Goal: Communication & Community: Participate in discussion

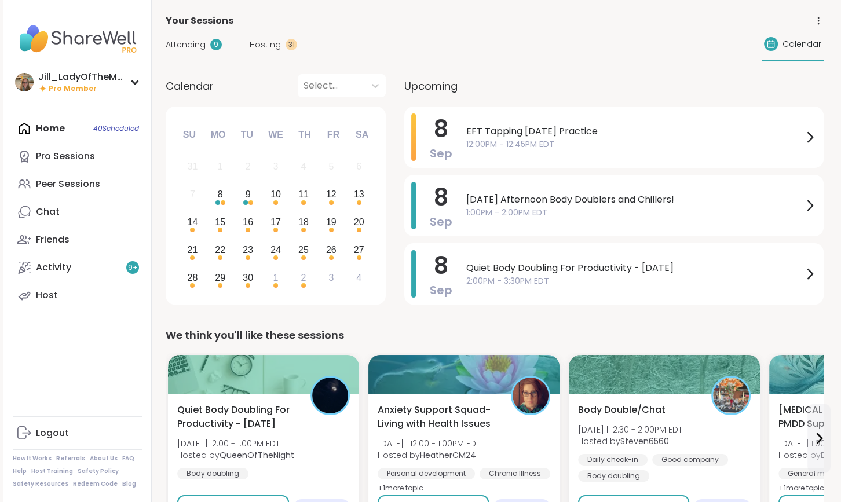
click at [268, 41] on span "Hosting" at bounding box center [265, 45] width 31 height 12
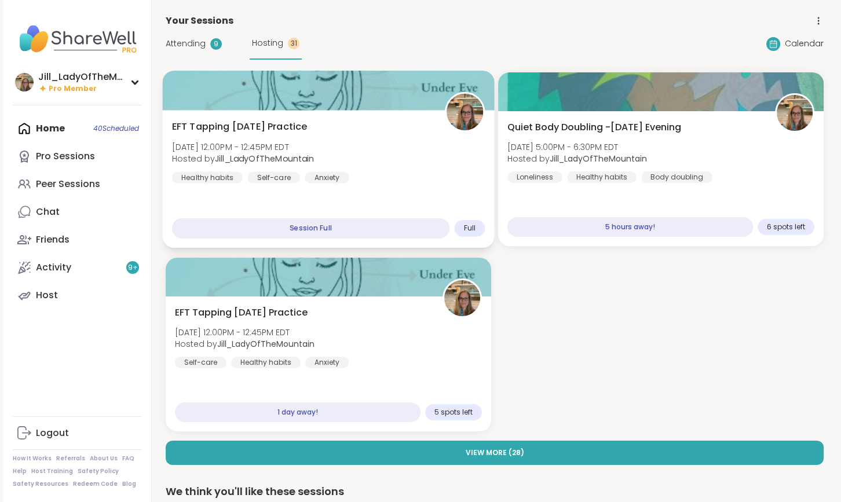
click at [427, 187] on div "EFT Tapping Monday Practice Mon, Sep 08 | 12:00PM - 12:45PM EDT Hosted by Jill_…" at bounding box center [328, 179] width 332 height 138
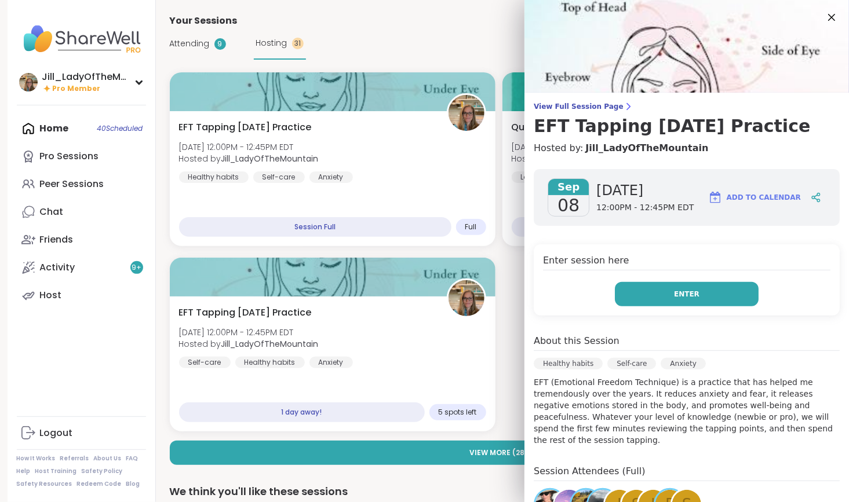
click at [643, 293] on button "Enter" at bounding box center [687, 294] width 144 height 24
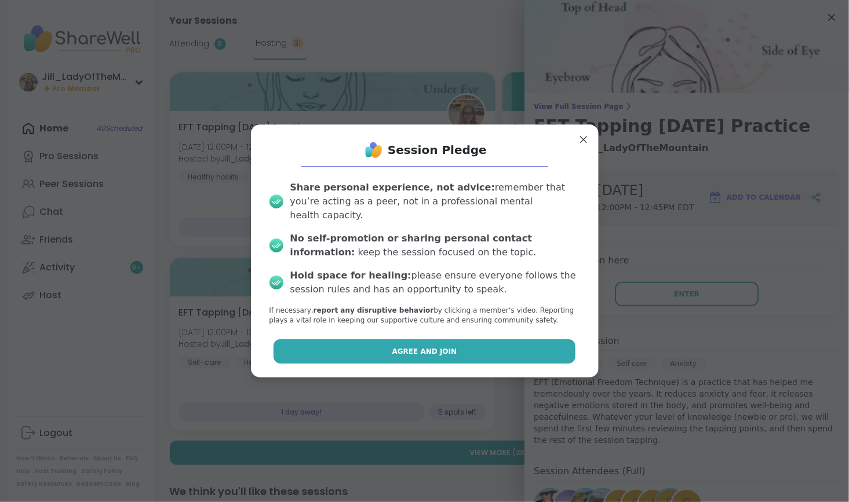
click at [549, 347] on button "Agree and Join" at bounding box center [424, 351] width 302 height 24
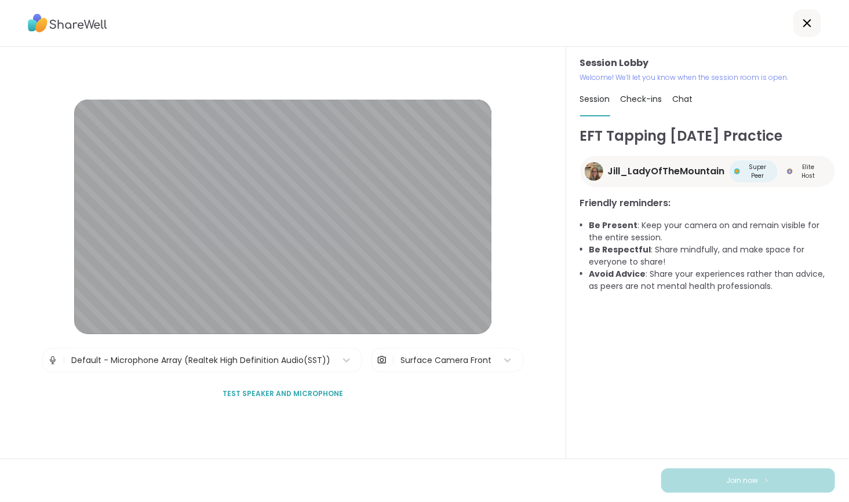
click at [678, 96] on span "Chat" at bounding box center [682, 99] width 20 height 12
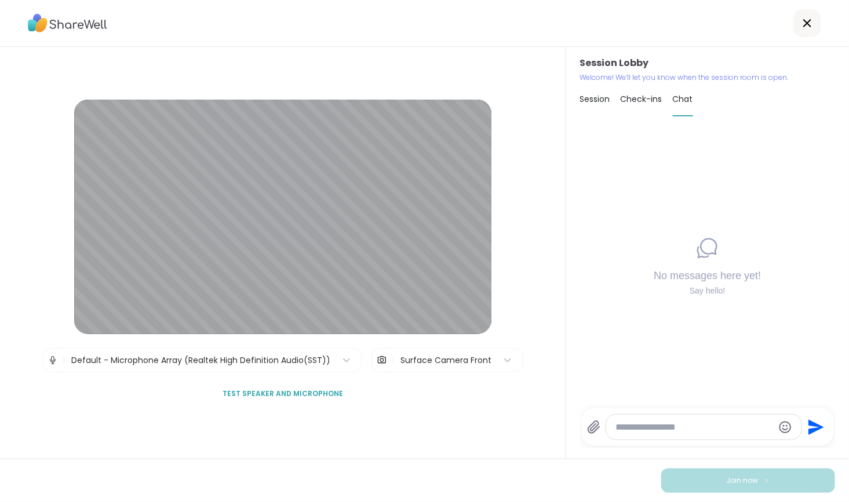
click at [591, 428] on icon at bounding box center [594, 428] width 14 height 14
click at [0, 0] on input "file" at bounding box center [0, 0] width 0 height 0
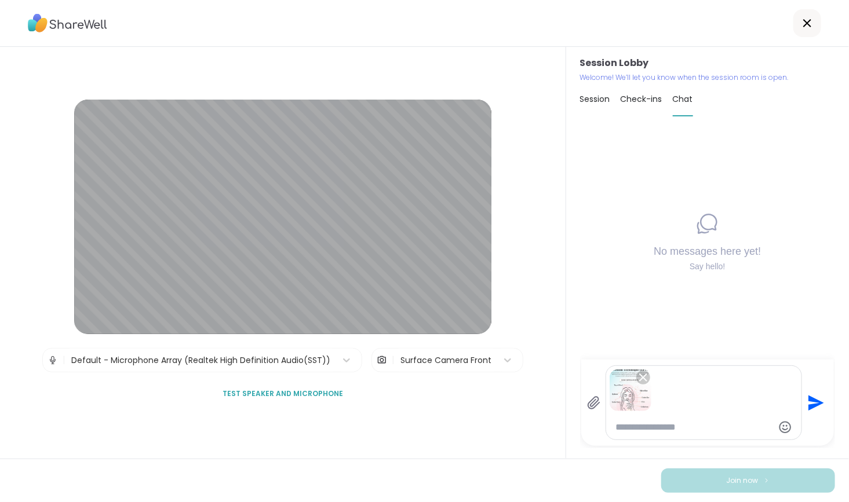
click at [809, 400] on icon "Send" at bounding box center [817, 403] width 16 height 16
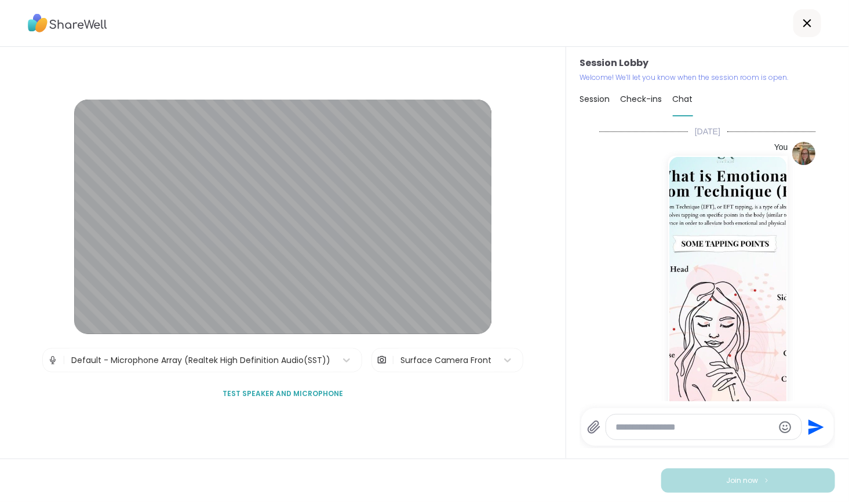
scroll to position [58, 0]
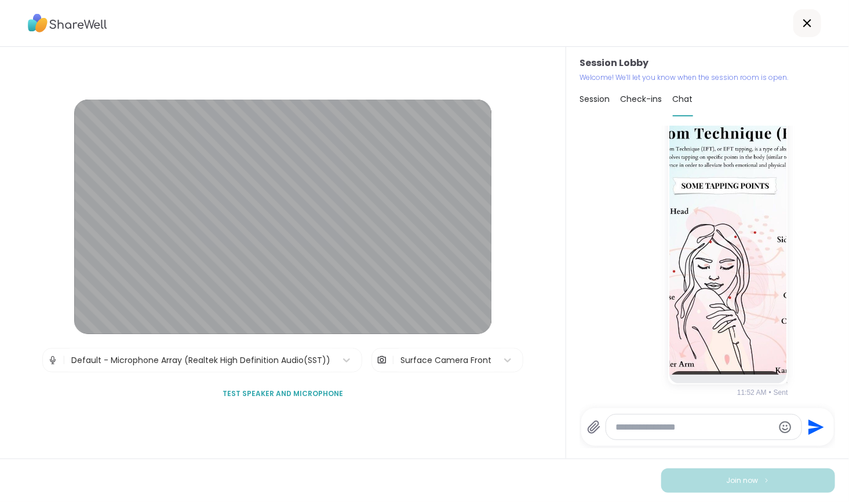
click at [681, 428] on textarea "Type your message" at bounding box center [694, 428] width 158 height 12
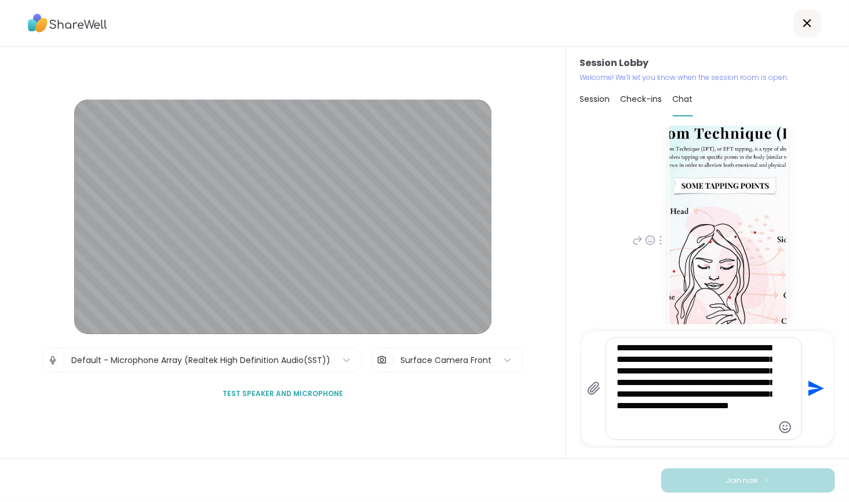
type textarea "**********"
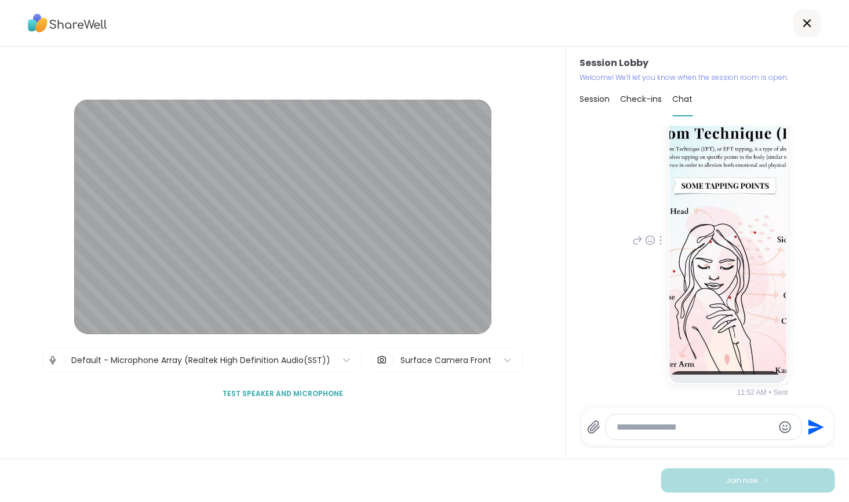
scroll to position [236, 0]
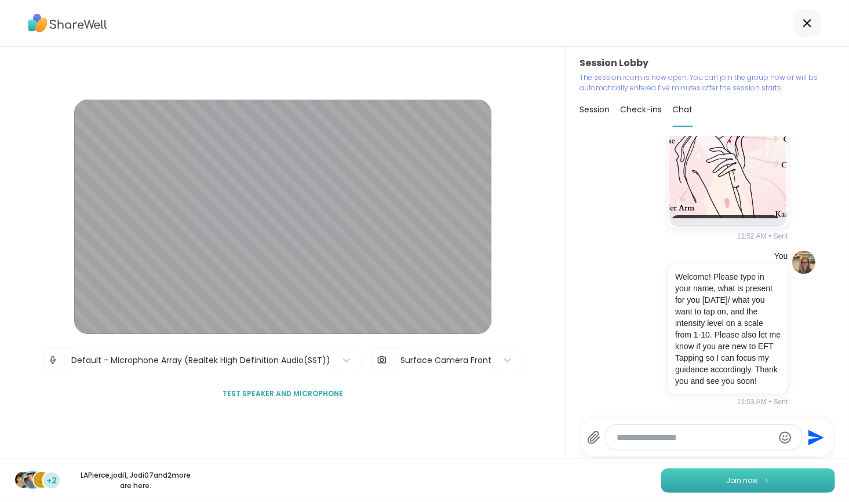
click at [726, 480] on span "Join now" at bounding box center [742, 481] width 32 height 10
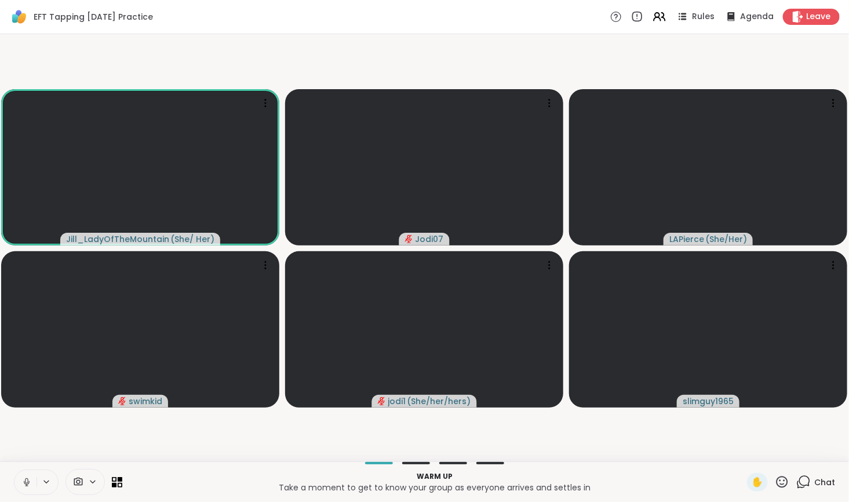
click at [799, 486] on icon at bounding box center [804, 481] width 11 height 10
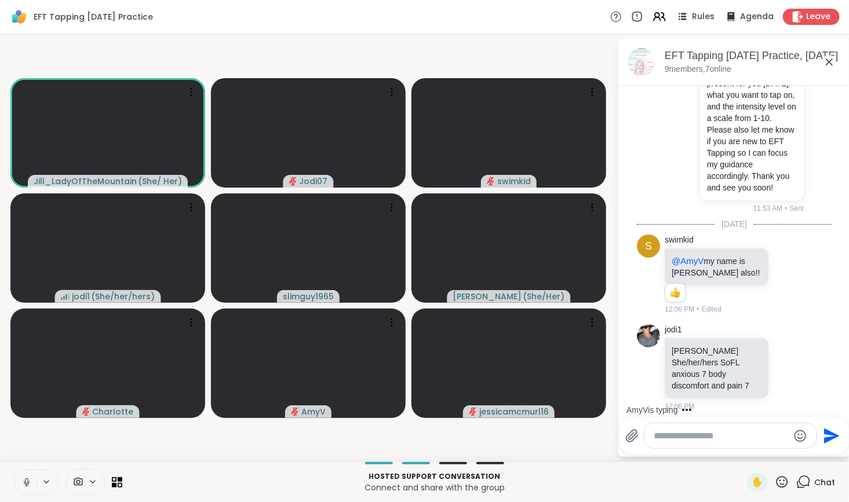
scroll to position [408, 0]
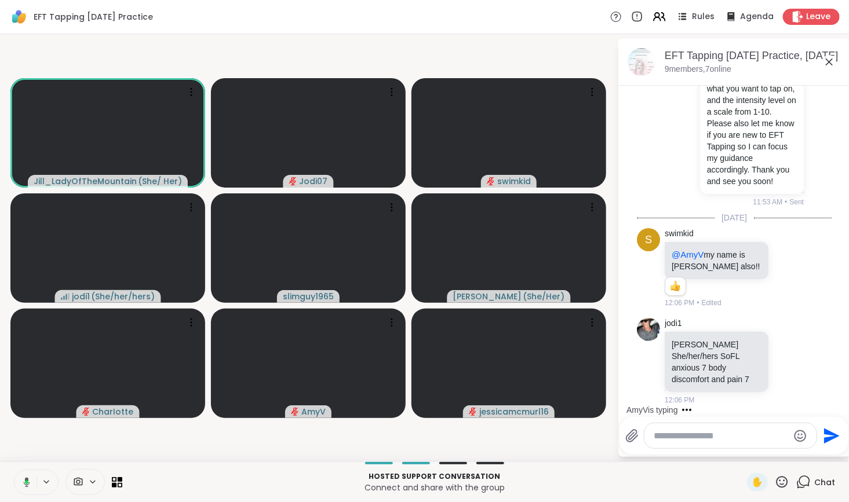
click at [756, 437] on textarea "Type your message" at bounding box center [720, 436] width 135 height 12
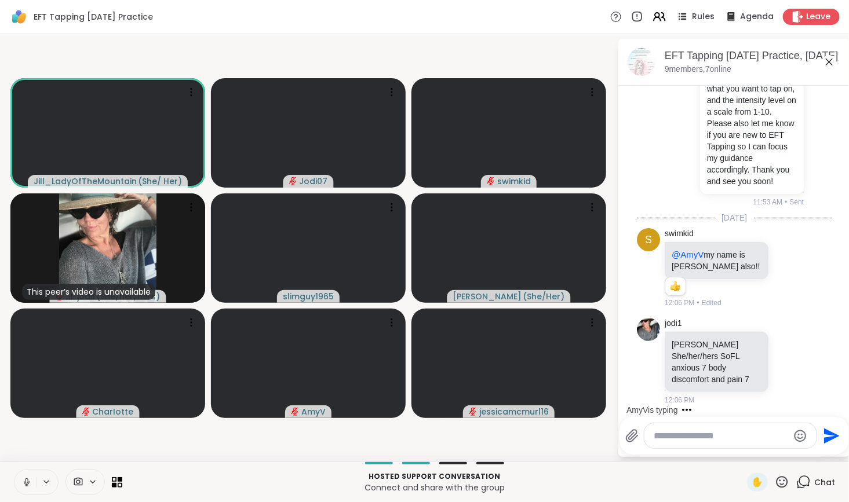
click at [755, 442] on div at bounding box center [730, 435] width 172 height 25
click at [745, 440] on textarea "Type your message" at bounding box center [720, 436] width 135 height 12
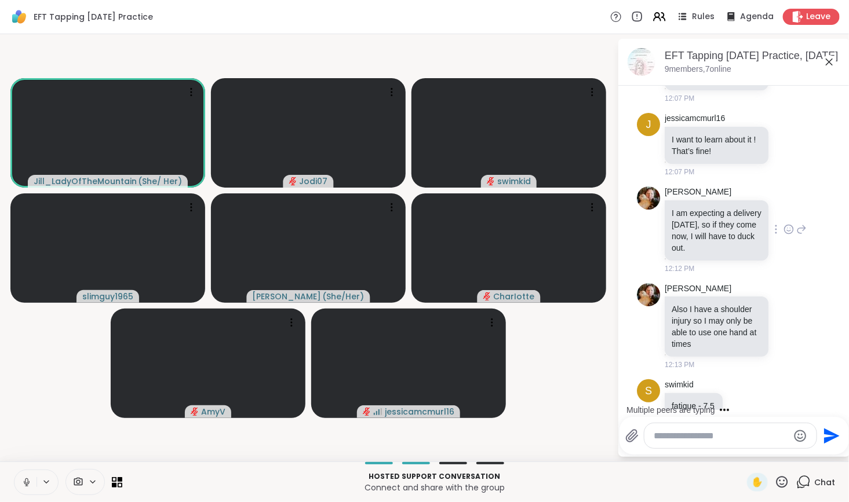
scroll to position [974, 0]
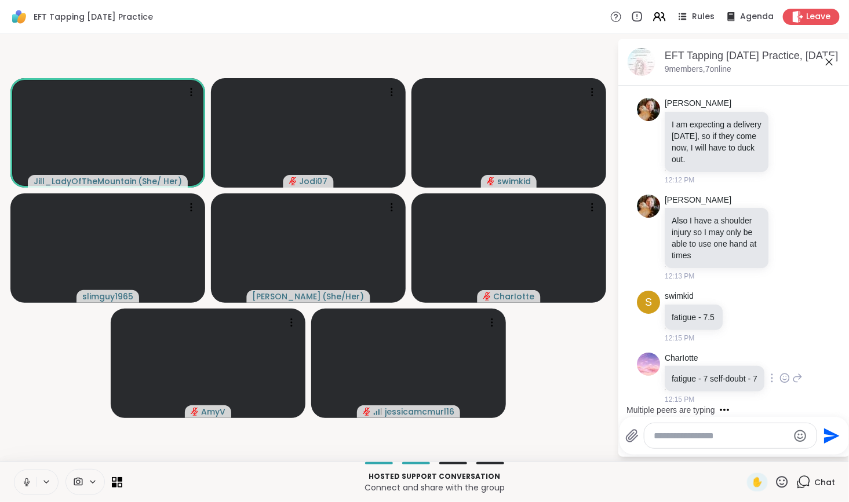
click at [810, 365] on div "CharIotte fatigue - 7 self-doubt - 7 12:15 PM" at bounding box center [734, 379] width 195 height 62
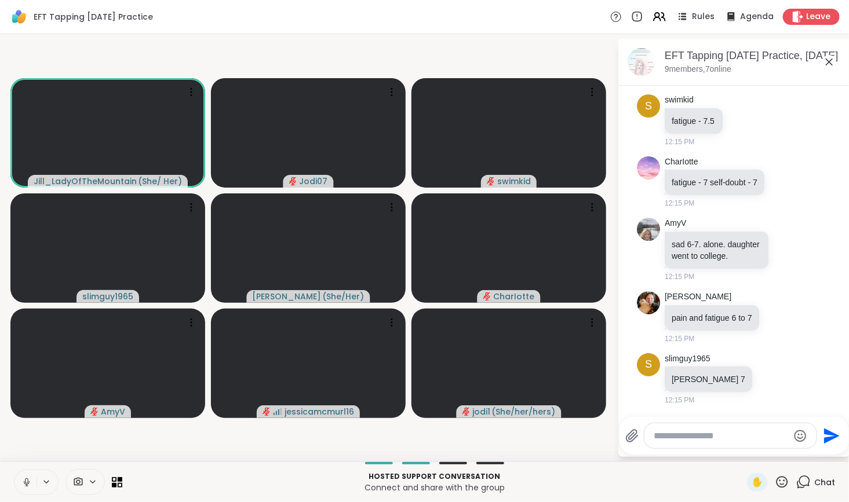
scroll to position [1194, 0]
click at [737, 440] on textarea "Type your message" at bounding box center [720, 436] width 135 height 12
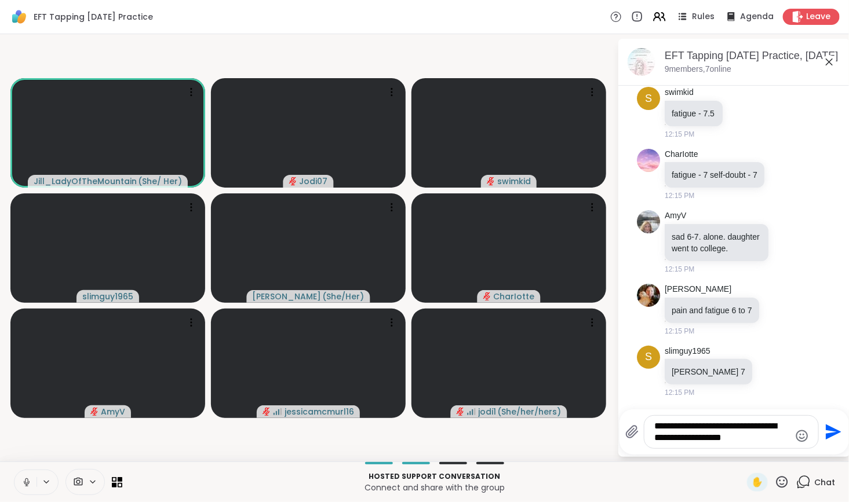
click at [762, 416] on div "**********" at bounding box center [731, 432] width 174 height 32
click at [840, 367] on html "EFT Tapping Monday Practice Rules Agenda Leave Jill_LadyOfTheMountain ( She/ He…" at bounding box center [424, 251] width 849 height 502
click at [788, 438] on textarea "**********" at bounding box center [722, 432] width 135 height 23
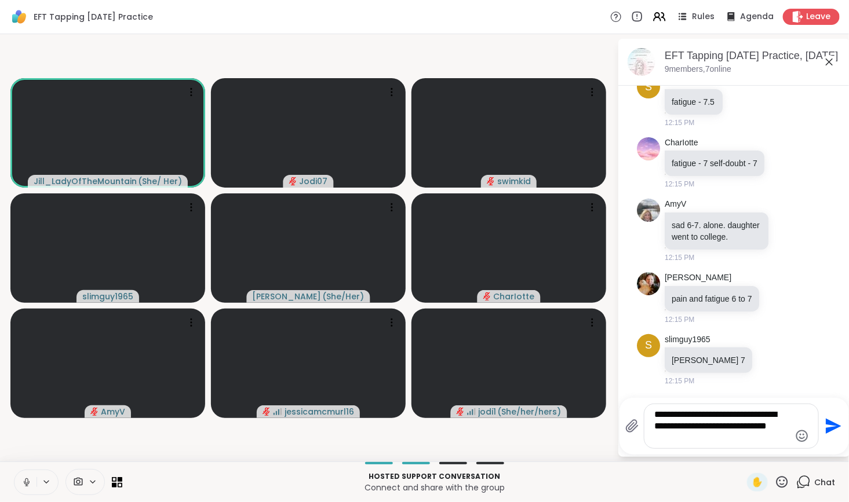
type textarea "**********"
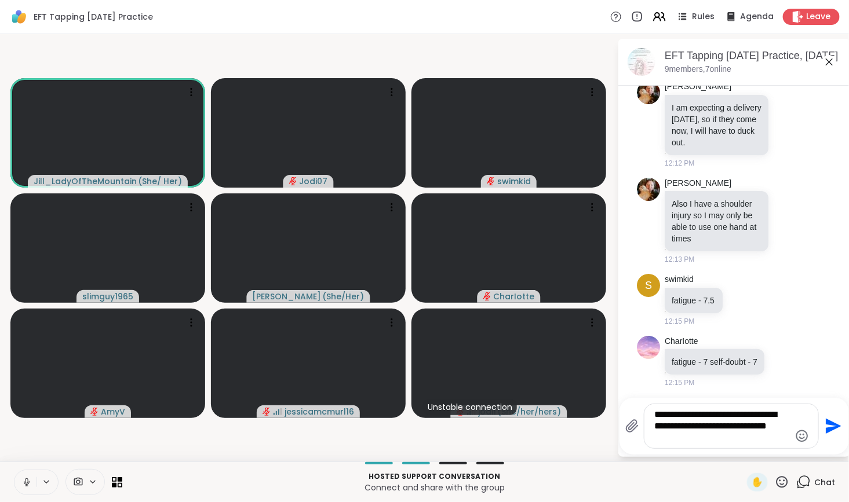
scroll to position [1213, 0]
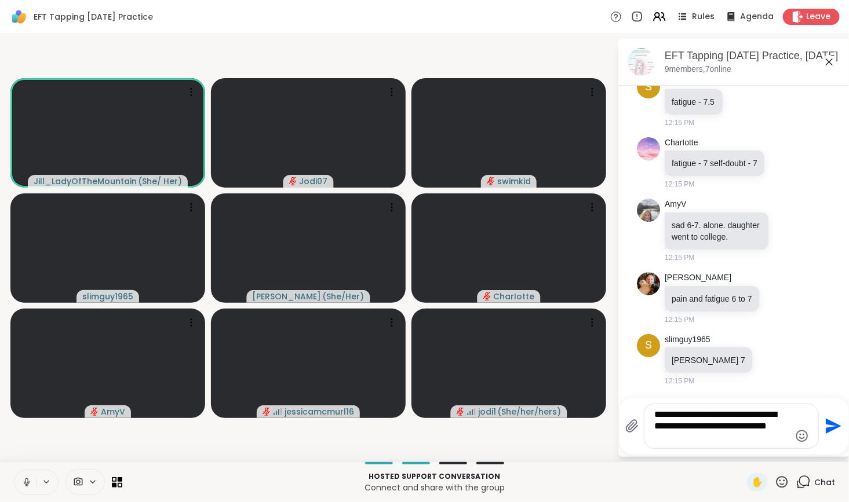
click at [748, 439] on textarea "**********" at bounding box center [722, 426] width 135 height 35
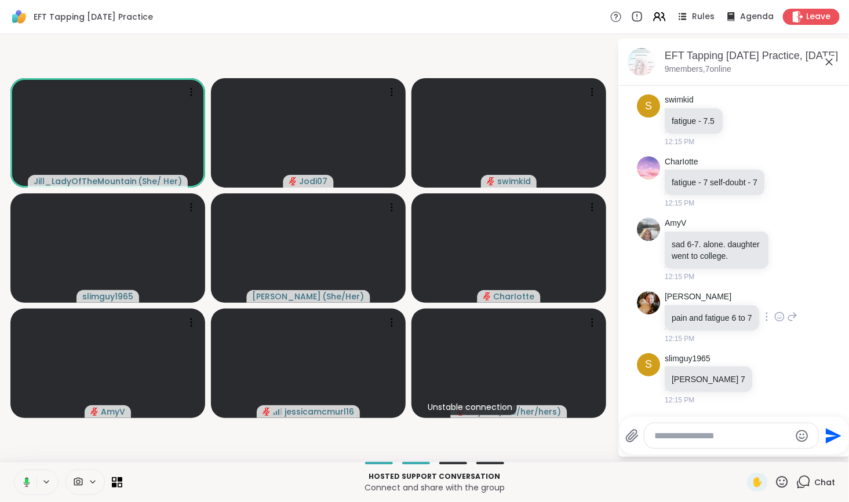
scroll to position [1290, 0]
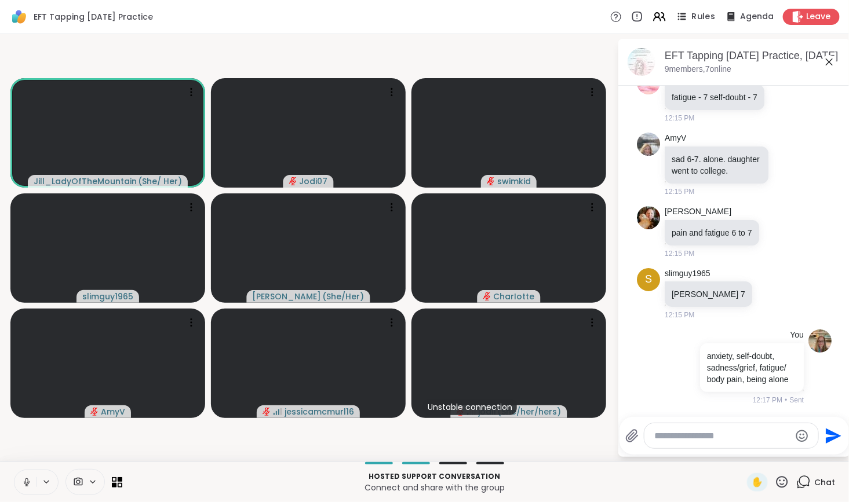
click at [681, 12] on icon at bounding box center [681, 16] width 14 height 14
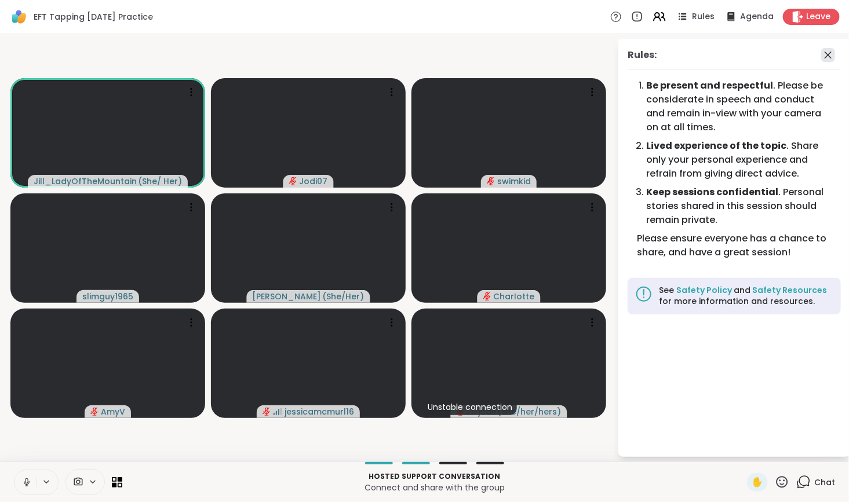
click at [830, 56] on icon at bounding box center [828, 55] width 14 height 14
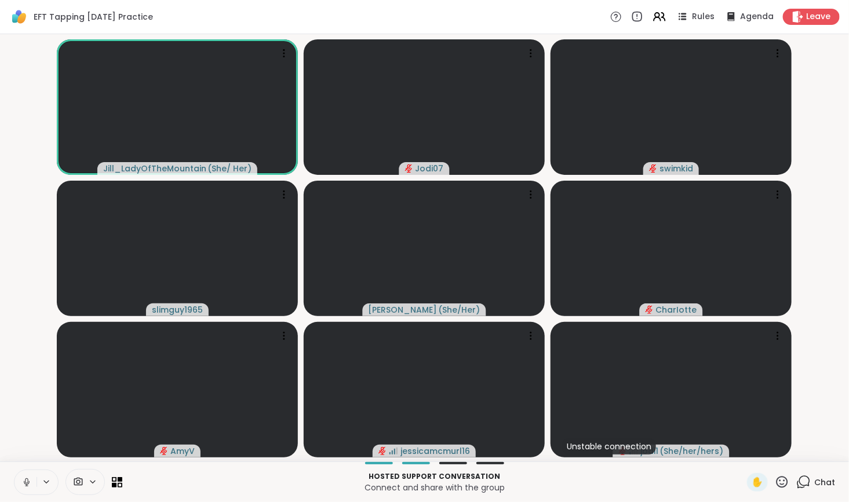
click at [799, 486] on icon at bounding box center [804, 481] width 11 height 10
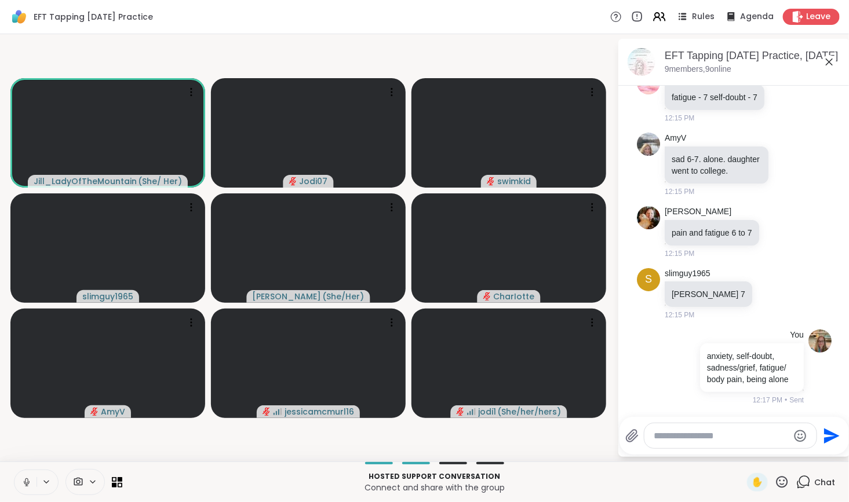
scroll to position [1279, 0]
click at [677, 17] on icon at bounding box center [681, 16] width 14 height 14
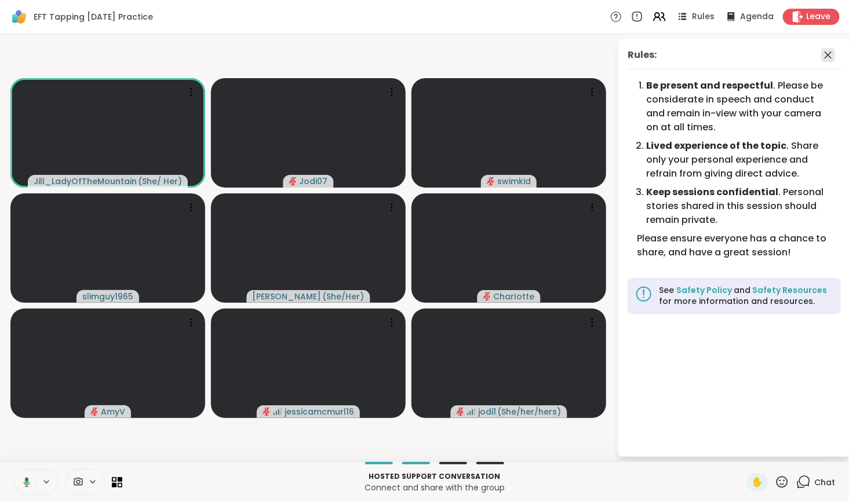
click at [829, 54] on icon at bounding box center [828, 55] width 14 height 14
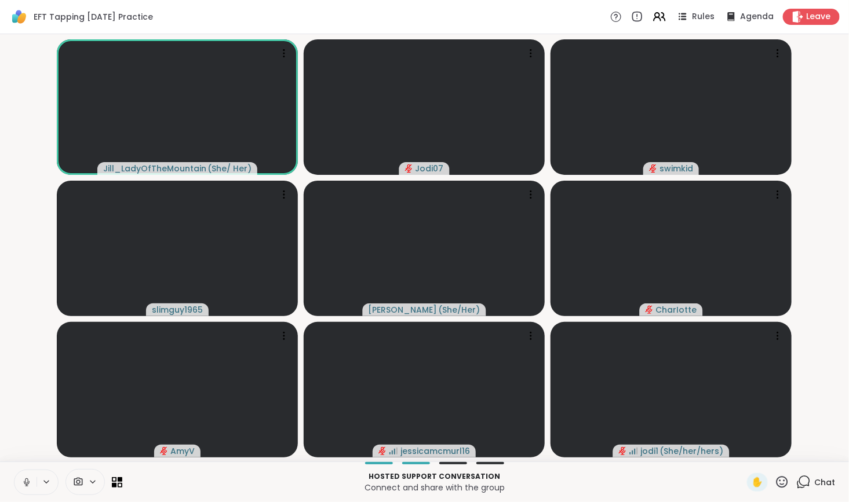
click at [799, 477] on icon at bounding box center [804, 481] width 11 height 10
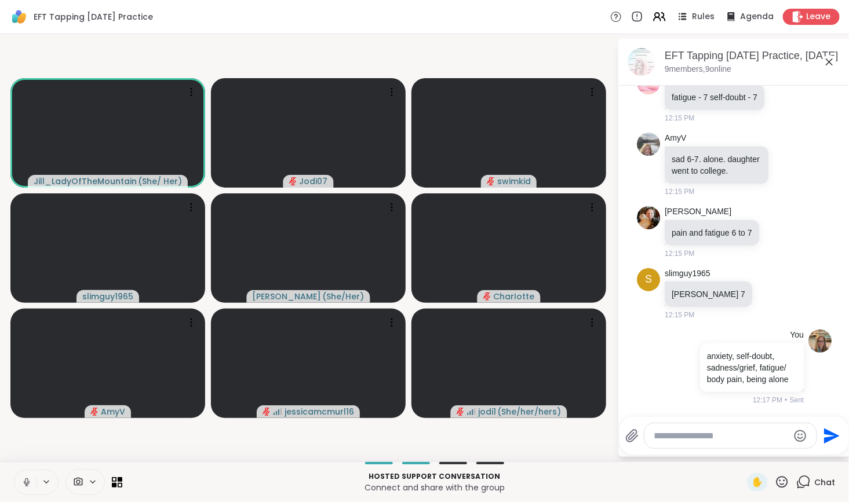
click at [712, 437] on textarea "Type your message" at bounding box center [720, 436] width 135 height 12
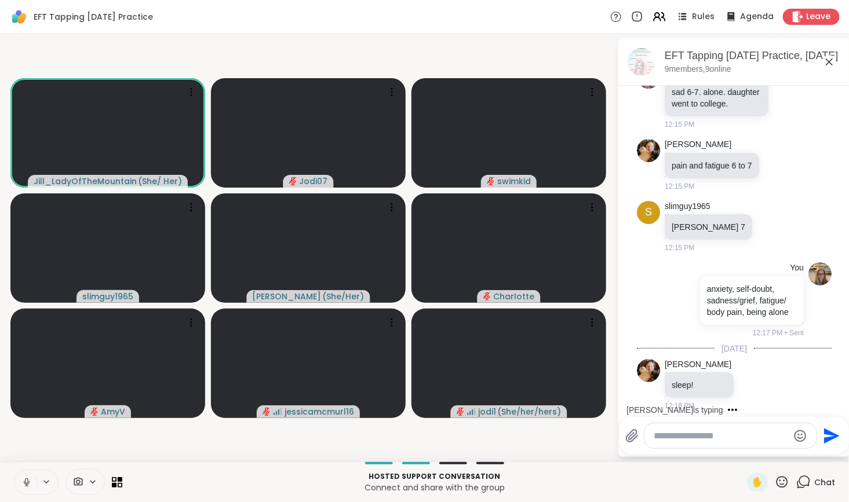
scroll to position [1352, 0]
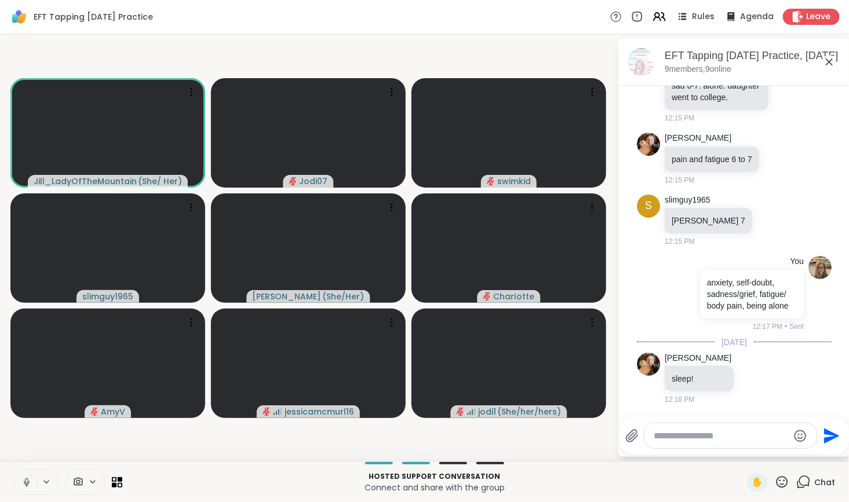
click at [712, 437] on textarea "Type your message" at bounding box center [720, 436] width 135 height 12
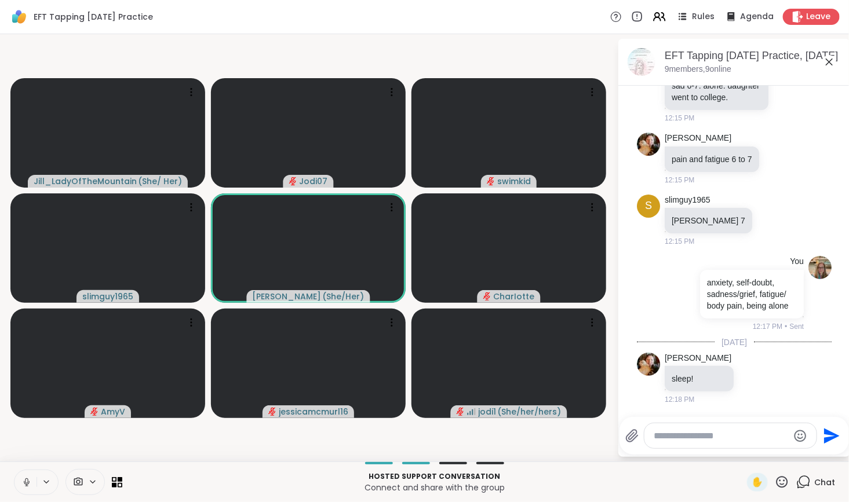
click at [712, 437] on textarea "Type your message" at bounding box center [720, 436] width 135 height 12
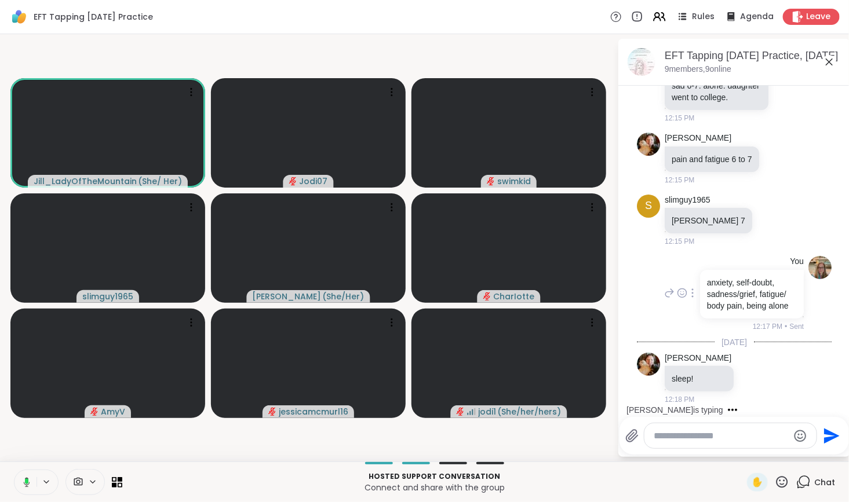
click at [690, 288] on div at bounding box center [692, 293] width 10 height 14
click at [701, 304] on icon at bounding box center [706, 310] width 12 height 12
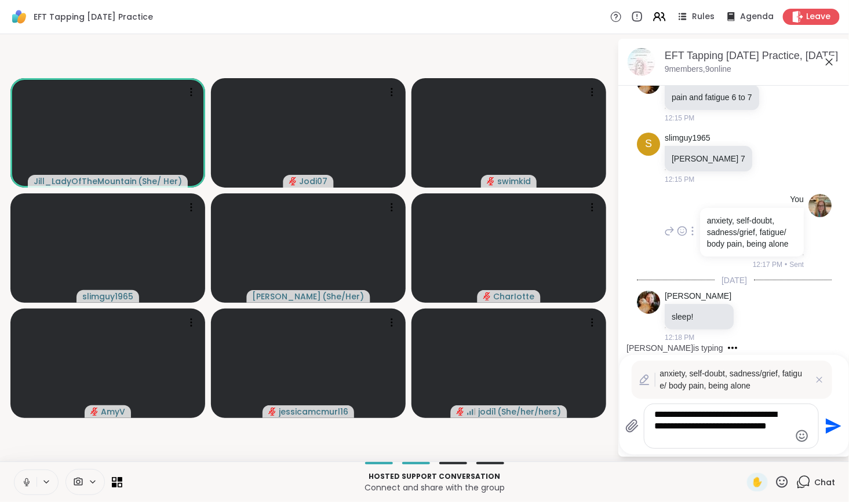
click at [745, 250] on p "anxiety, self-doubt, sadness/grief, fatigue/ body pain, being alone" at bounding box center [752, 232] width 90 height 35
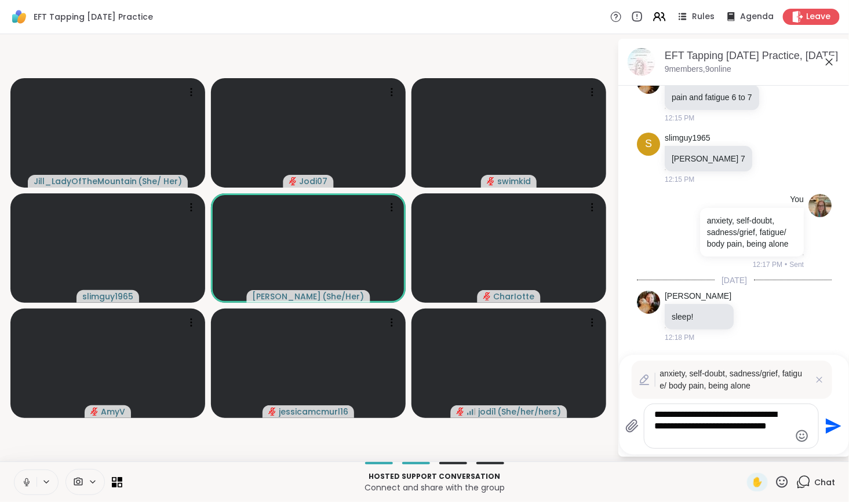
click at [727, 434] on textarea "**********" at bounding box center [722, 426] width 135 height 35
type textarea "**********"
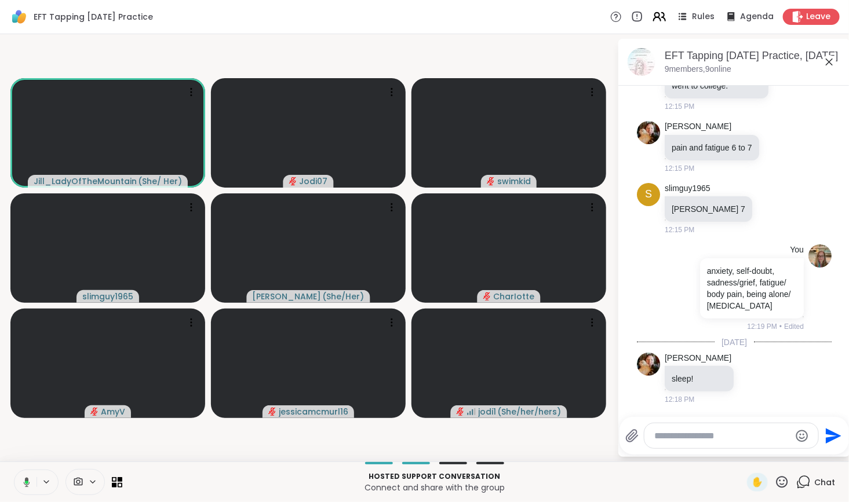
click at [653, 17] on icon at bounding box center [656, 18] width 7 height 3
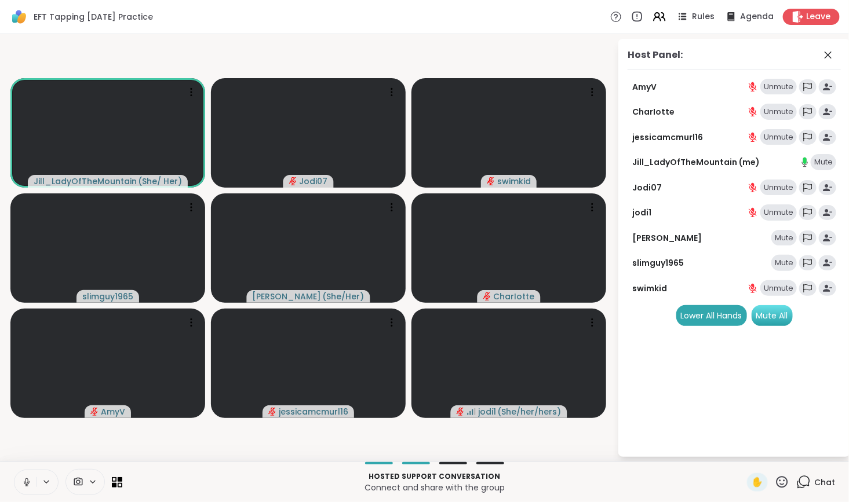
click at [780, 317] on div "Mute All" at bounding box center [771, 315] width 41 height 21
click at [831, 54] on icon at bounding box center [828, 55] width 14 height 14
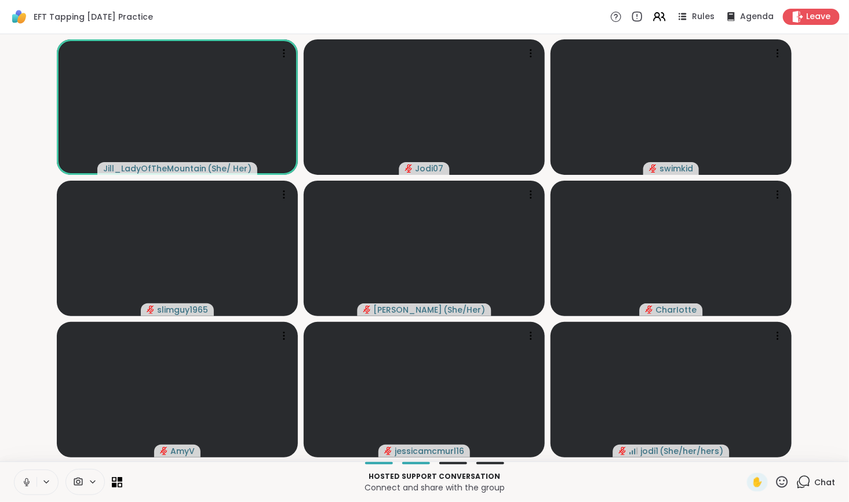
click at [799, 485] on icon at bounding box center [804, 481] width 11 height 10
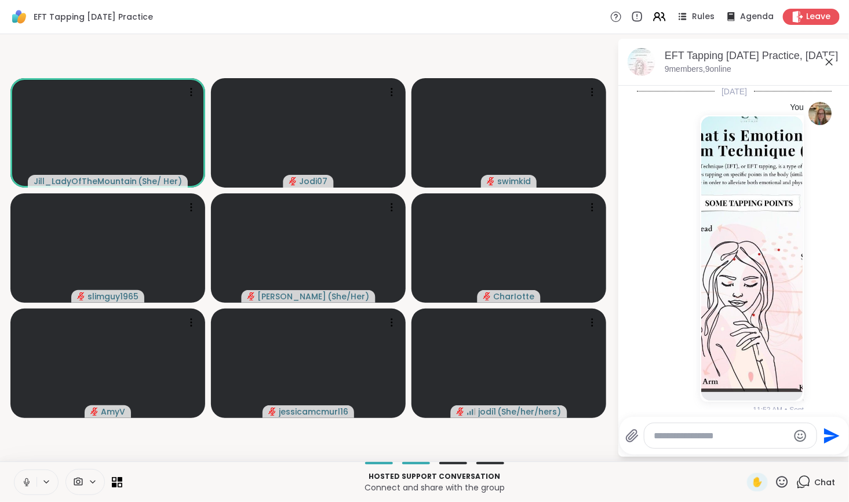
scroll to position [1352, 0]
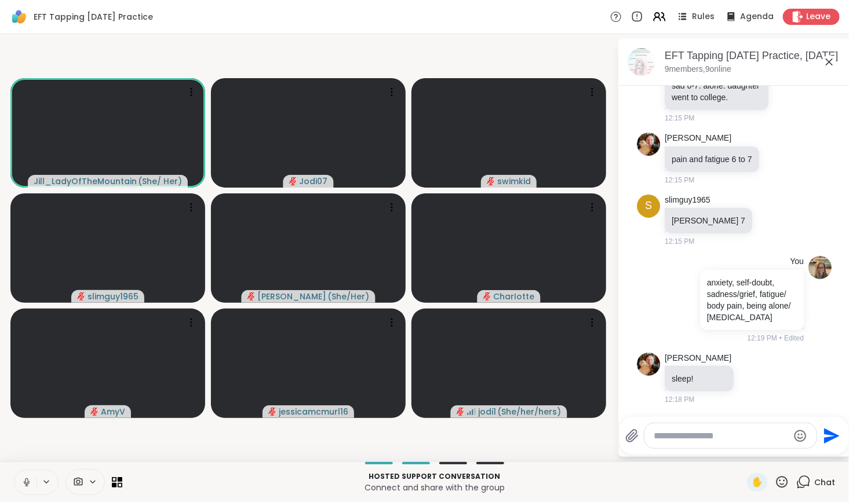
click at [742, 435] on textarea "Type your message" at bounding box center [720, 436] width 135 height 12
click at [709, 434] on textarea "Type your message" at bounding box center [720, 436] width 135 height 12
click at [729, 441] on textarea "Type your message" at bounding box center [720, 436] width 135 height 12
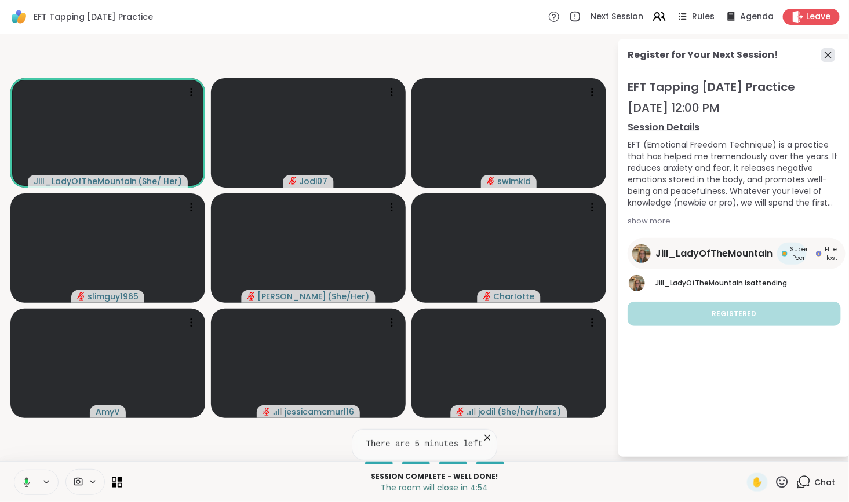
click at [826, 53] on icon at bounding box center [827, 55] width 7 height 7
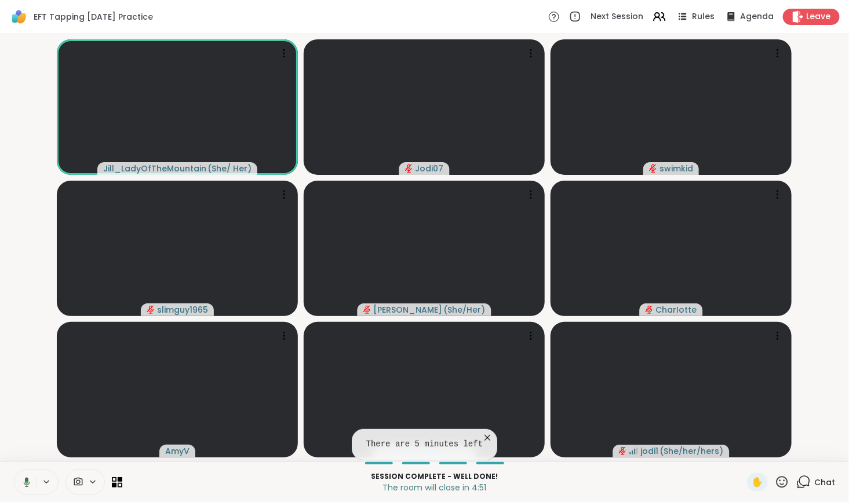
click at [799, 480] on icon at bounding box center [803, 482] width 14 height 14
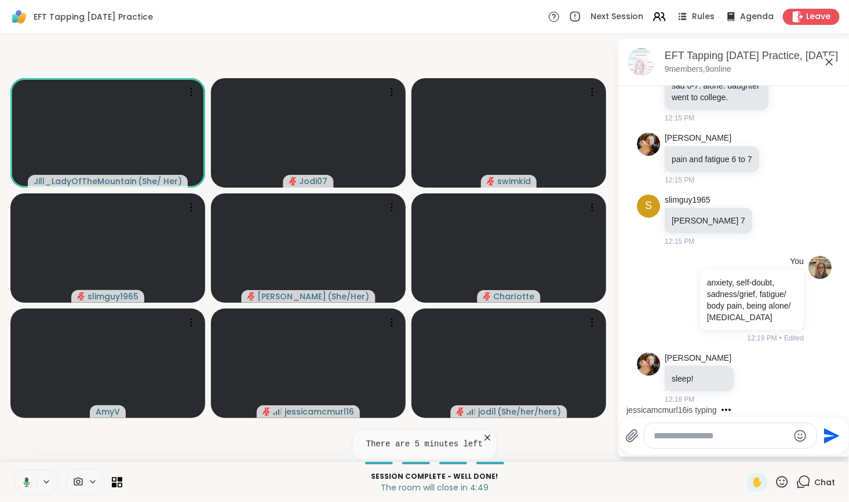
click at [727, 438] on textarea "Type your message" at bounding box center [720, 436] width 135 height 12
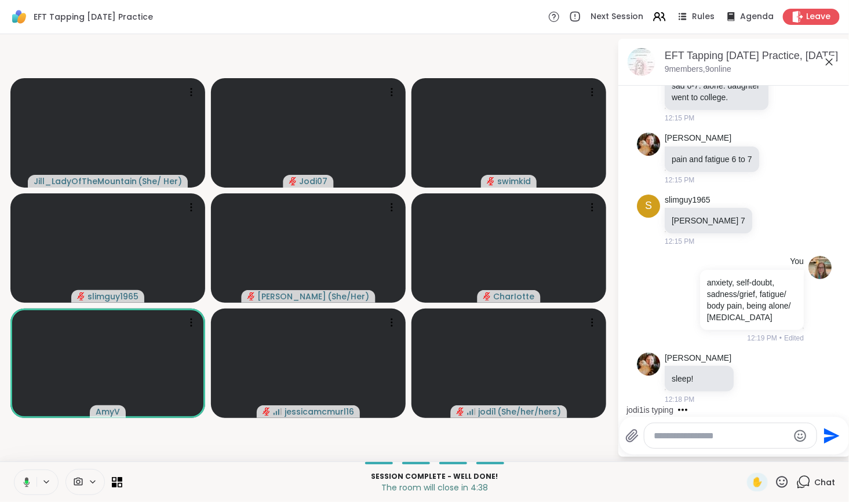
click at [721, 441] on textarea "Type your message" at bounding box center [720, 436] width 135 height 12
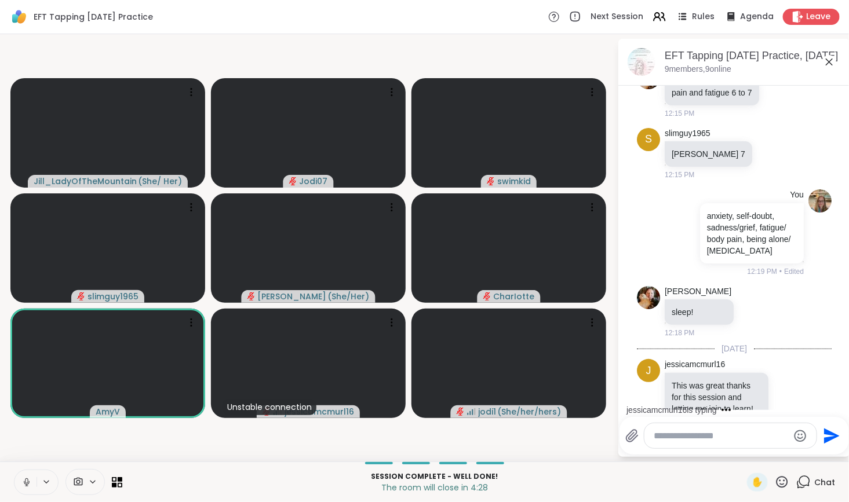
scroll to position [1460, 0]
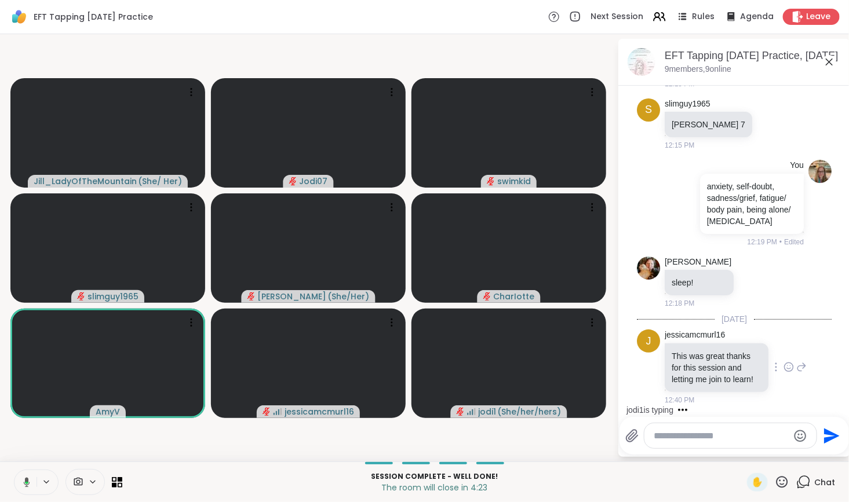
click at [784, 363] on icon at bounding box center [788, 367] width 9 height 9
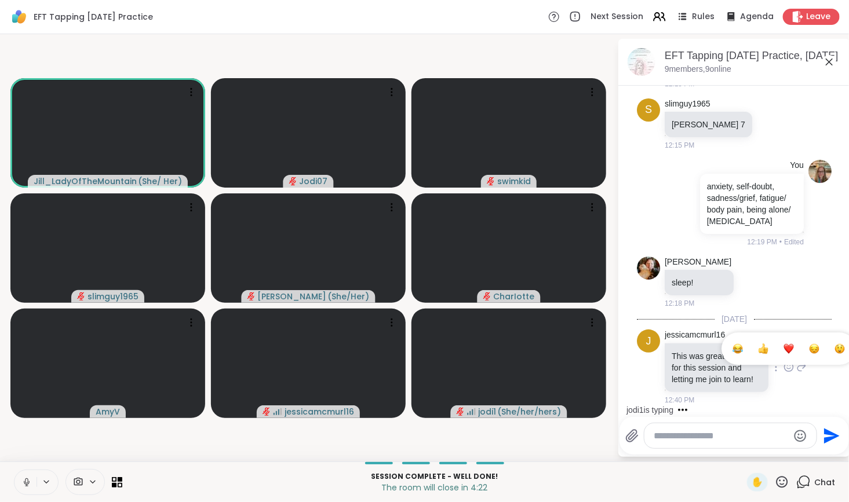
click at [783, 343] on div "Select Reaction: Heart" at bounding box center [788, 348] width 10 height 10
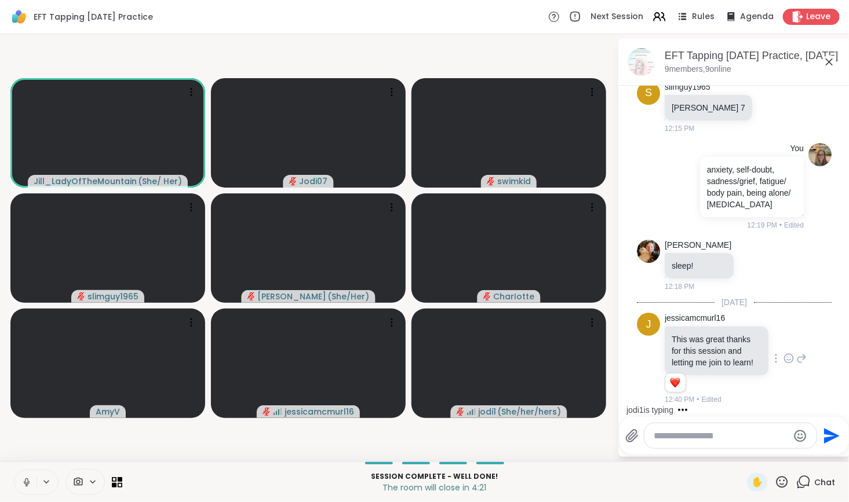
scroll to position [1550, 0]
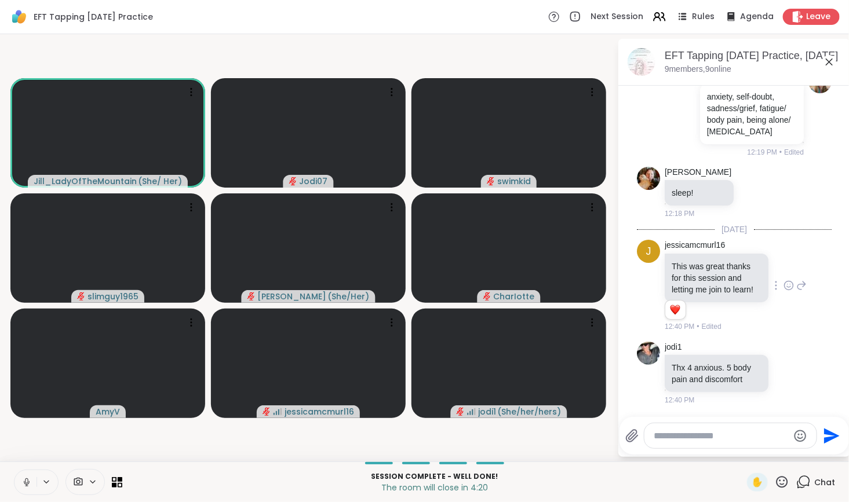
click at [692, 434] on textarea "Type your message" at bounding box center [720, 436] width 135 height 12
click at [784, 372] on icon at bounding box center [788, 372] width 9 height 9
click at [783, 354] on div "Select Reaction: Heart" at bounding box center [788, 354] width 10 height 10
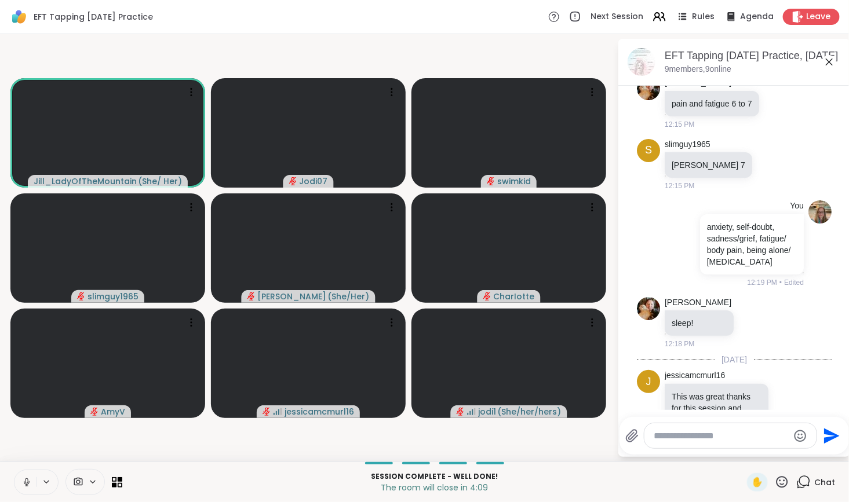
scroll to position [1424, 0]
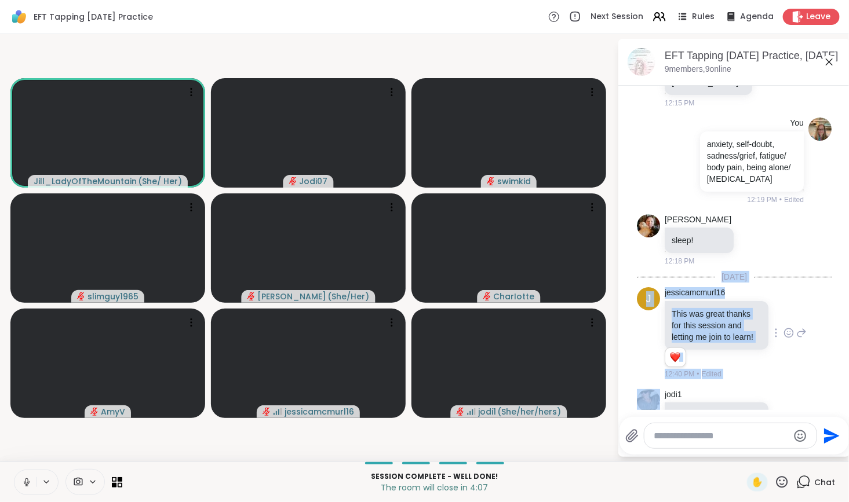
drag, startPoint x: 844, startPoint y: 352, endPoint x: 848, endPoint y: 392, distance: 40.7
click at [840, 392] on html "EFT Tapping Monday Practice Next Session Rules Agenda Leave Jill_LadyOfTheMount…" at bounding box center [424, 251] width 849 height 502
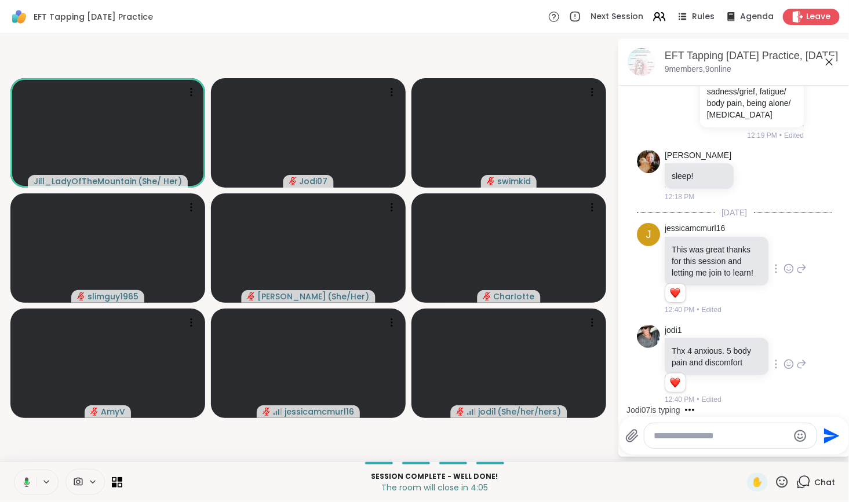
click at [755, 442] on div at bounding box center [730, 435] width 172 height 25
click at [745, 437] on textarea "Type your message" at bounding box center [720, 436] width 135 height 12
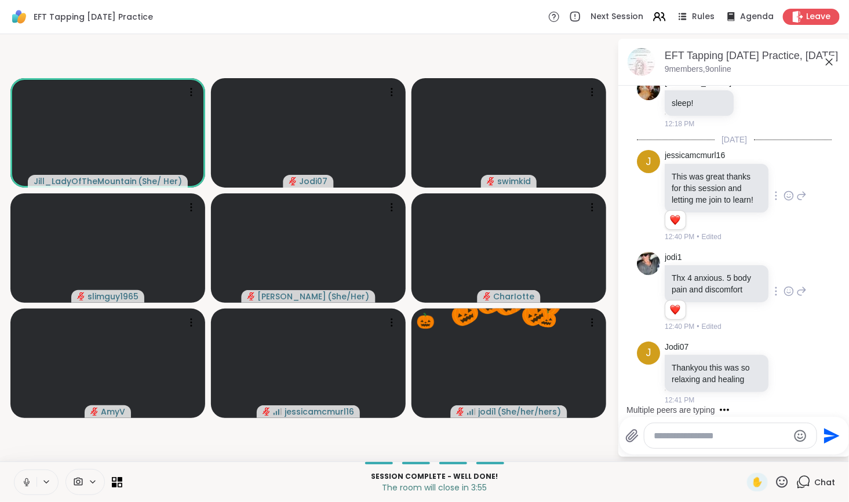
scroll to position [1640, 0]
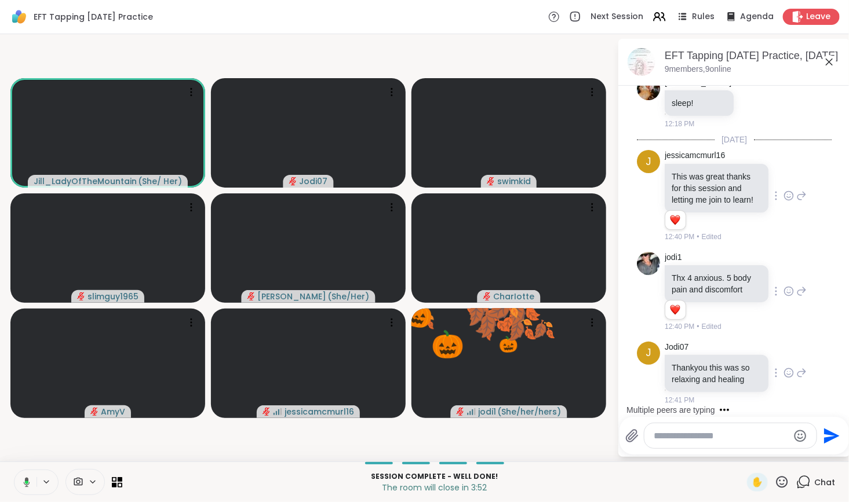
click at [787, 374] on icon at bounding box center [788, 374] width 3 height 1
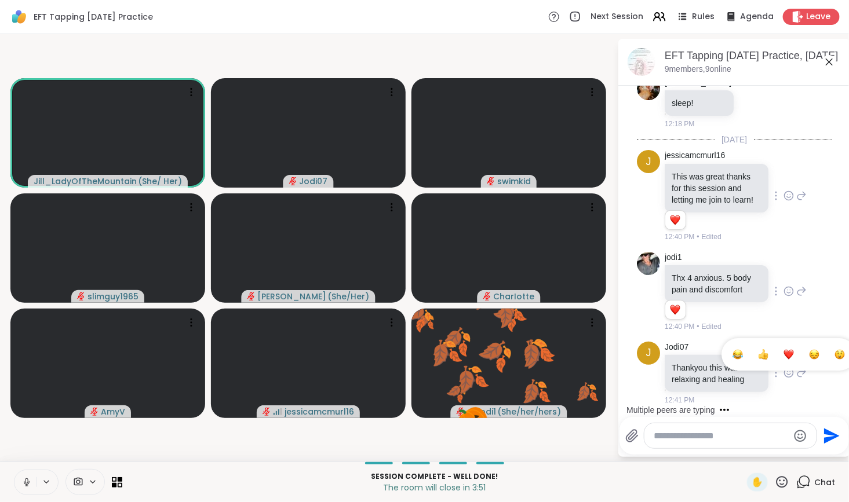
click at [783, 356] on div "Select Reaction: Heart" at bounding box center [788, 354] width 10 height 10
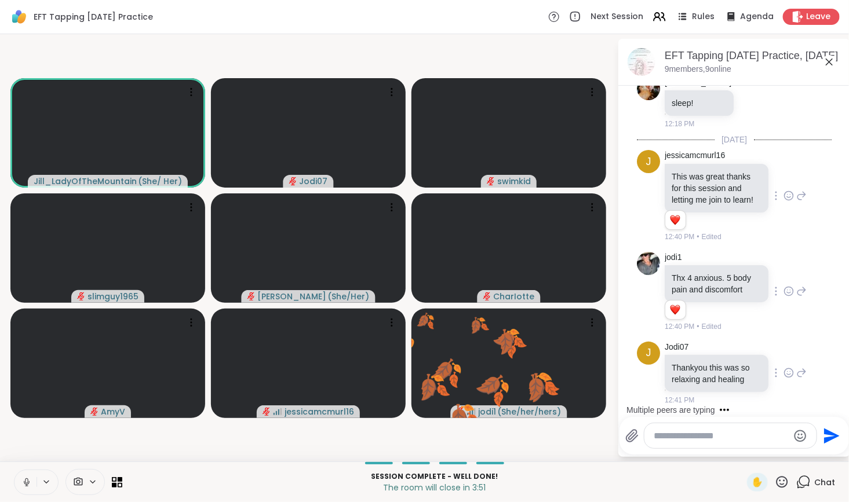
scroll to position [1656, 0]
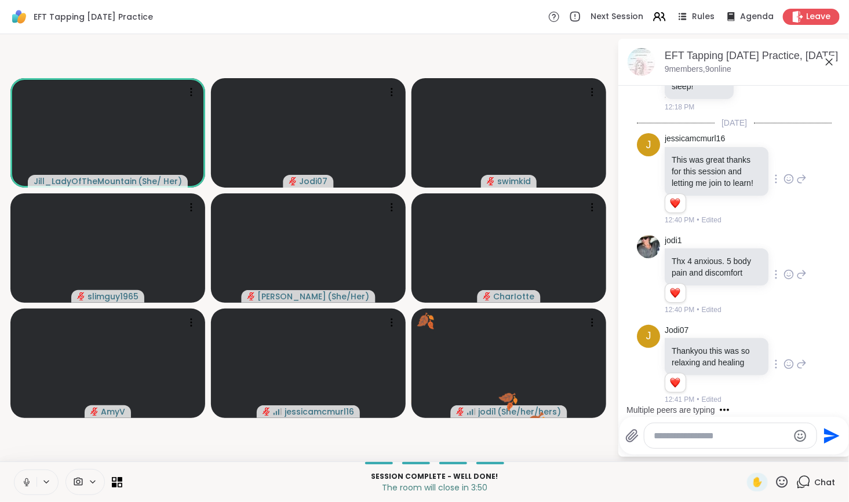
click at [724, 440] on textarea "Type your message" at bounding box center [720, 436] width 135 height 12
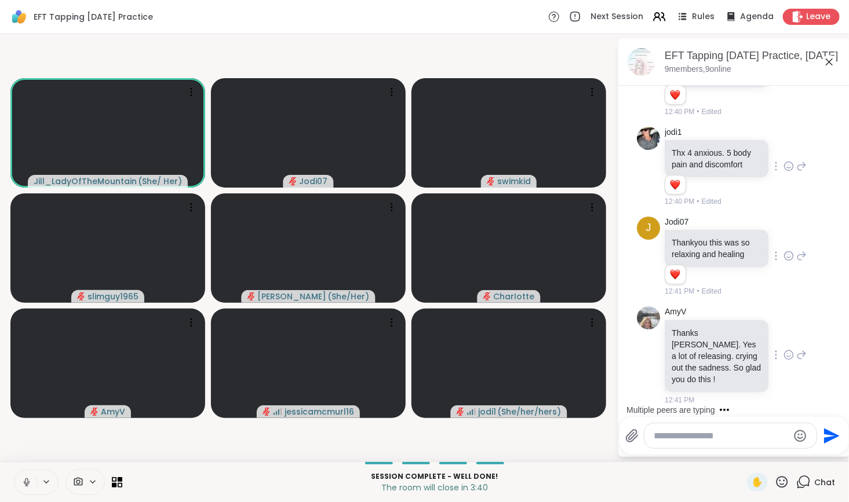
click at [783, 359] on icon at bounding box center [788, 355] width 10 height 12
click at [783, 342] on div "Select Reaction: Heart" at bounding box center [788, 336] width 10 height 10
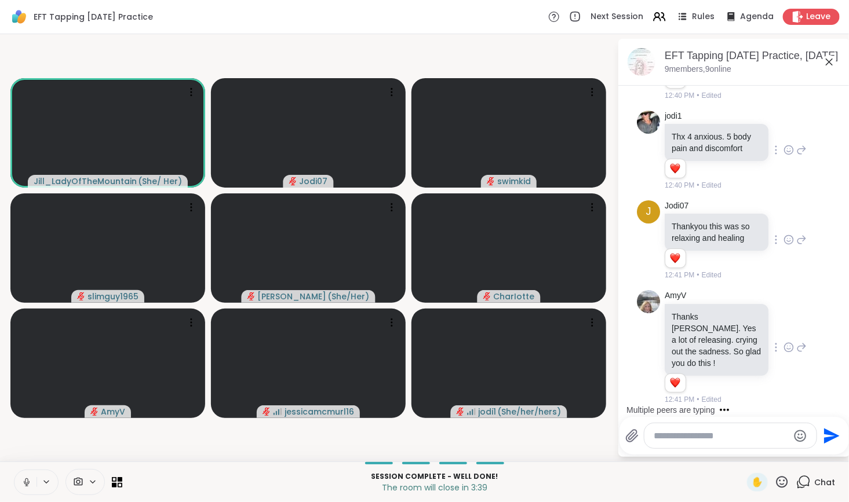
scroll to position [1769, 0]
click at [710, 434] on textarea "Type your message" at bounding box center [720, 436] width 135 height 12
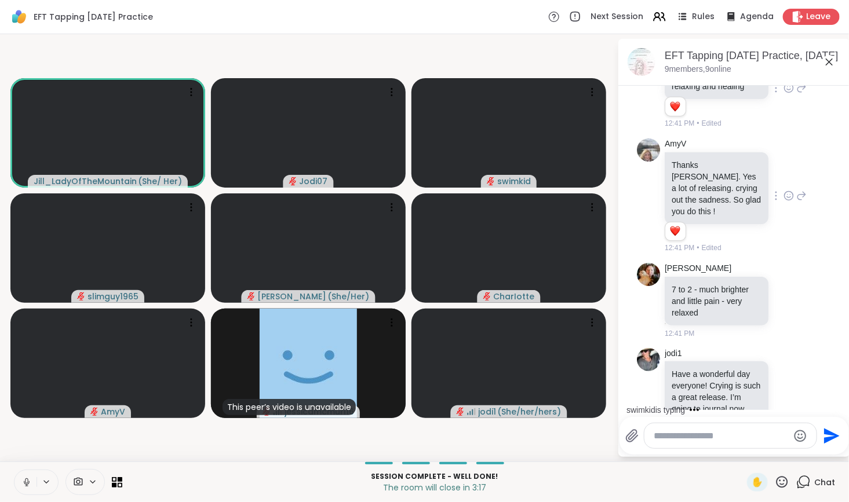
scroll to position [1962, 0]
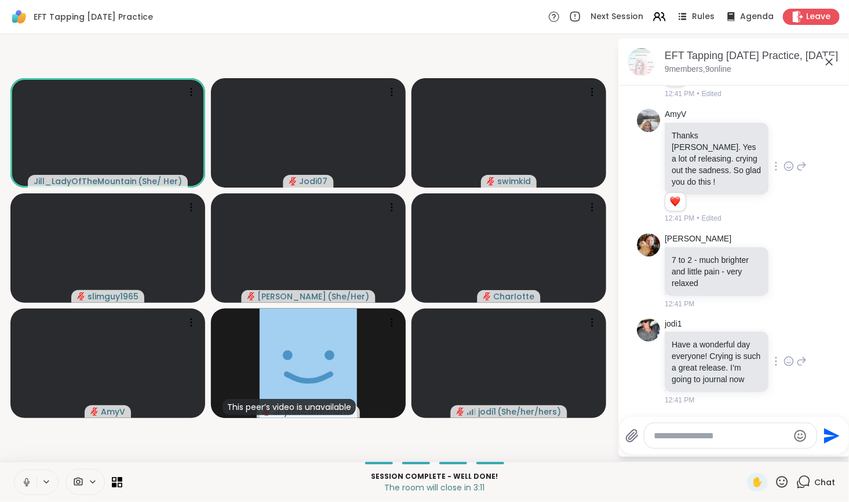
click at [784, 357] on icon at bounding box center [788, 361] width 9 height 9
click at [783, 338] on div "Select Reaction: Heart" at bounding box center [788, 343] width 10 height 10
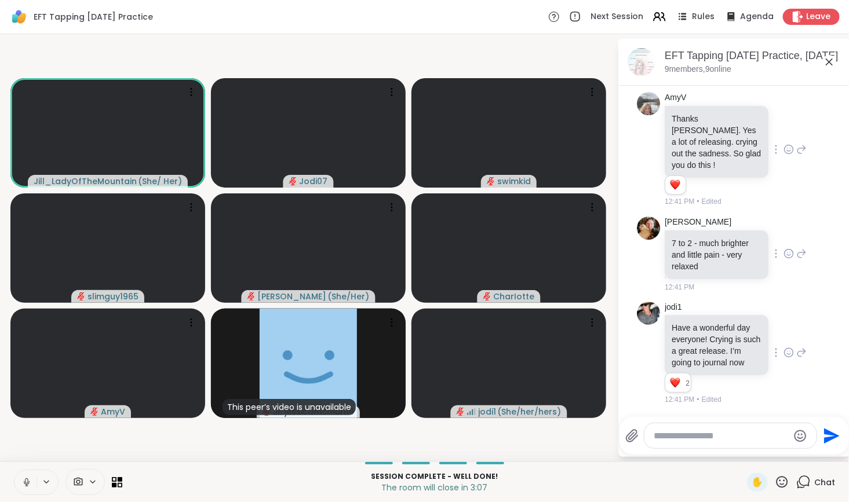
click at [783, 248] on icon at bounding box center [788, 254] width 10 height 12
click at [783, 230] on div "Select Reaction: Heart" at bounding box center [788, 235] width 10 height 10
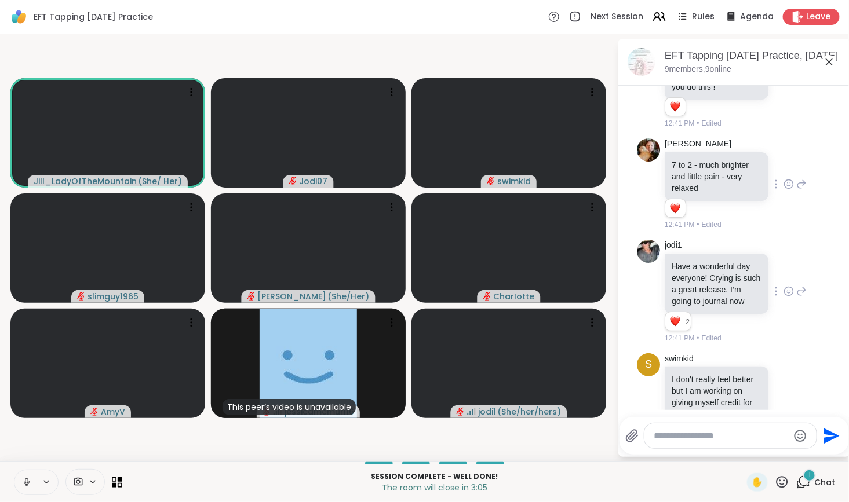
scroll to position [2149, 0]
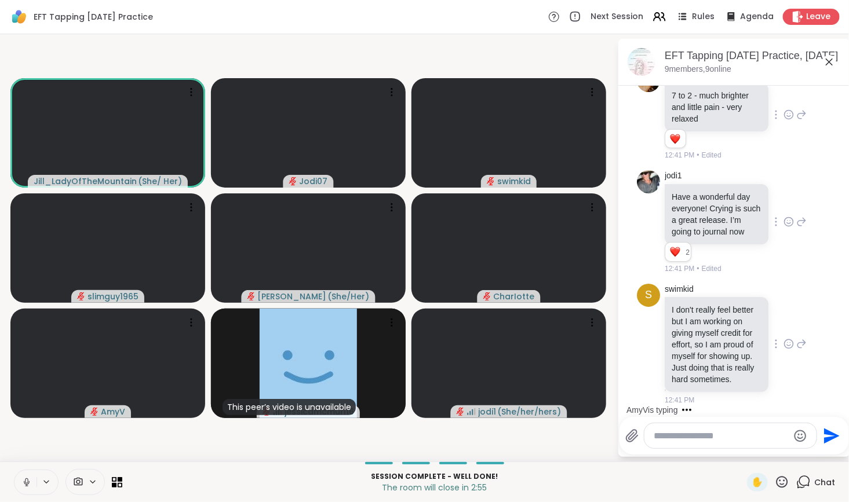
click at [783, 338] on icon at bounding box center [788, 344] width 10 height 12
click at [783, 320] on div "Select Reaction: Heart" at bounding box center [788, 325] width 10 height 10
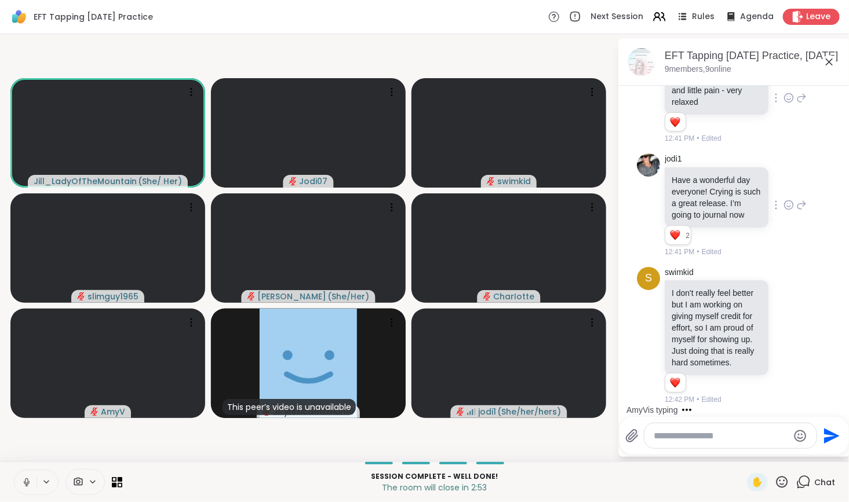
click at [752, 440] on textarea "Type your message" at bounding box center [720, 436] width 135 height 12
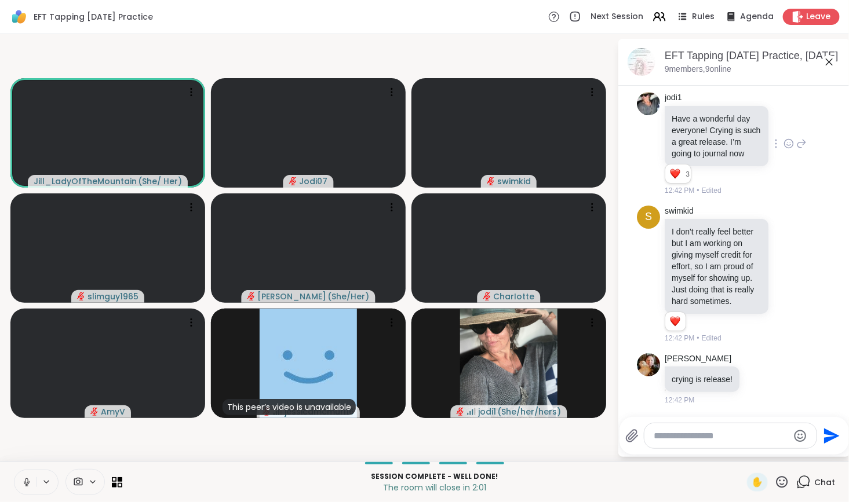
scroll to position [2416, 0]
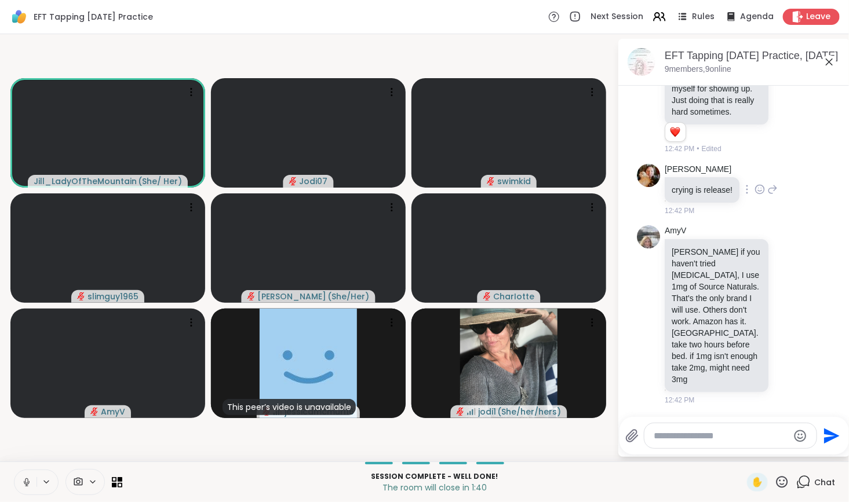
click at [758, 190] on icon at bounding box center [759, 190] width 10 height 12
click at [754, 174] on div "Select Reaction: Heart" at bounding box center [759, 171] width 10 height 10
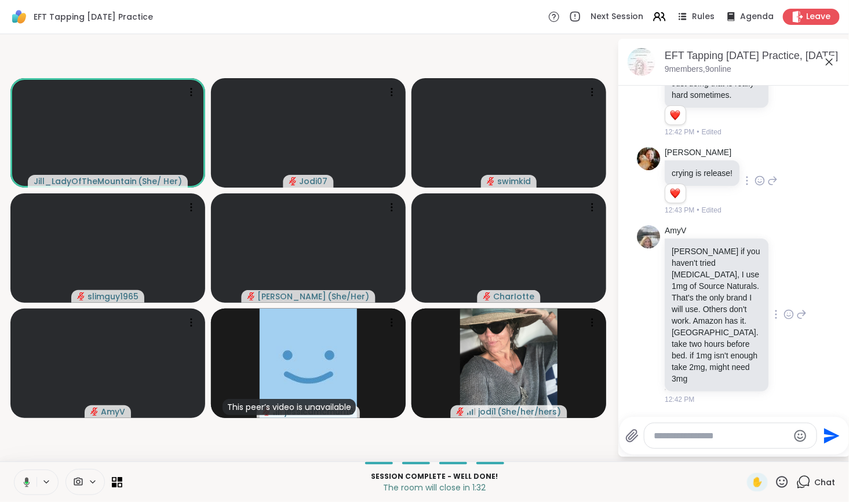
click at [783, 320] on icon at bounding box center [788, 315] width 10 height 12
click at [783, 301] on div "Select Reaction: Heart" at bounding box center [788, 296] width 10 height 10
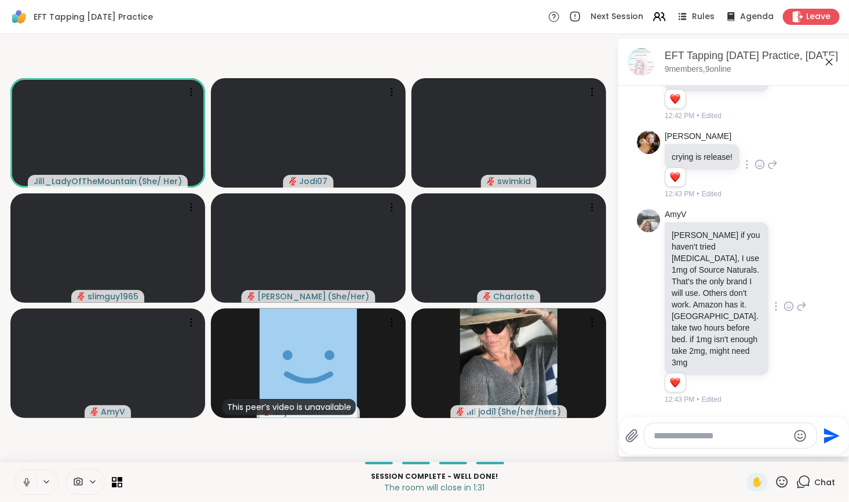
scroll to position [2449, 0]
click at [721, 441] on textarea "Type your message" at bounding box center [720, 436] width 135 height 12
type textarea "**********"
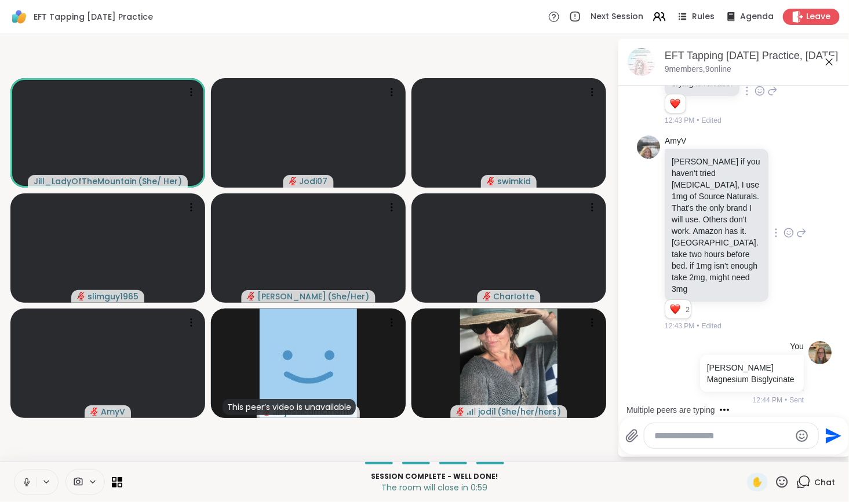
scroll to position [2522, 0]
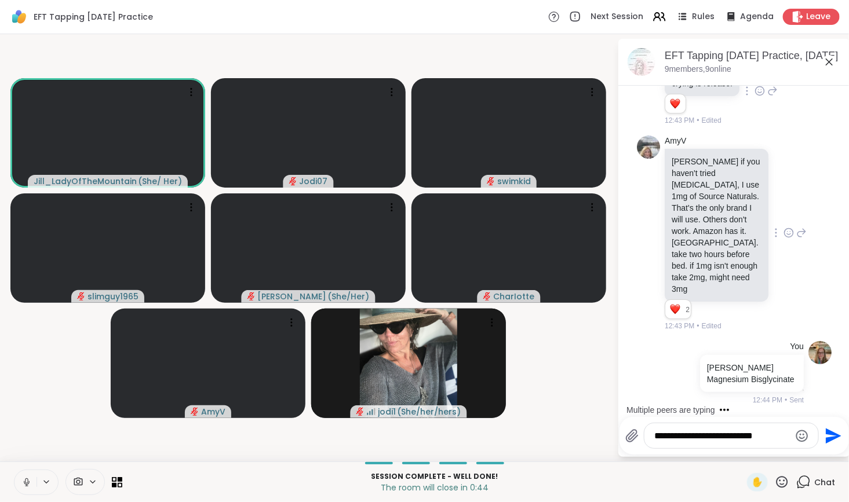
type textarea "**********"
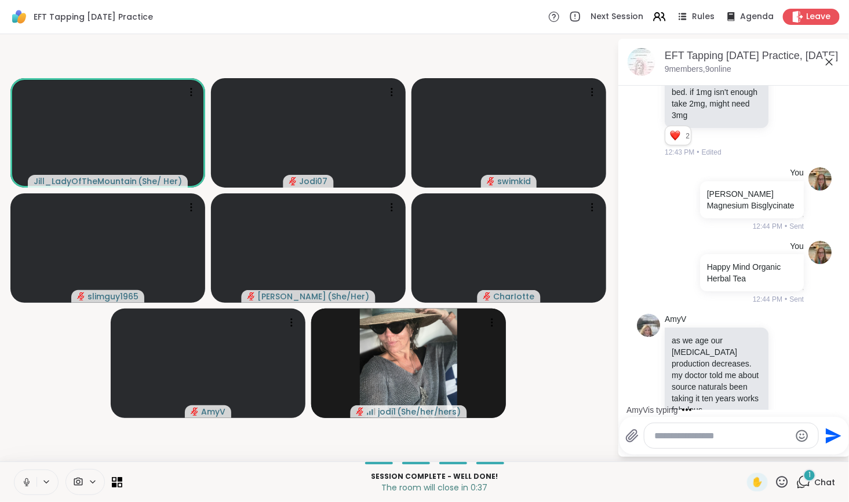
scroll to position [2728, 0]
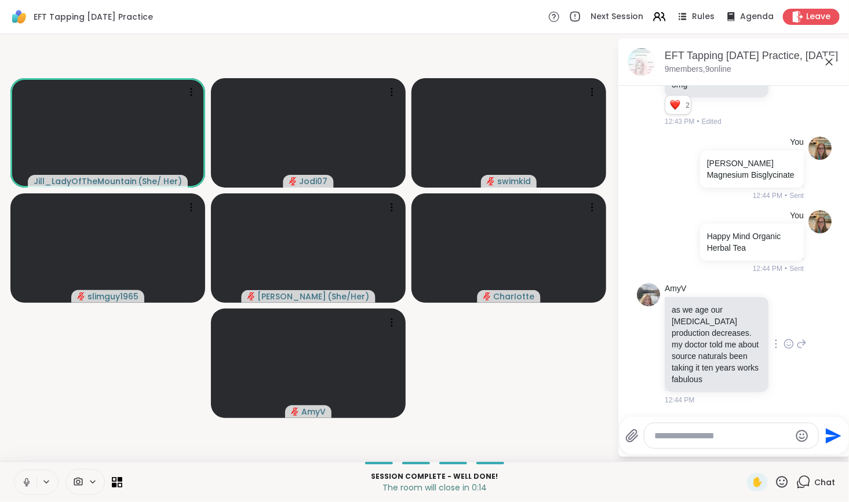
click at [784, 342] on icon at bounding box center [788, 343] width 9 height 9
click at [783, 326] on div "Select Reaction: Heart" at bounding box center [788, 325] width 10 height 10
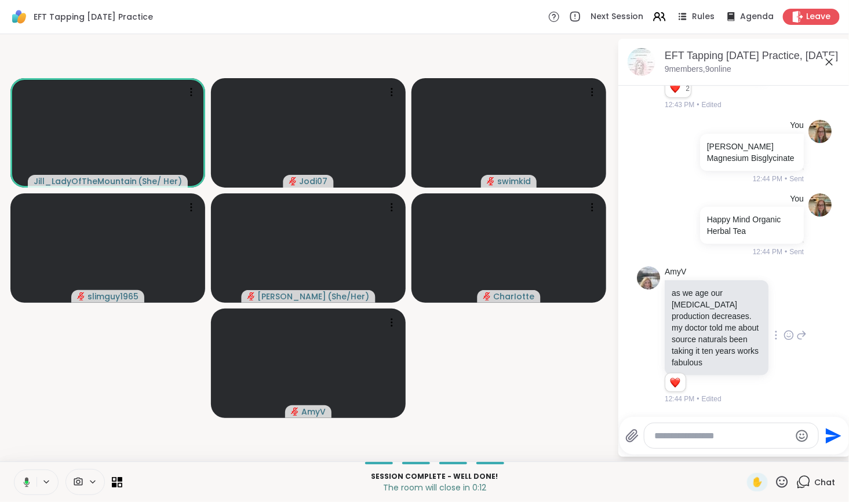
scroll to position [2744, 0]
click at [723, 437] on textarea "Type your message" at bounding box center [722, 436] width 135 height 12
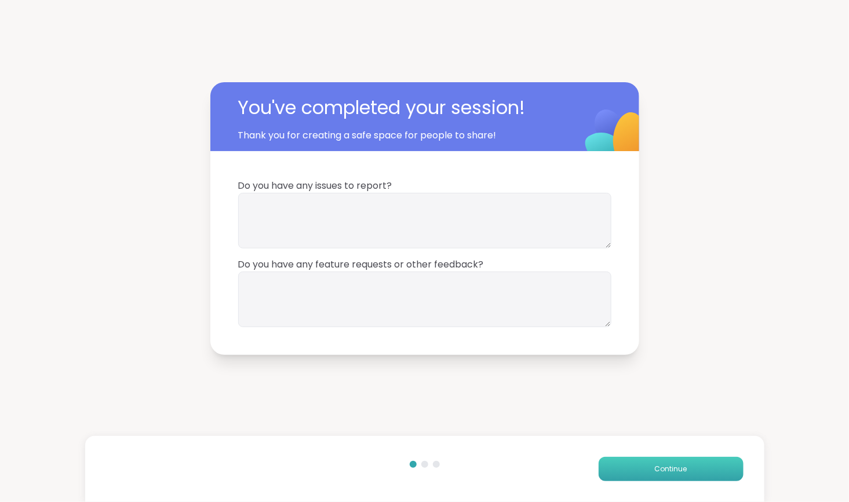
click at [655, 469] on span "Continue" at bounding box center [671, 469] width 32 height 10
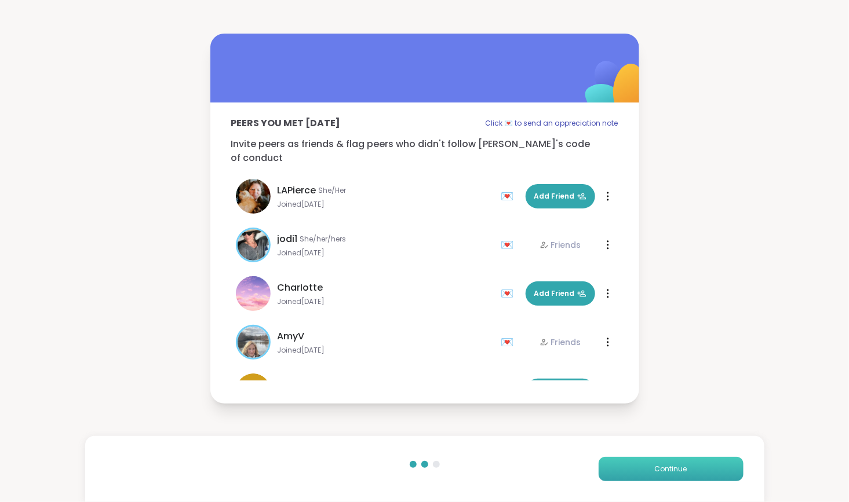
click at [647, 469] on button "Continue" at bounding box center [670, 469] width 145 height 24
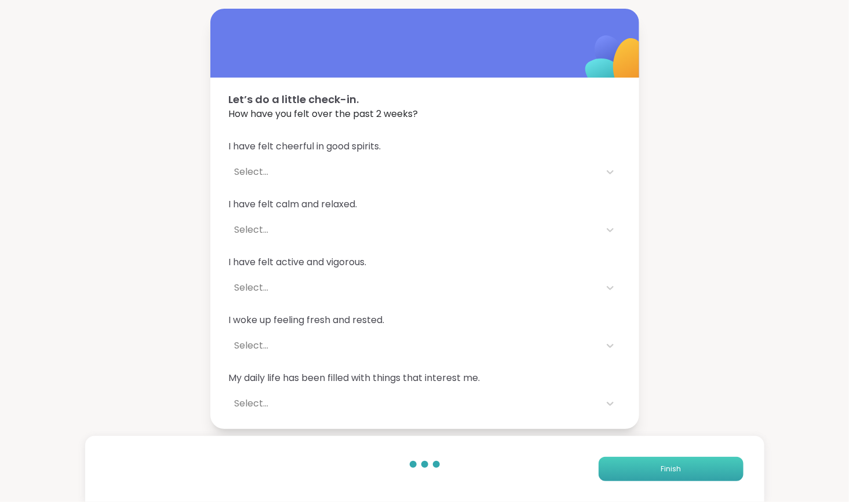
click at [647, 469] on button "Finish" at bounding box center [670, 469] width 145 height 24
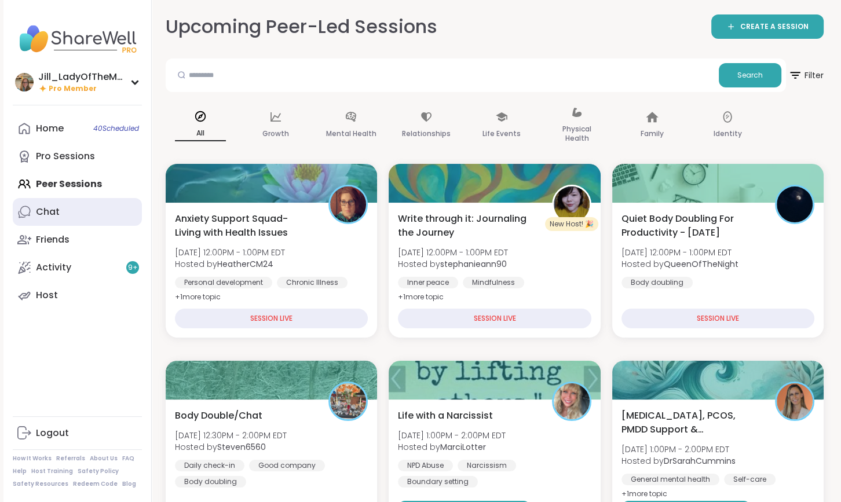
click at [97, 224] on link "Chat" at bounding box center [77, 212] width 129 height 28
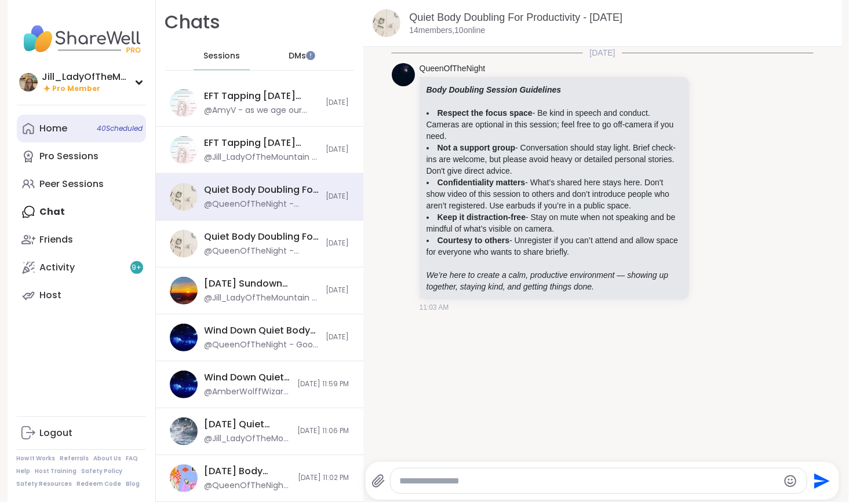
click at [98, 132] on span "40 Scheduled" at bounding box center [120, 128] width 46 height 9
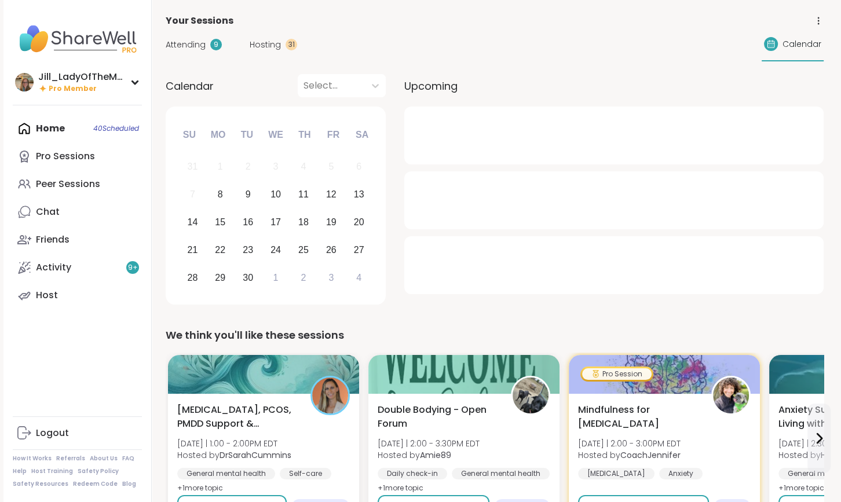
click at [200, 44] on span "Attending" at bounding box center [186, 45] width 40 height 12
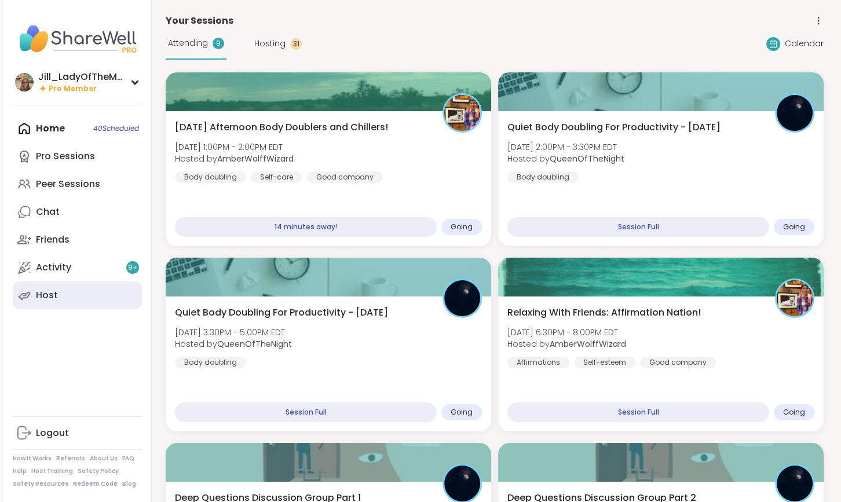
click at [100, 288] on link "Host" at bounding box center [77, 295] width 129 height 28
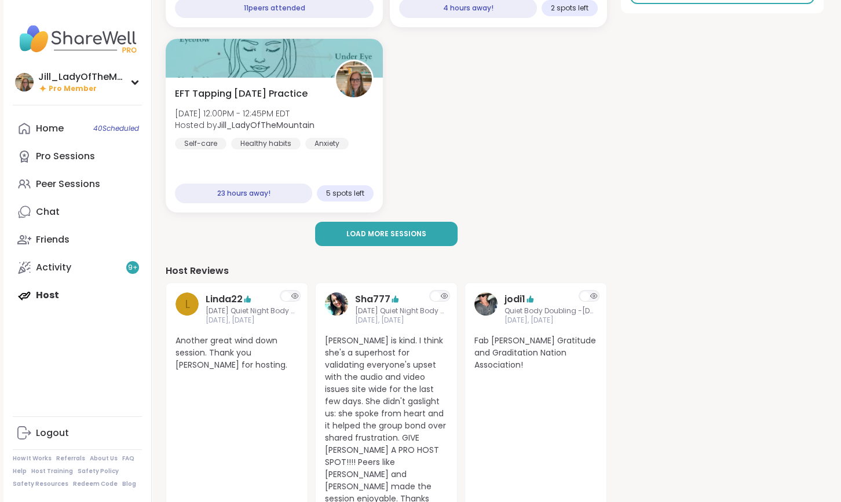
scroll to position [269, 0]
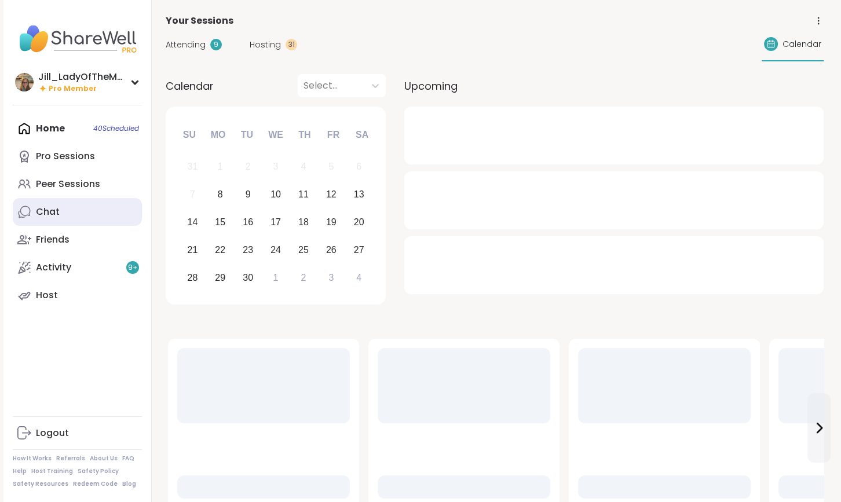
click at [112, 214] on link "Chat" at bounding box center [77, 212] width 129 height 28
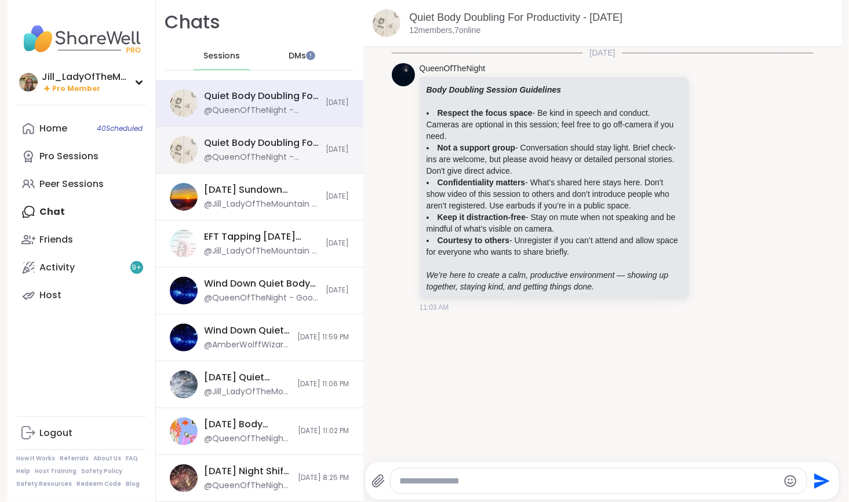
click at [242, 144] on div "Quiet Body Doubling For Productivity - Monday, Sep 08" at bounding box center [261, 143] width 115 height 13
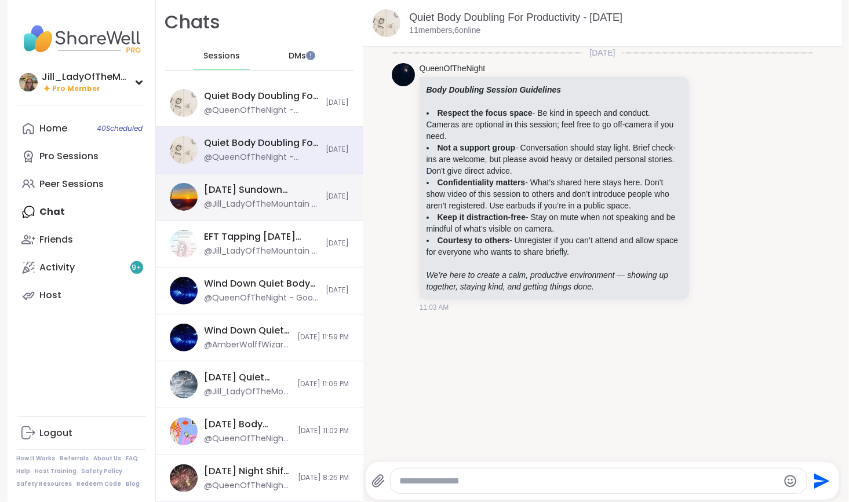
click at [255, 193] on div "Sunday Sundown Hangout, Sep 07" at bounding box center [261, 190] width 115 height 13
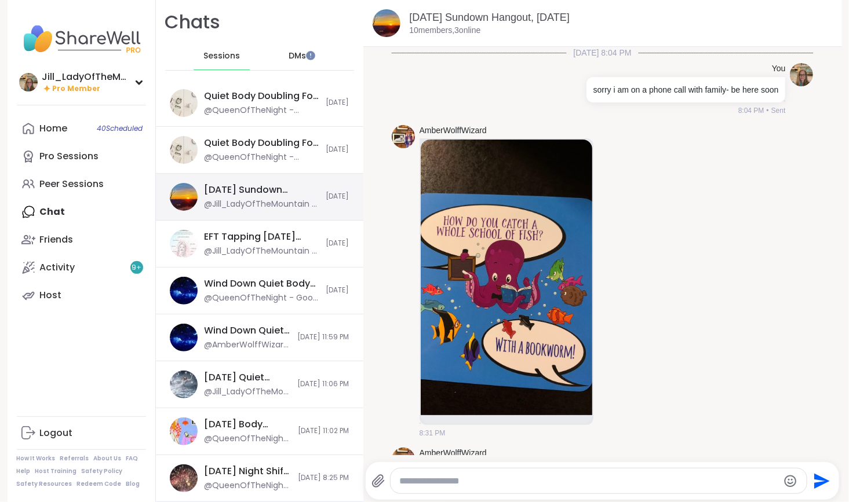
scroll to position [772, 0]
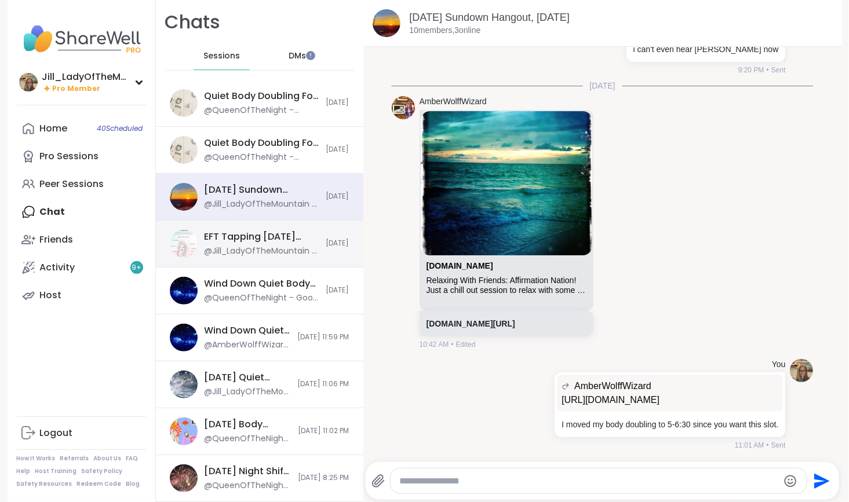
click at [262, 232] on div "EFT Tapping Sunday Practice, Sep 07" at bounding box center [261, 237] width 115 height 13
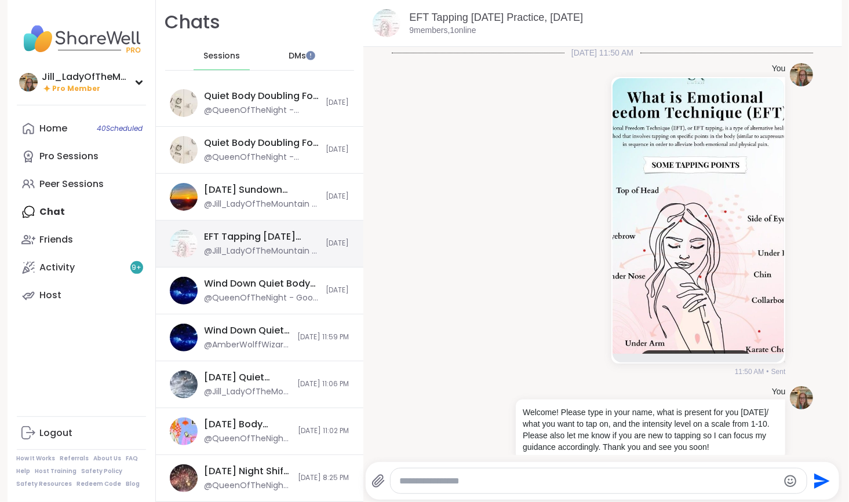
scroll to position [4442, 0]
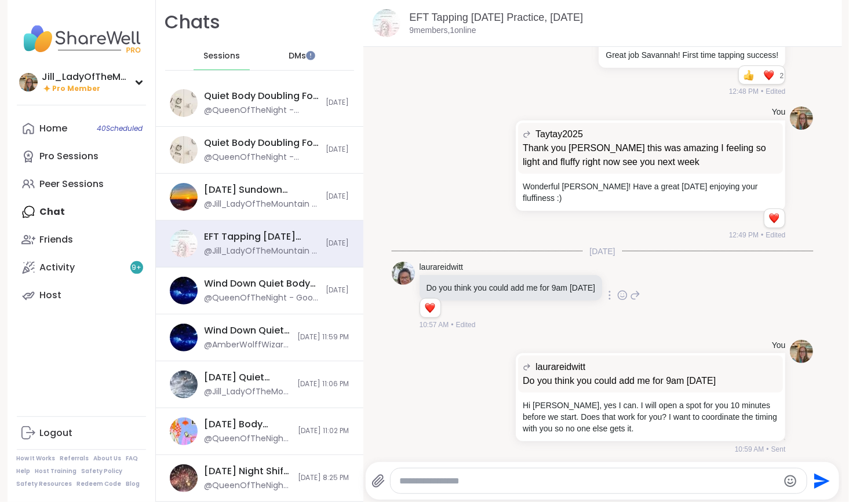
click at [630, 290] on icon at bounding box center [635, 295] width 10 height 14
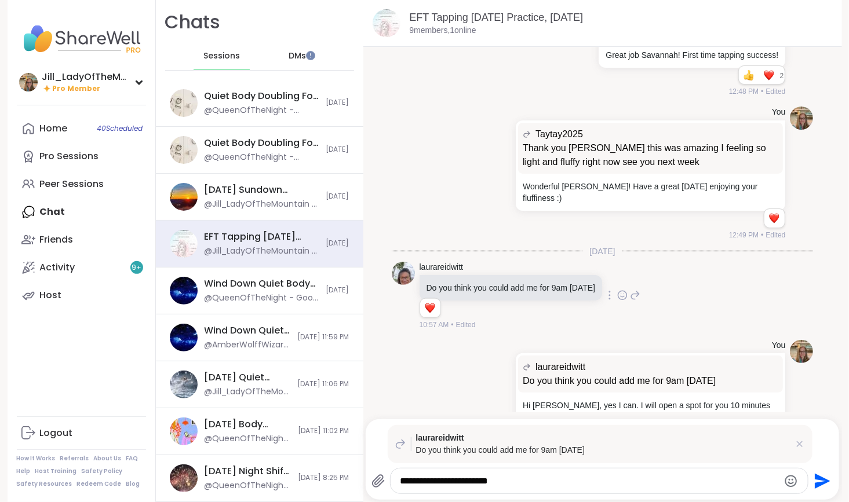
type textarea "**********"
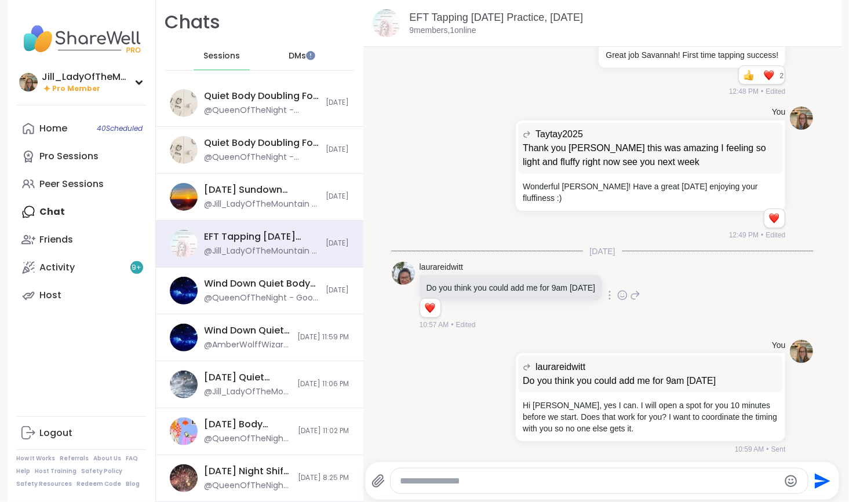
scroll to position [4543, 0]
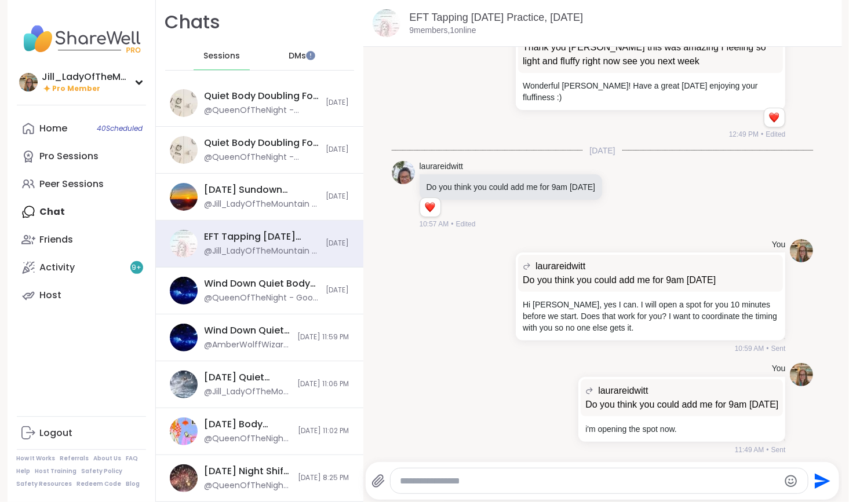
click at [514, 486] on textarea "Type your message" at bounding box center [589, 482] width 378 height 12
type textarea "*"
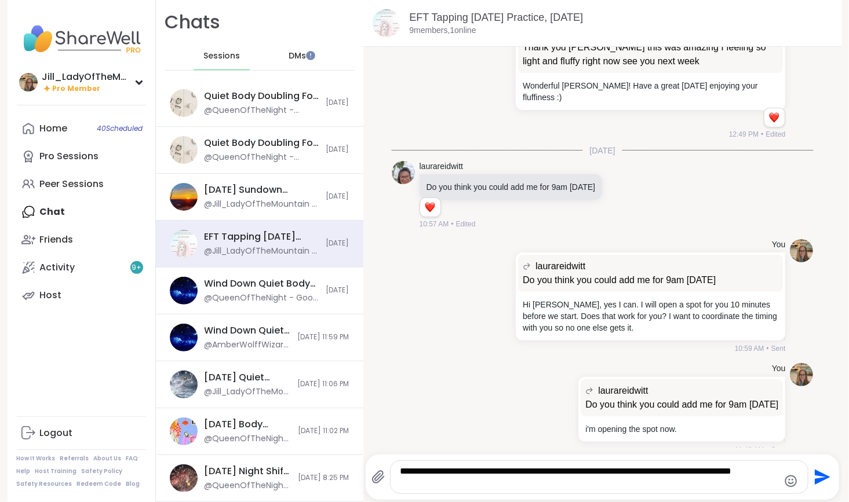
scroll to position [0, 0]
type textarea "**********"
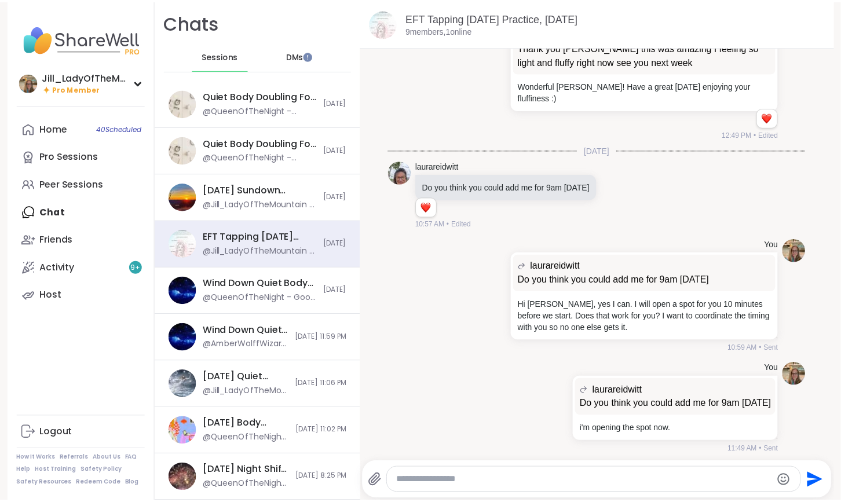
scroll to position [4616, 0]
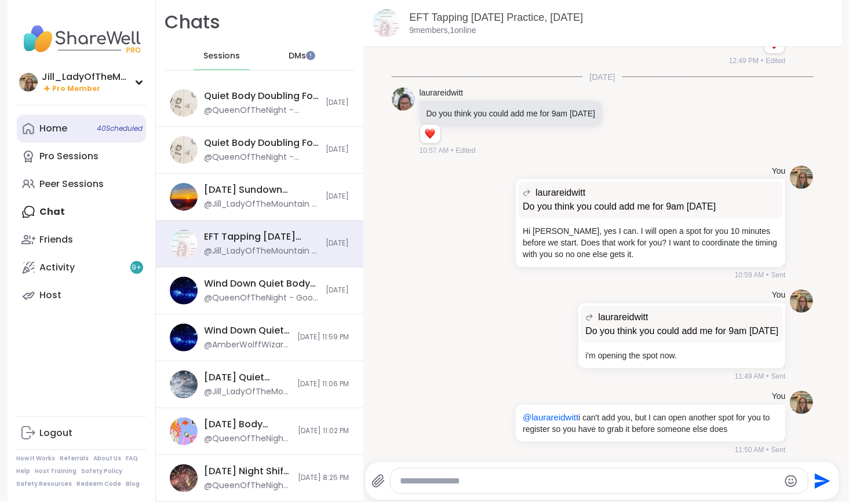
click at [98, 137] on link "Home 40 Scheduled" at bounding box center [81, 129] width 129 height 28
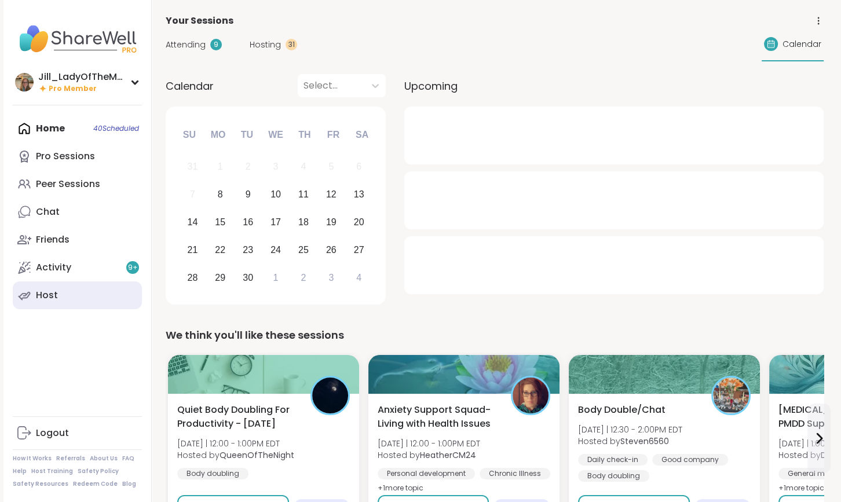
click at [92, 308] on link "Host" at bounding box center [77, 295] width 129 height 28
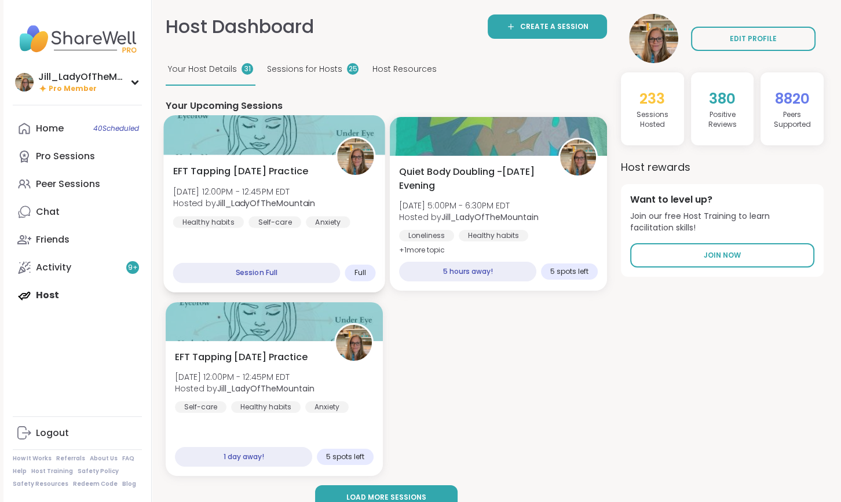
click at [325, 206] on div "EFT Tapping Monday Practice Mon, Sep 08 | 12:00PM - 12:45PM EDT Hosted by Jill_…" at bounding box center [274, 196] width 203 height 64
click at [348, 209] on div "EFT Tapping Monday Practice Mon, Sep 08 | 12:00PM - 12:45PM EDT Hosted by Jill_…" at bounding box center [274, 196] width 203 height 64
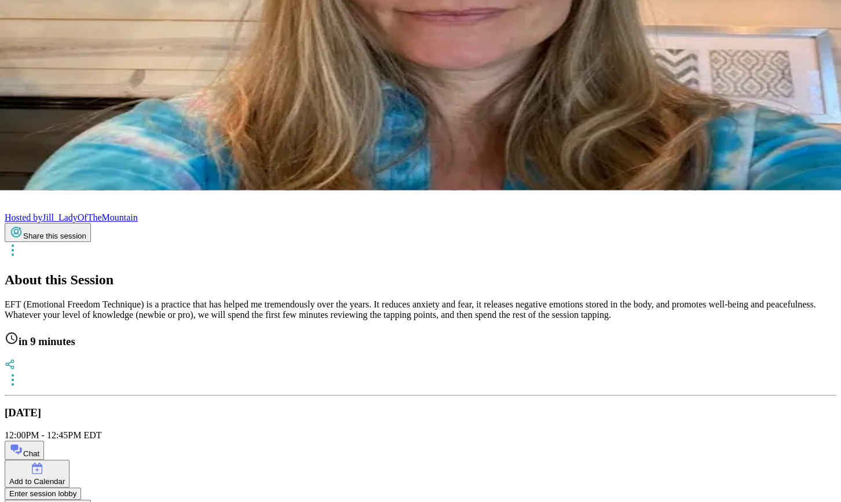
scroll to position [328, 0]
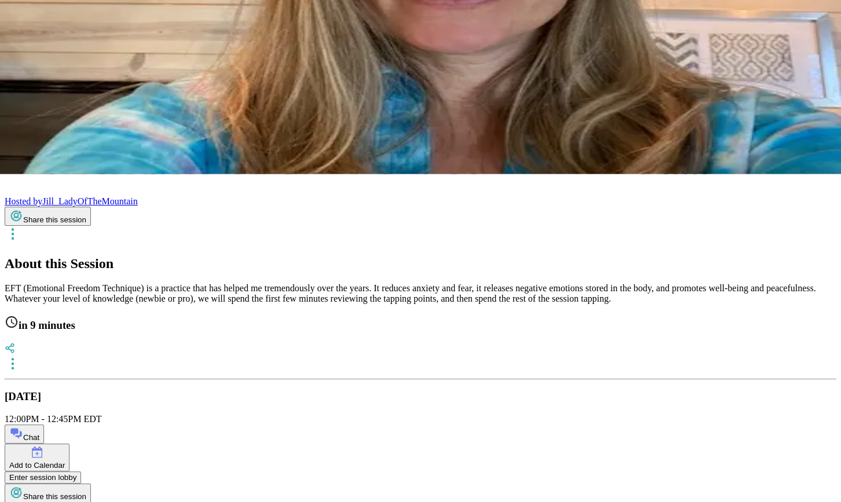
drag, startPoint x: 816, startPoint y: 148, endPoint x: 819, endPoint y: 164, distance: 17.2
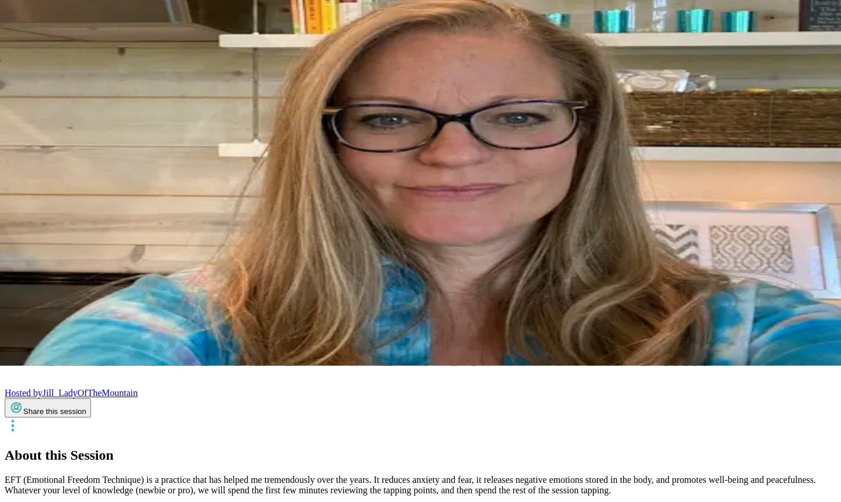
scroll to position [225, 0]
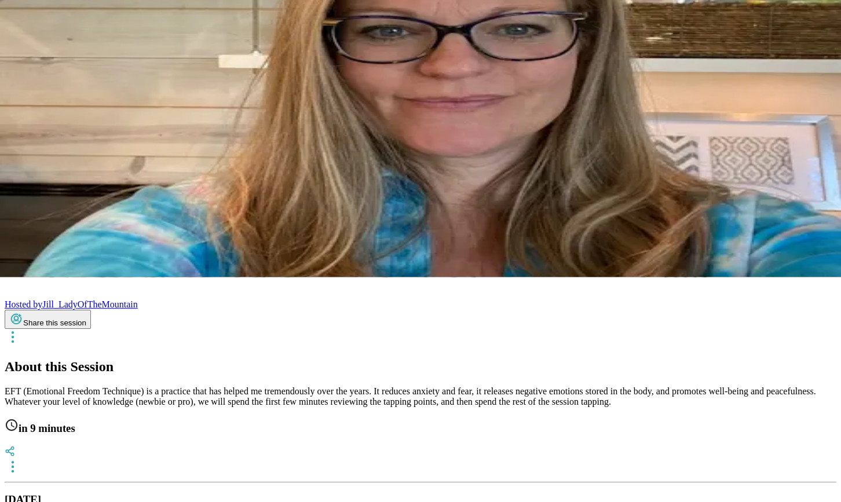
drag, startPoint x: 758, startPoint y: 415, endPoint x: 725, endPoint y: 426, distance: 34.8
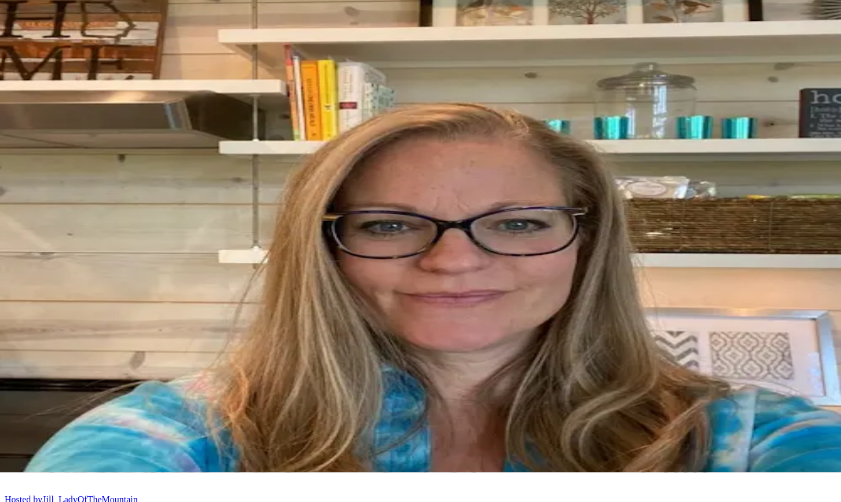
scroll to position [1, 0]
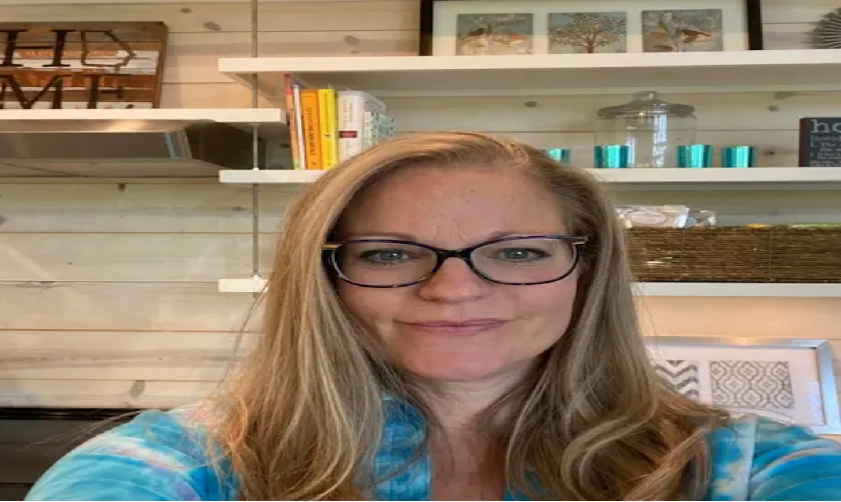
type textarea "*"
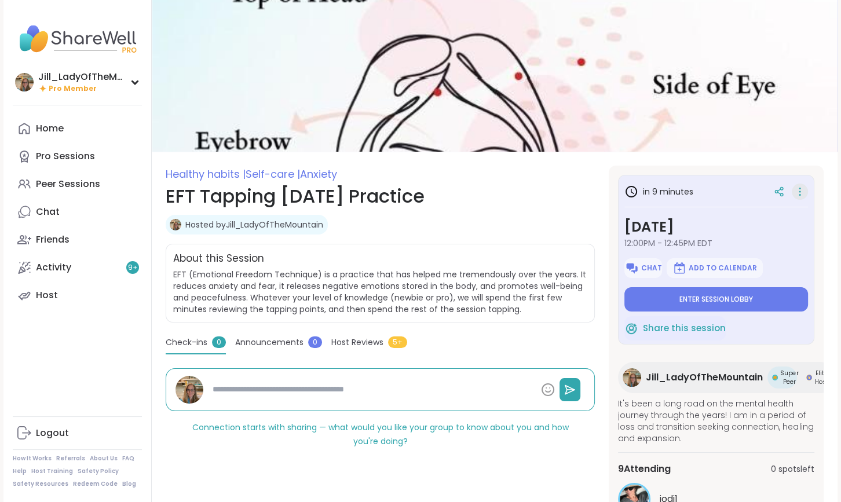
click at [797, 187] on icon at bounding box center [800, 192] width 12 height 16
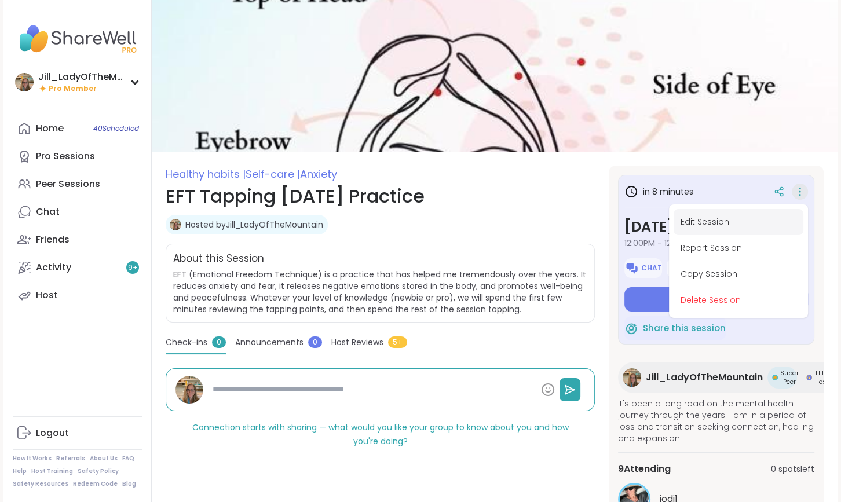
click at [749, 211] on button "Edit Session" at bounding box center [739, 222] width 130 height 26
type textarea "*"
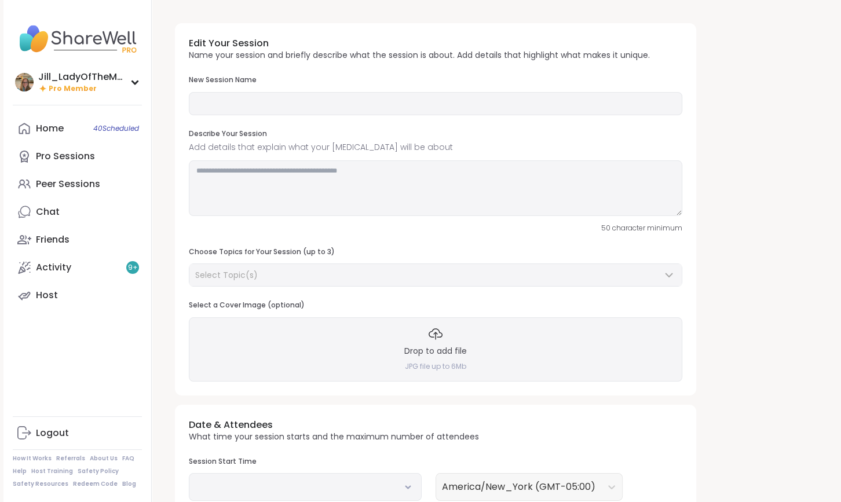
type input "**********"
type textarea "**********"
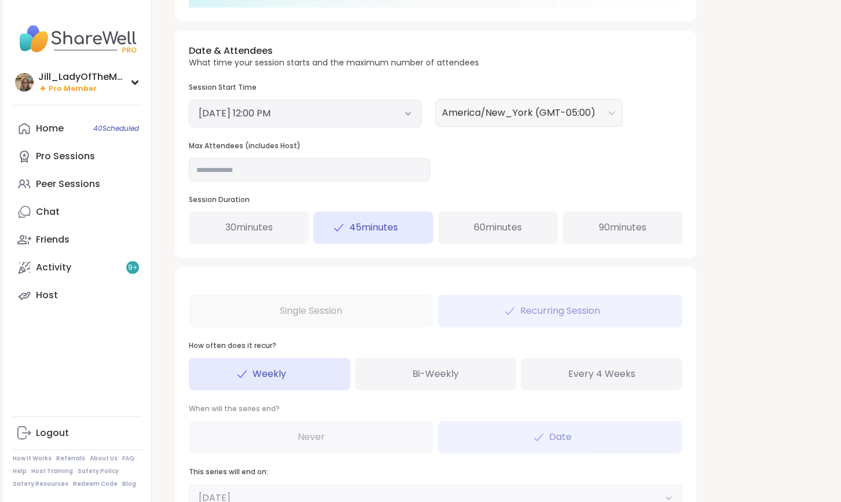
scroll to position [520, 0]
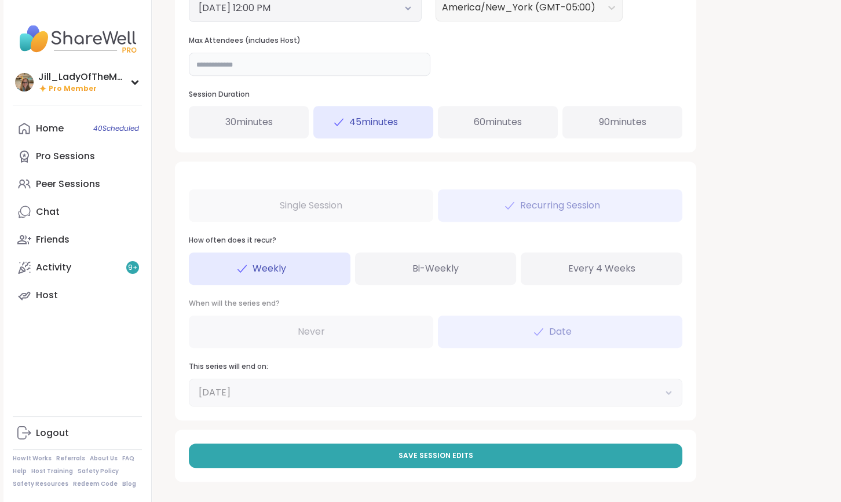
click at [263, 68] on input "**" at bounding box center [310, 64] width 242 height 23
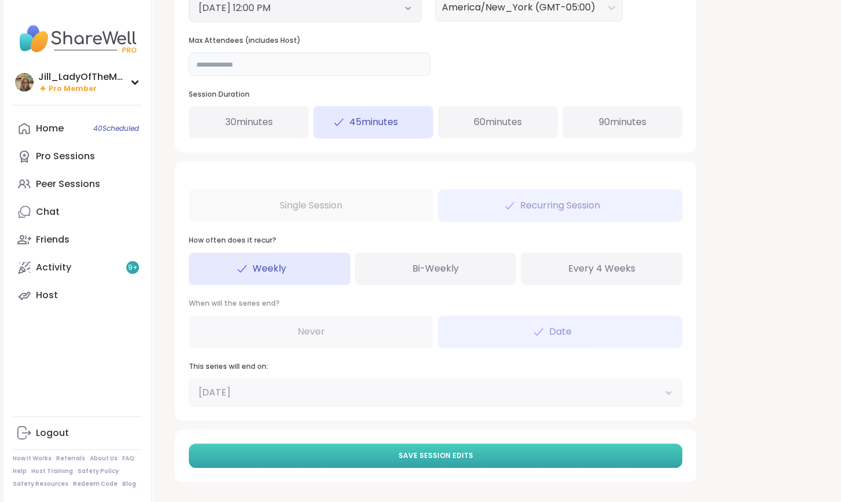
type input "**"
click at [381, 456] on button "Save Session Edits" at bounding box center [435, 456] width 493 height 24
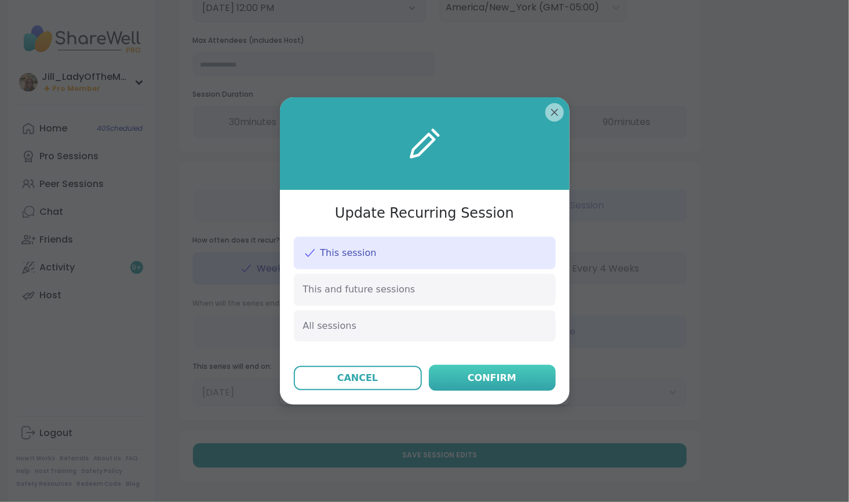
click at [466, 382] on button "Confirm" at bounding box center [492, 378] width 127 height 26
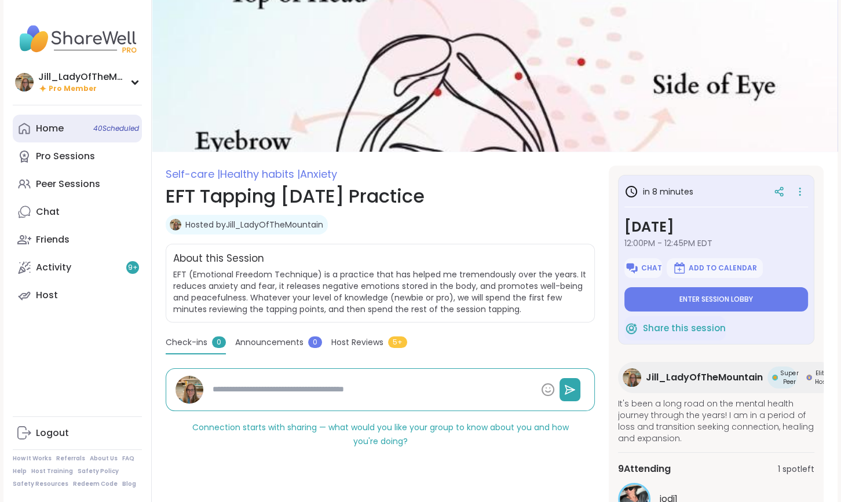
click at [98, 125] on span "40 Scheduled" at bounding box center [116, 128] width 46 height 9
type textarea "*"
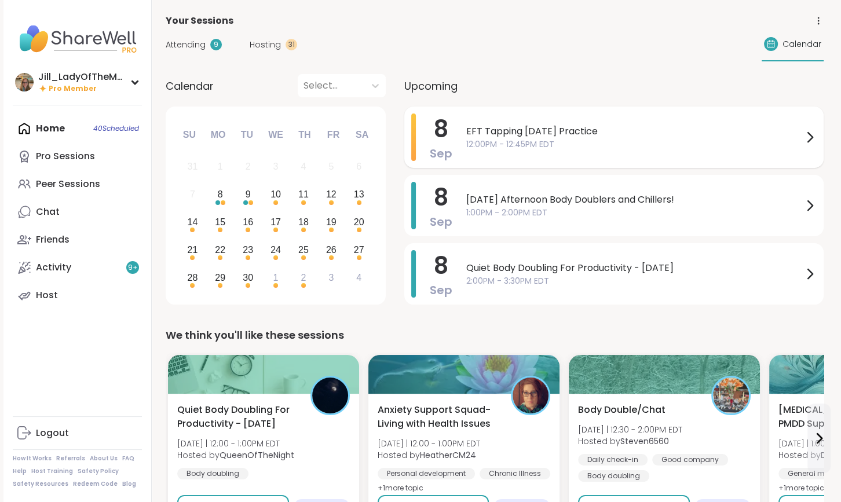
click at [498, 138] on span "12:00PM - 12:45PM EDT" at bounding box center [634, 144] width 337 height 12
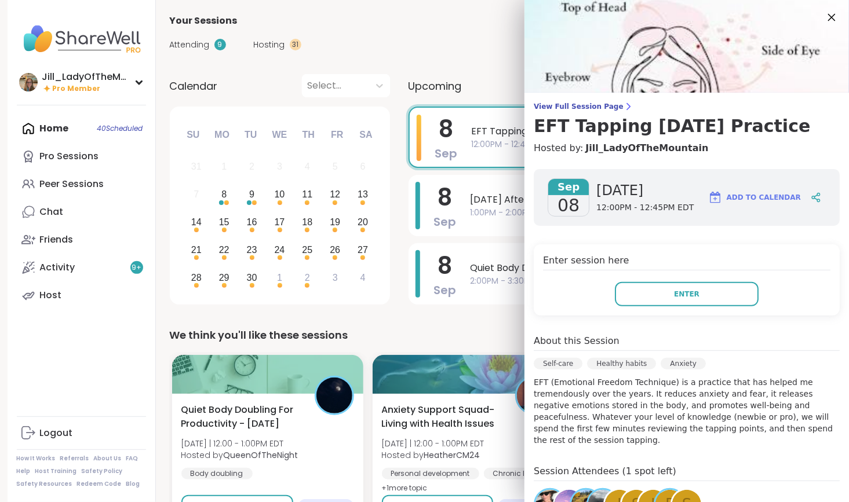
click at [824, 22] on icon at bounding box center [831, 17] width 14 height 14
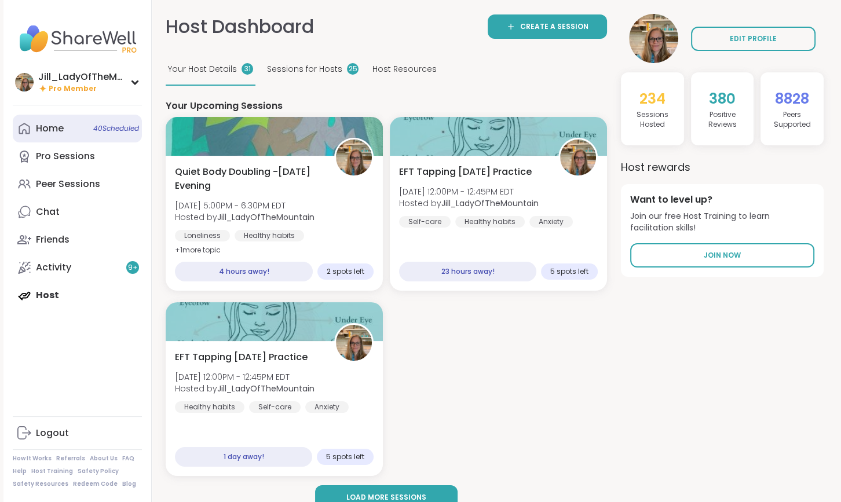
click at [104, 134] on link "Home 40 Scheduled" at bounding box center [77, 129] width 129 height 28
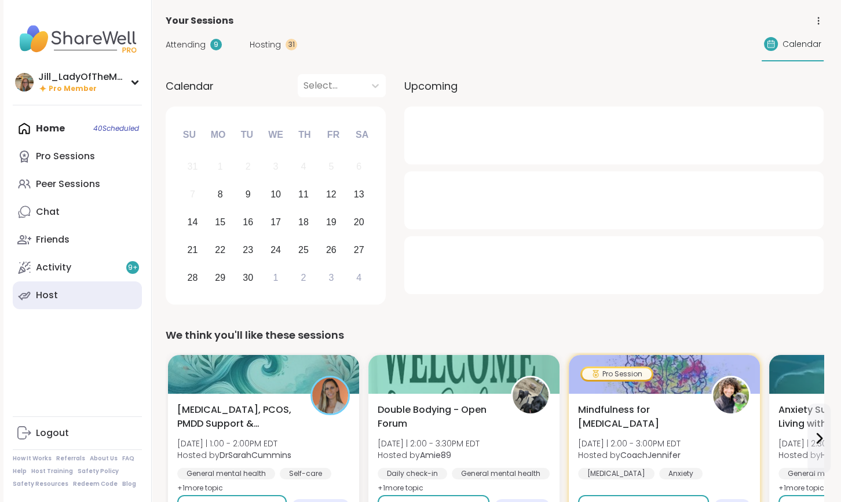
click at [90, 290] on link "Host" at bounding box center [77, 295] width 129 height 28
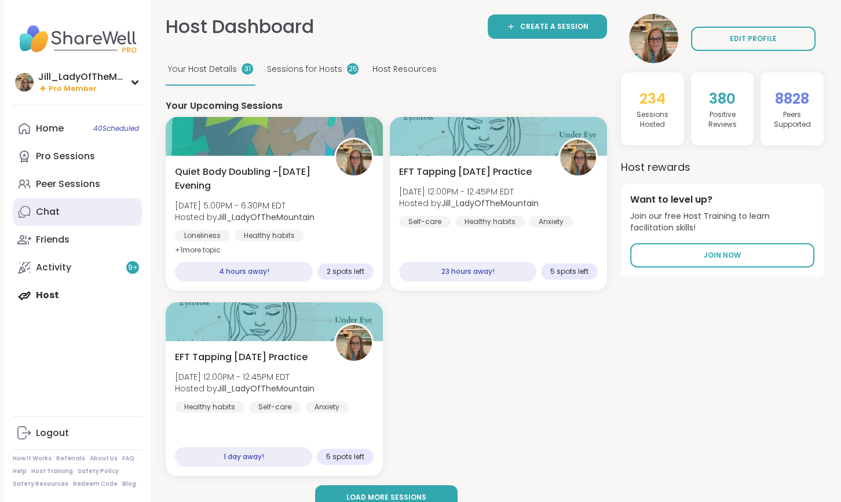
click at [112, 204] on link "Chat" at bounding box center [77, 212] width 129 height 28
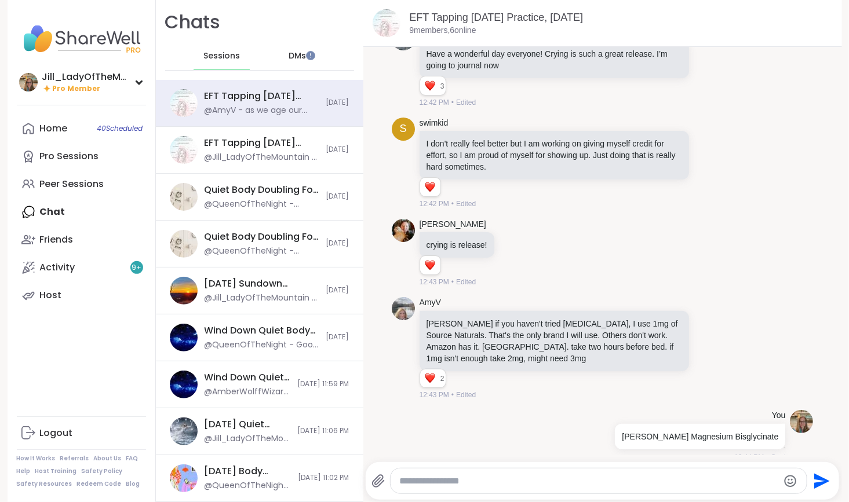
scroll to position [1743, 0]
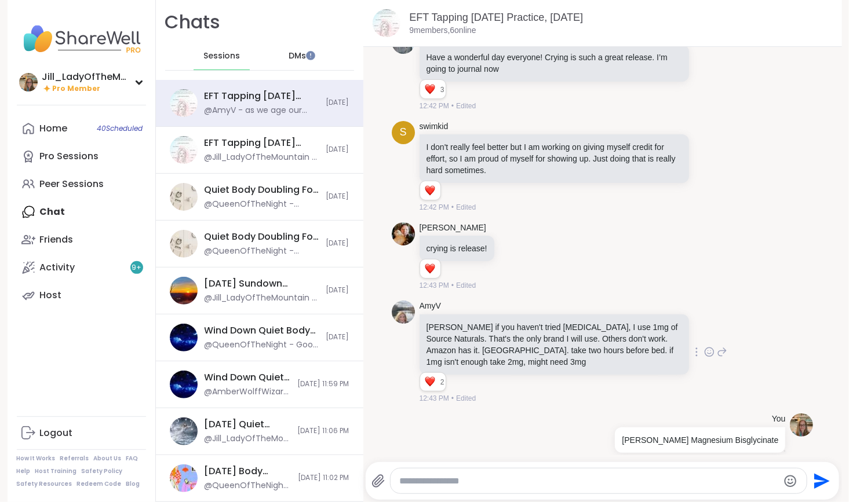
click at [704, 348] on icon at bounding box center [708, 352] width 9 height 9
click at [612, 257] on div "LuAnn crying is release! 1 1 12:43 PM • Edited" at bounding box center [603, 257] width 422 height 78
click at [716, 159] on icon at bounding box center [721, 166] width 10 height 14
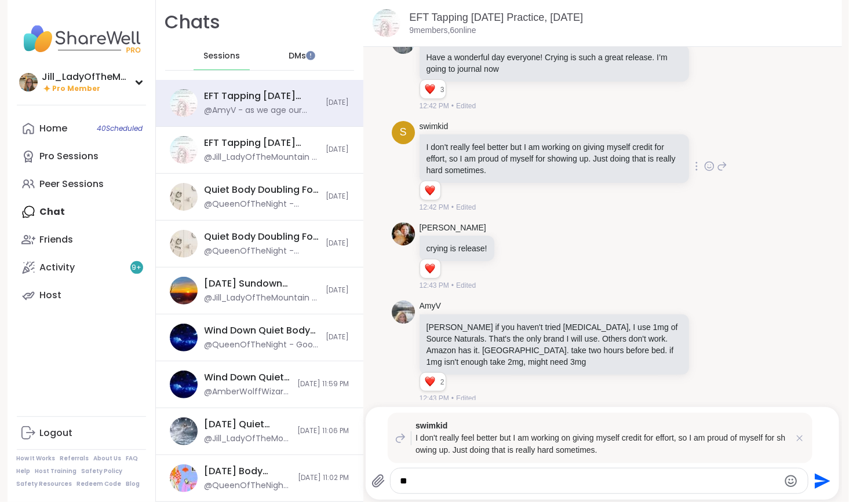
type textarea "*"
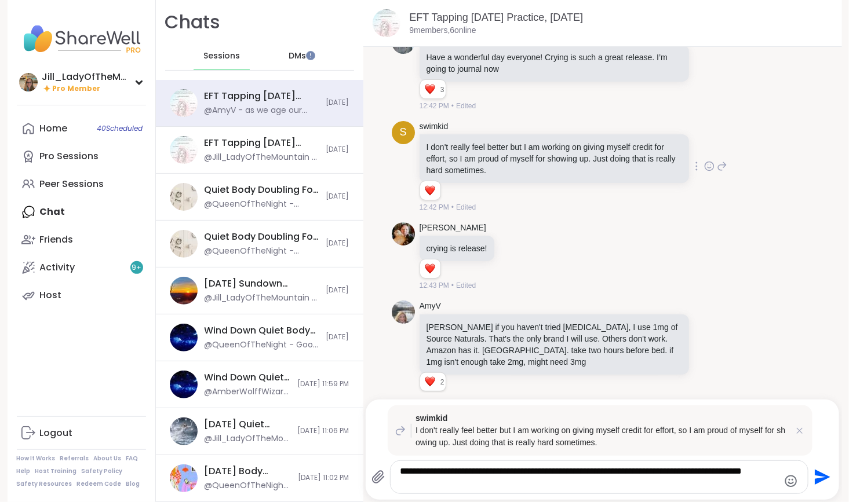
scroll to position [0, 0]
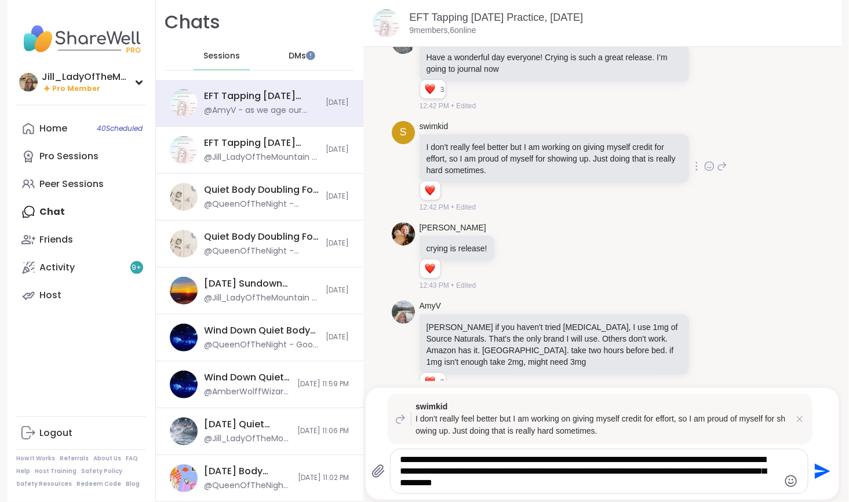
type textarea "**********"
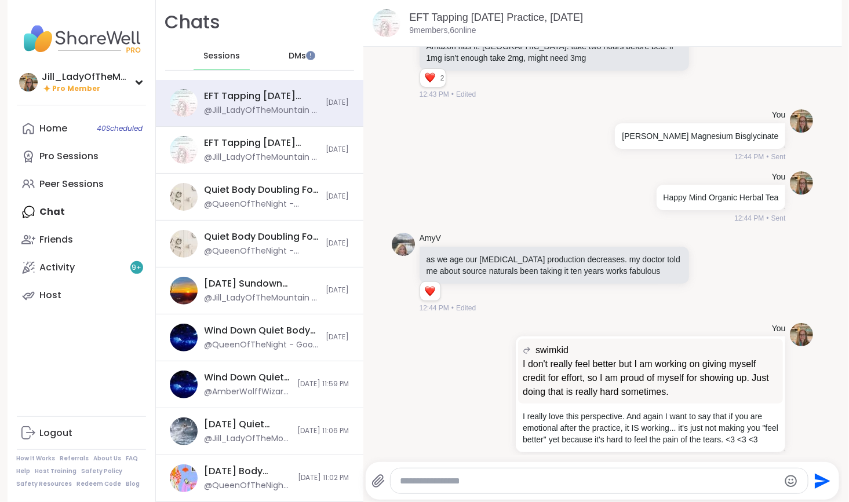
scroll to position [2059, 0]
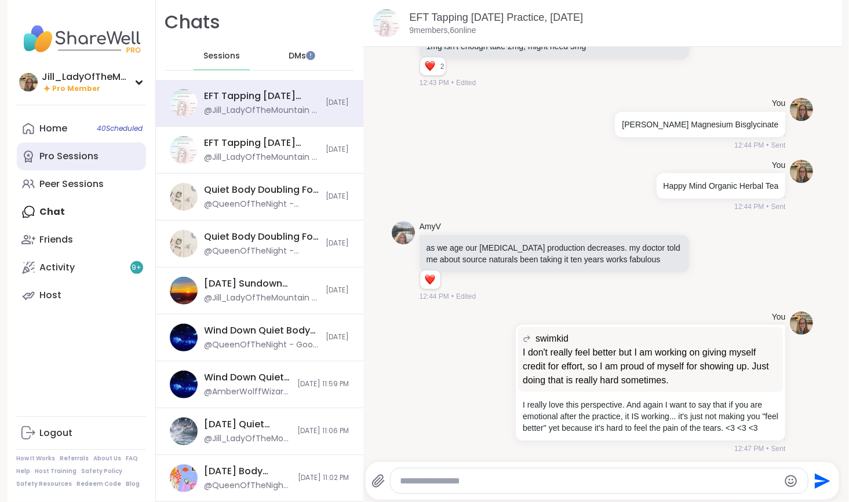
click at [88, 169] on link "Pro Sessions" at bounding box center [81, 156] width 129 height 28
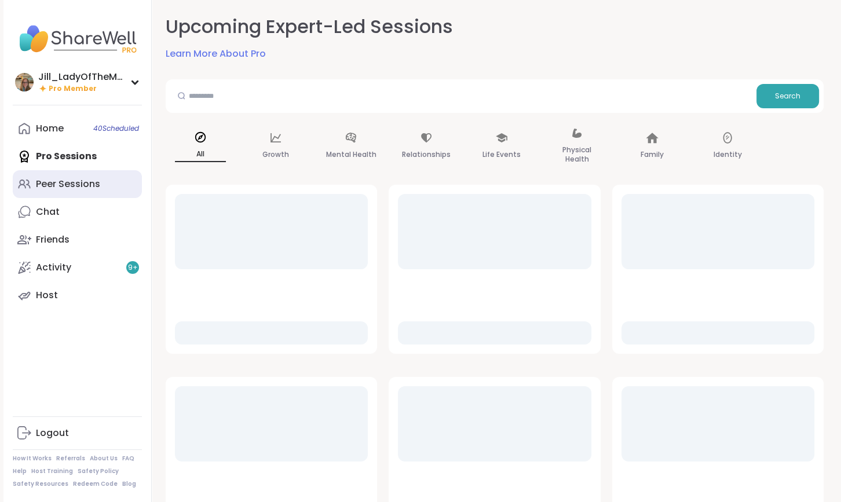
click at [93, 185] on div "Peer Sessions" at bounding box center [68, 184] width 64 height 13
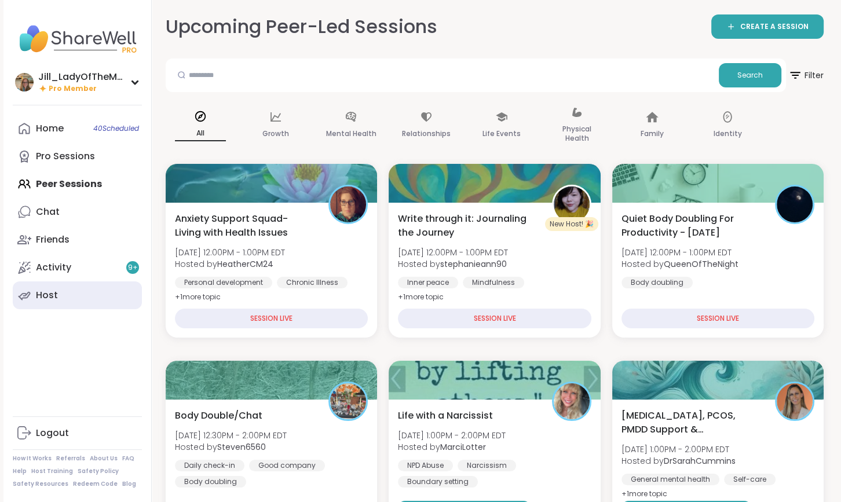
click at [87, 294] on link "Host" at bounding box center [77, 295] width 129 height 28
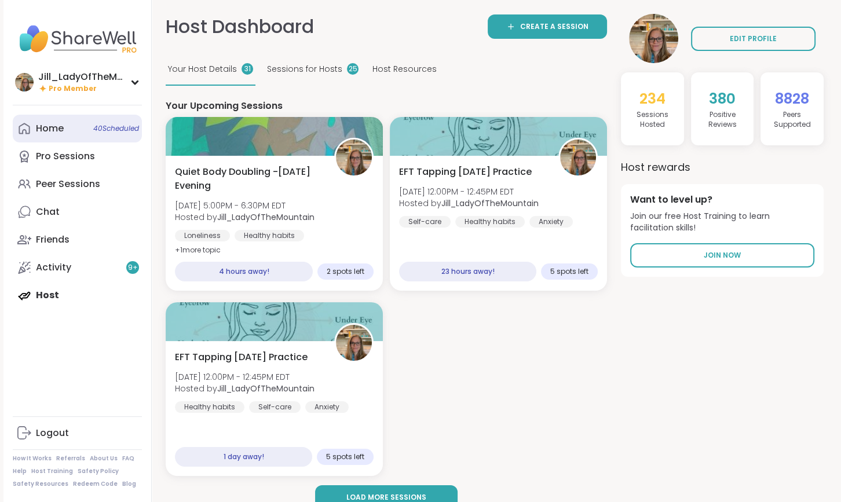
click at [97, 132] on span "40 Scheduled" at bounding box center [116, 128] width 46 height 9
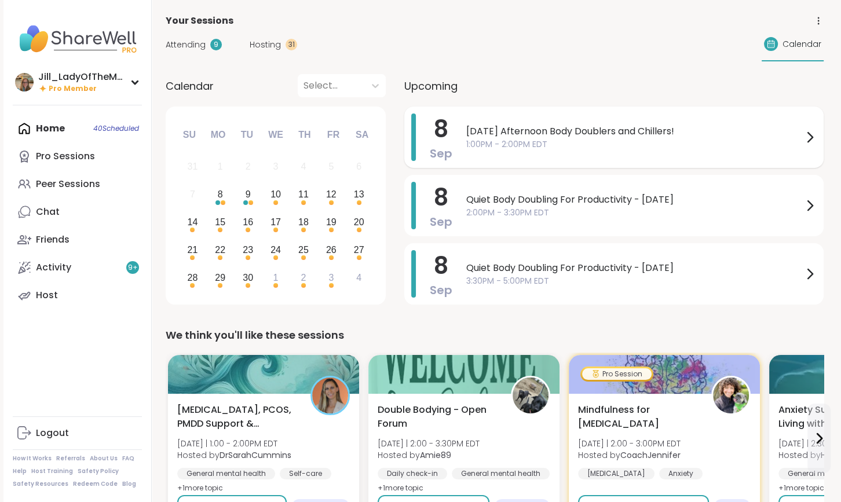
click at [525, 138] on span "1:00PM - 2:00PM EDT" at bounding box center [634, 144] width 337 height 12
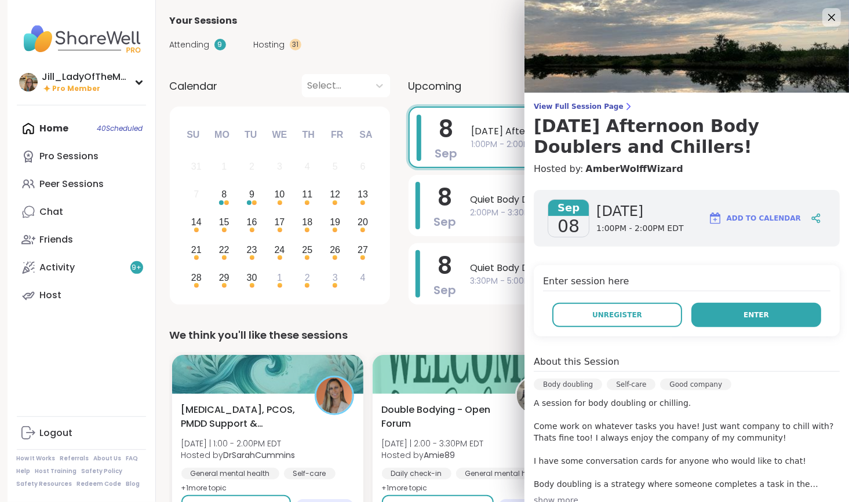
click at [743, 320] on button "Enter" at bounding box center [756, 315] width 130 height 24
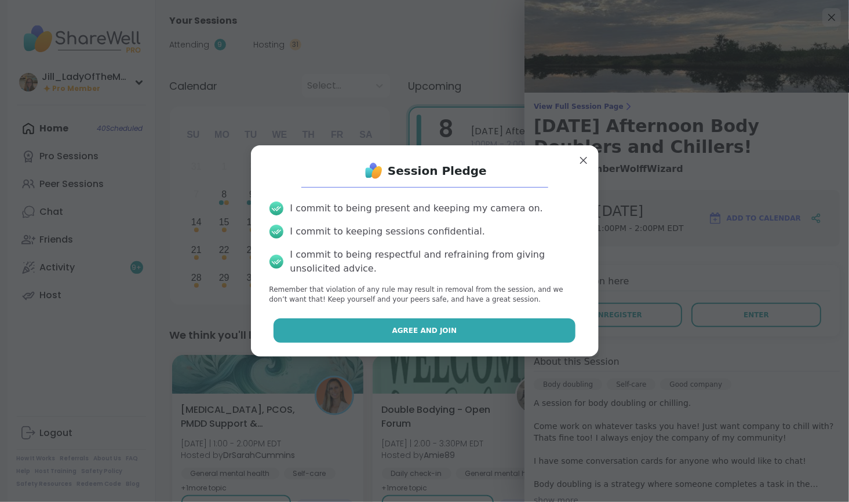
click at [422, 329] on span "Agree and Join" at bounding box center [424, 331] width 65 height 10
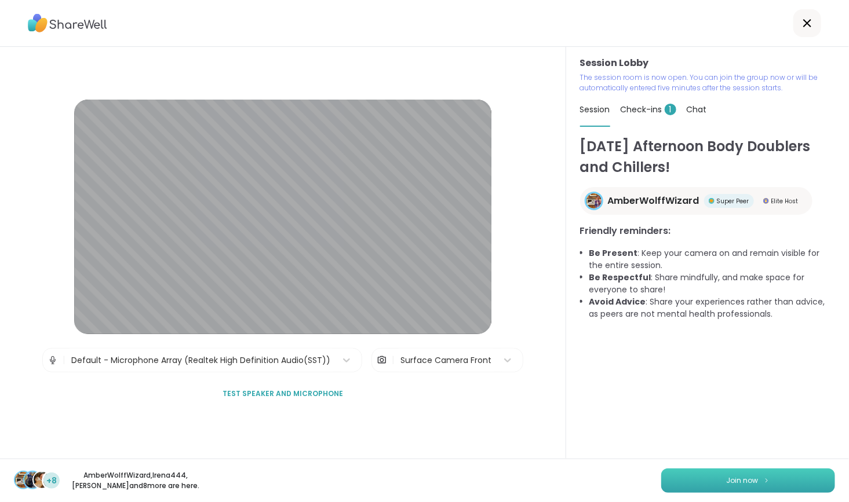
click at [708, 478] on button "Join now" at bounding box center [748, 481] width 174 height 24
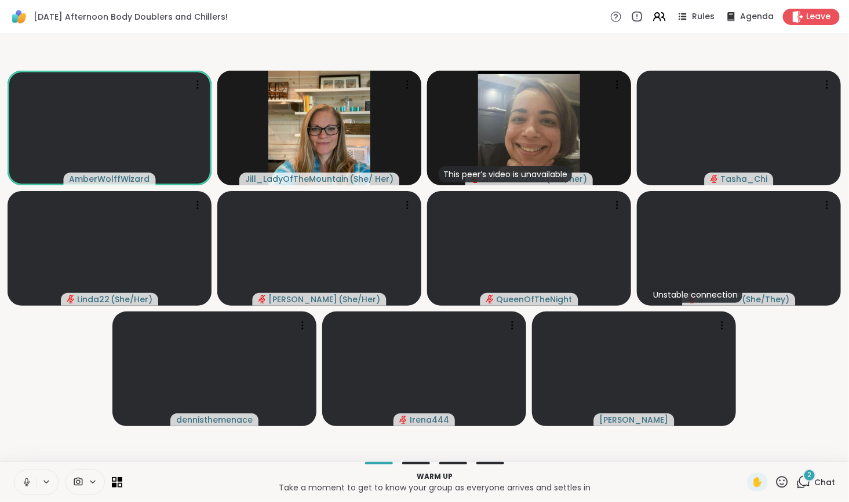
click at [803, 480] on div "2" at bounding box center [809, 475] width 13 height 13
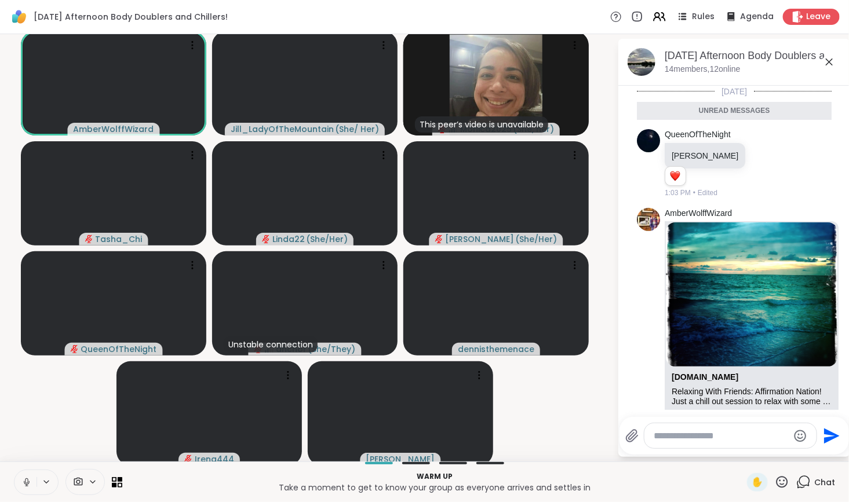
scroll to position [78, 0]
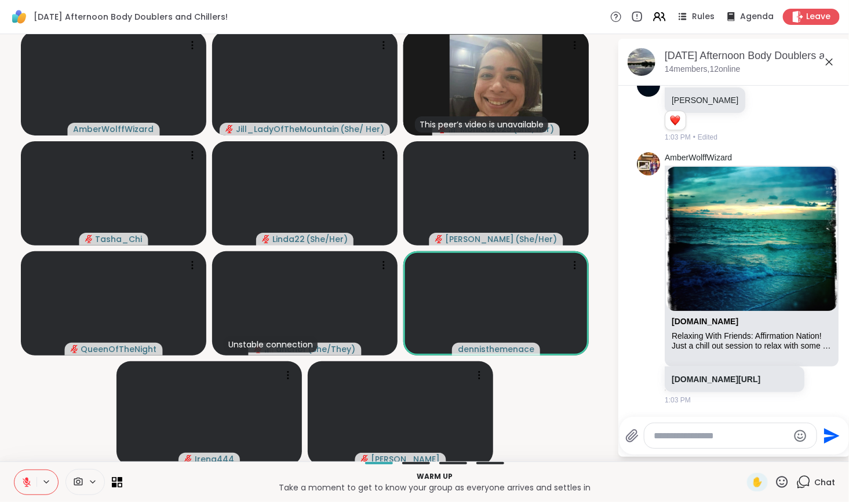
click at [701, 431] on textarea "Type your message" at bounding box center [720, 436] width 135 height 12
type textarea "*"
type textarea "***"
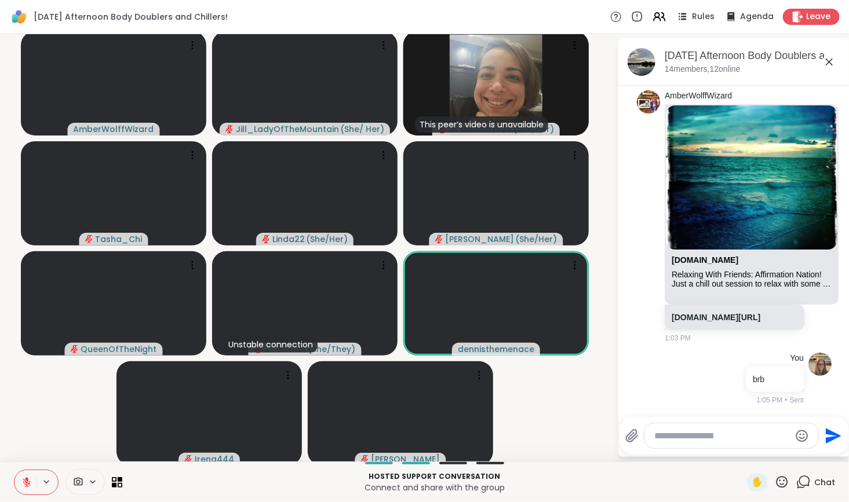
scroll to position [112, 0]
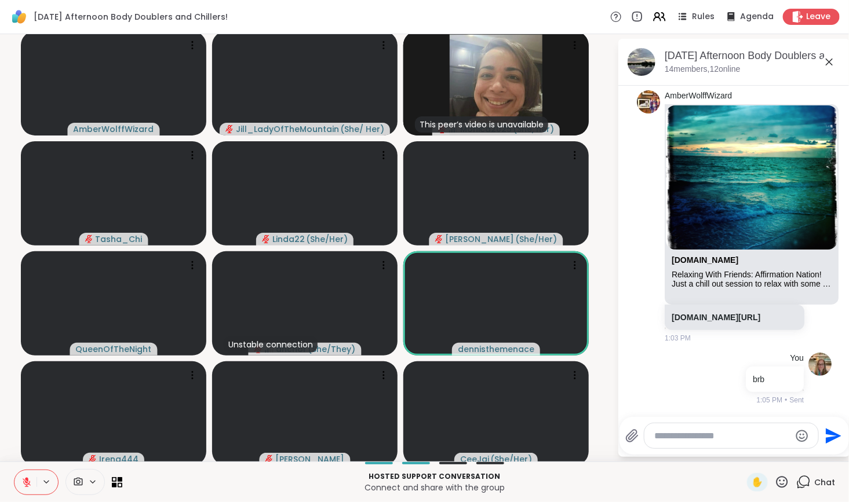
click at [24, 480] on icon at bounding box center [27, 482] width 8 height 8
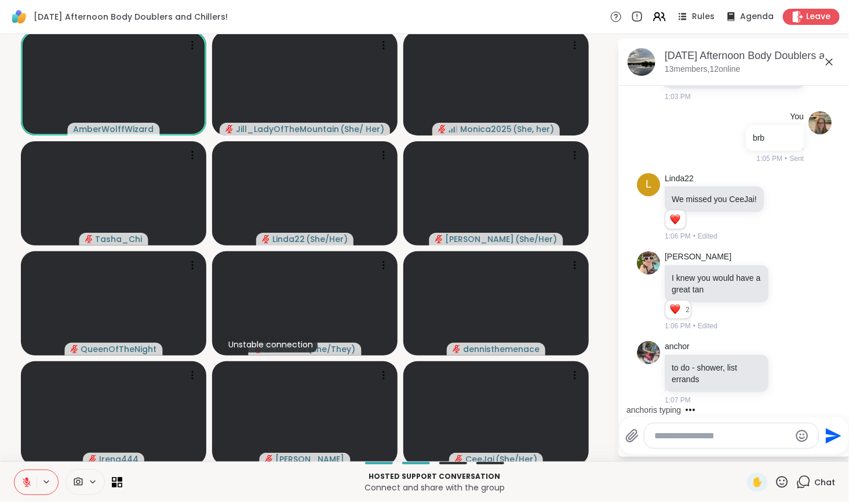
scroll to position [381, 0]
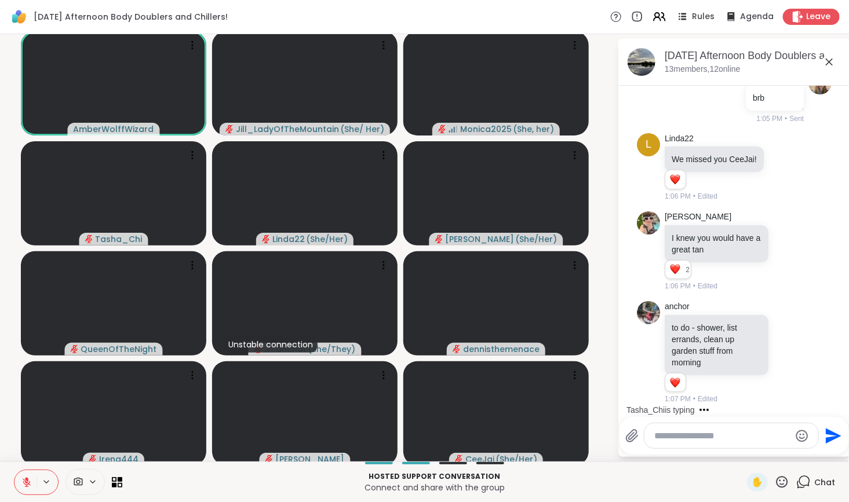
click at [655, 436] on textarea "Type your message" at bounding box center [722, 436] width 135 height 12
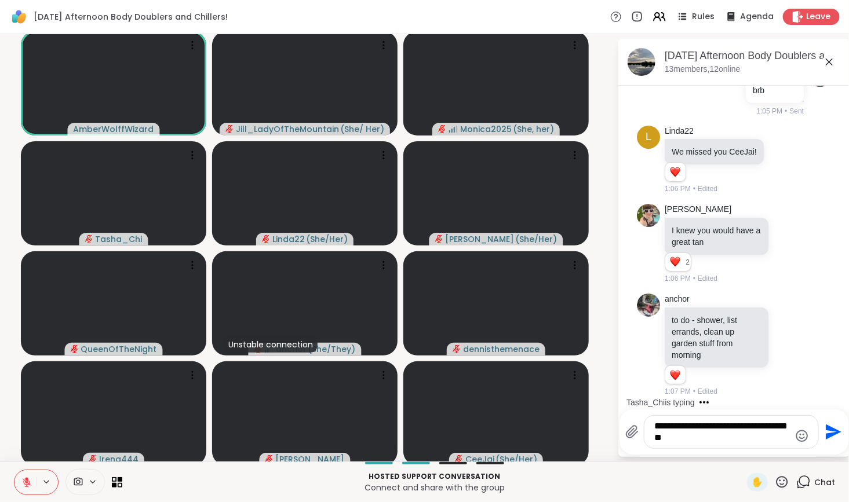
scroll to position [0, 0]
type textarea "**********"
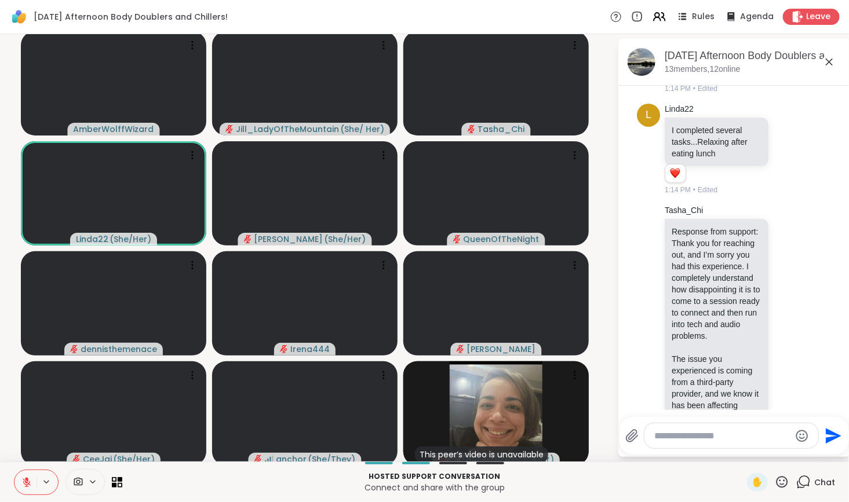
scroll to position [1277, 0]
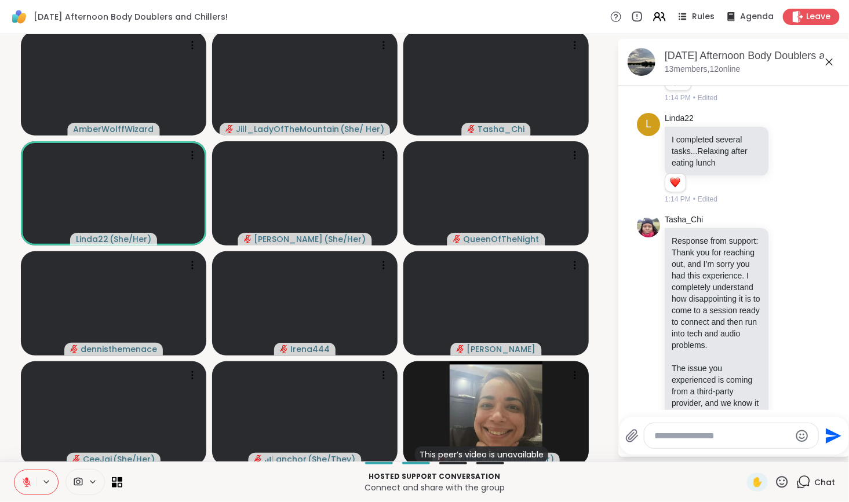
click at [719, 351] on p "Response from support: Thank you for reaching out, and I’m sorry you had this e…" at bounding box center [716, 293] width 90 height 116
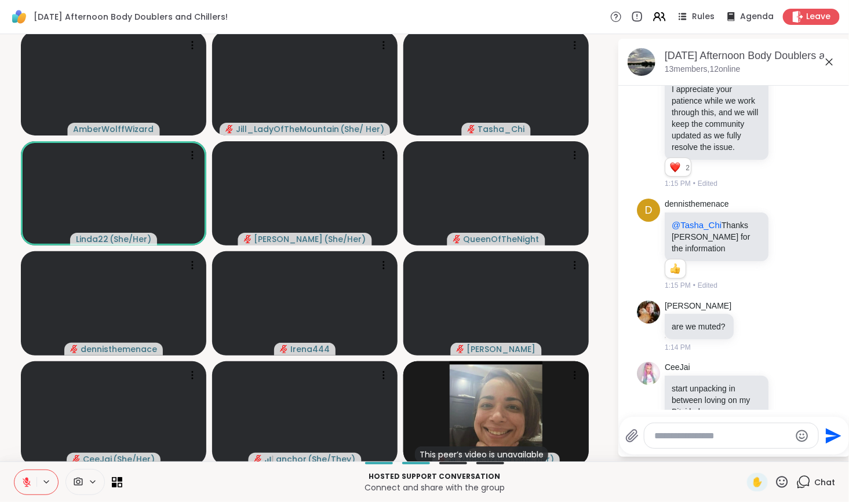
scroll to position [1716, 0]
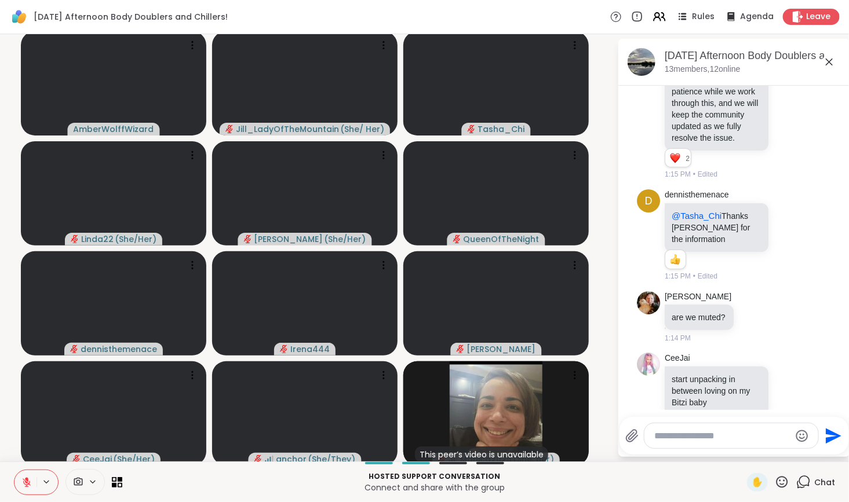
click at [727, 144] on p "I appreciate your patience while we work through this, and we will keep the com…" at bounding box center [716, 109] width 90 height 70
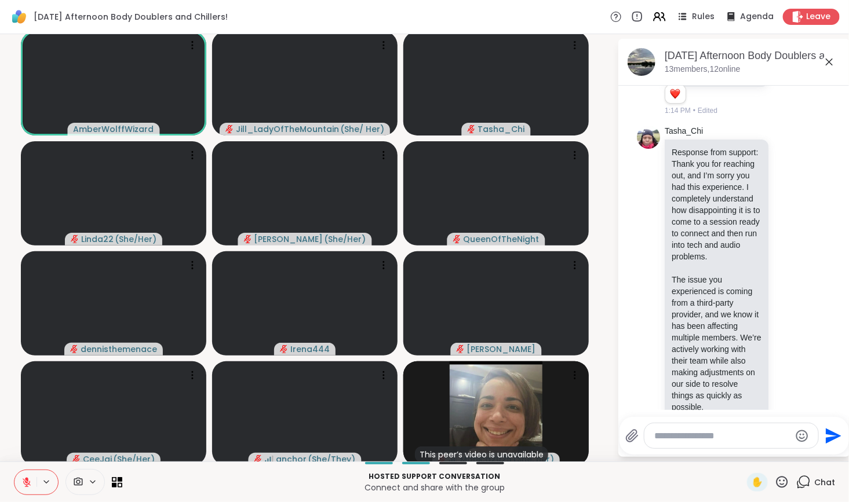
scroll to position [1343, 0]
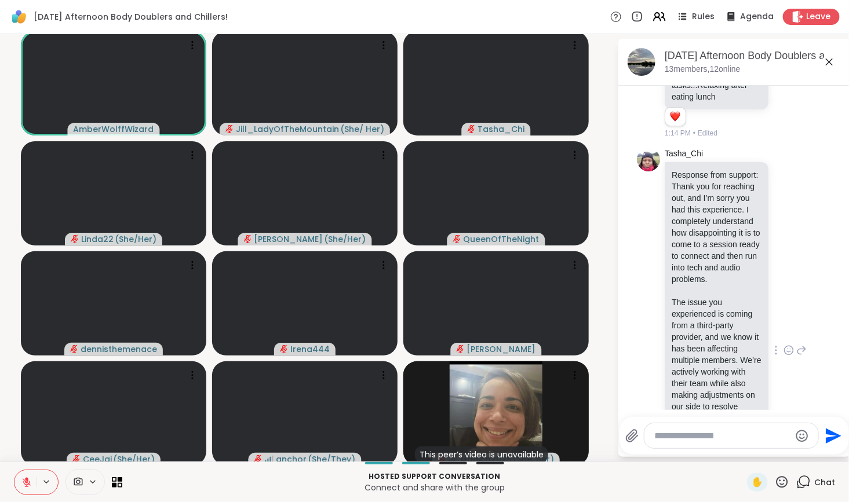
click at [721, 242] on p "Response from support: Thank you for reaching out, and I’m sorry you had this e…" at bounding box center [716, 227] width 90 height 116
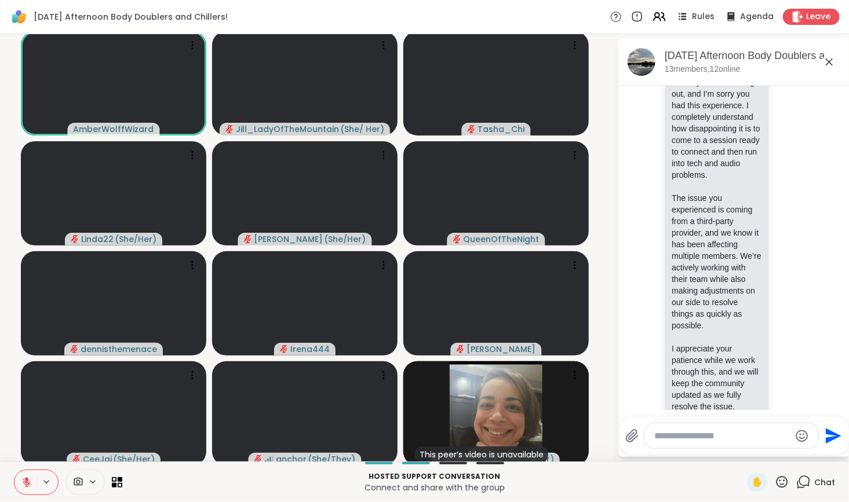
scroll to position [1454, 0]
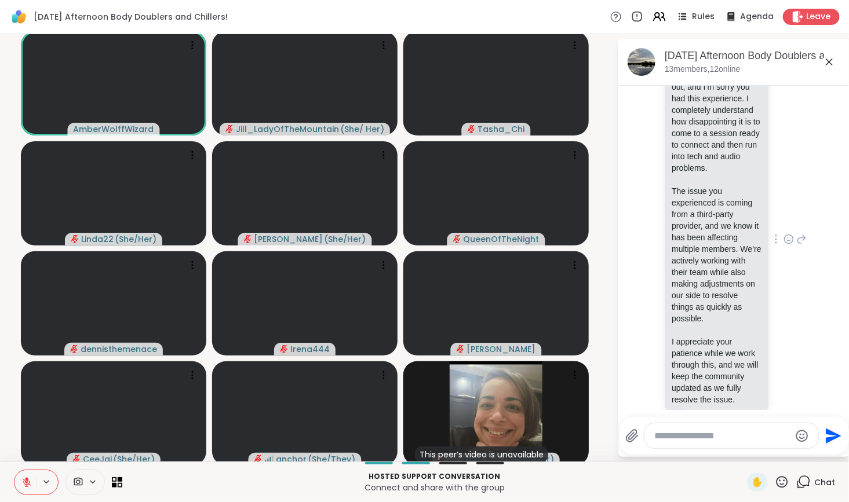
click at [721, 284] on p "The issue you experienced is coming from a third-party provider, and we know it…" at bounding box center [716, 254] width 90 height 139
click at [783, 245] on icon at bounding box center [788, 239] width 10 height 12
click at [758, 226] on div "Select Reaction: Thumbs up" at bounding box center [763, 220] width 10 height 10
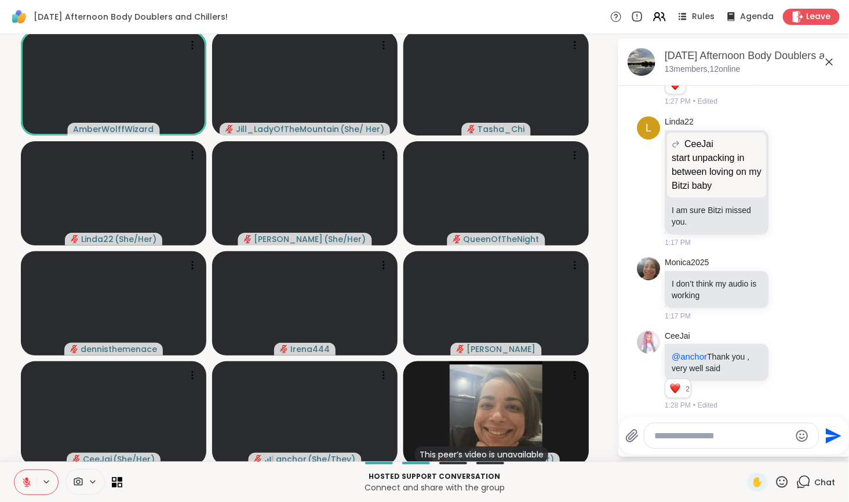
scroll to position [2273, 0]
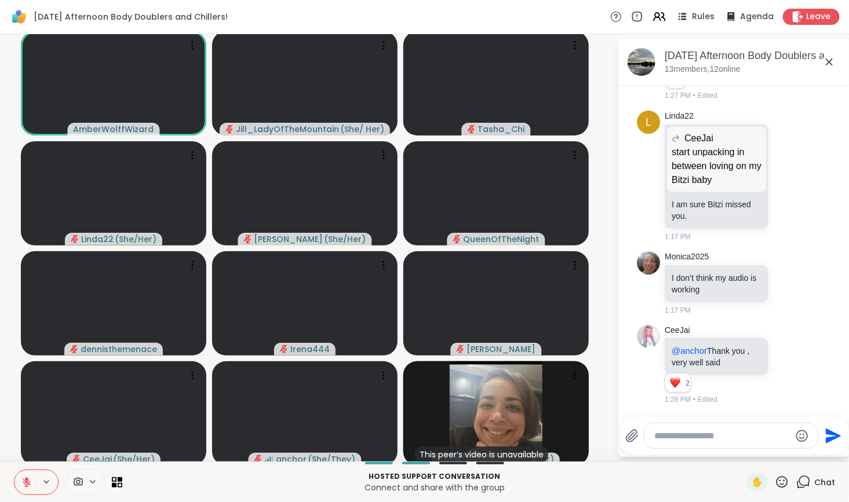
click at [704, 434] on textarea "Type your message" at bounding box center [722, 436] width 135 height 12
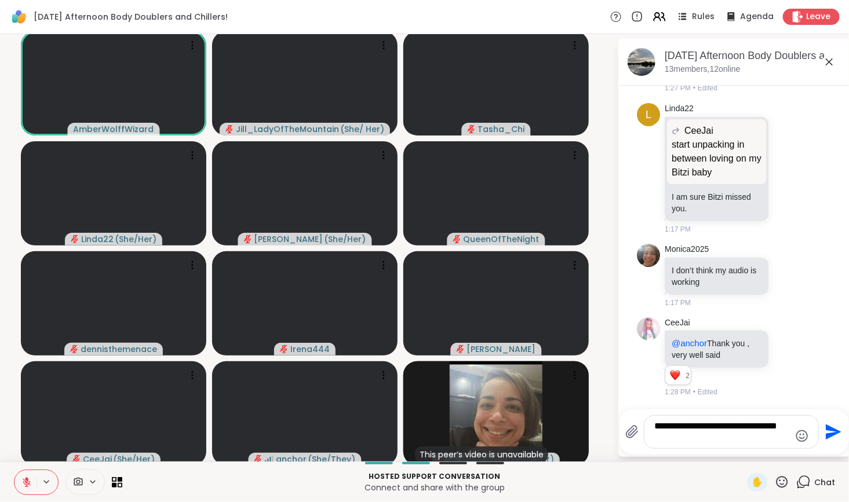
scroll to position [0, 0]
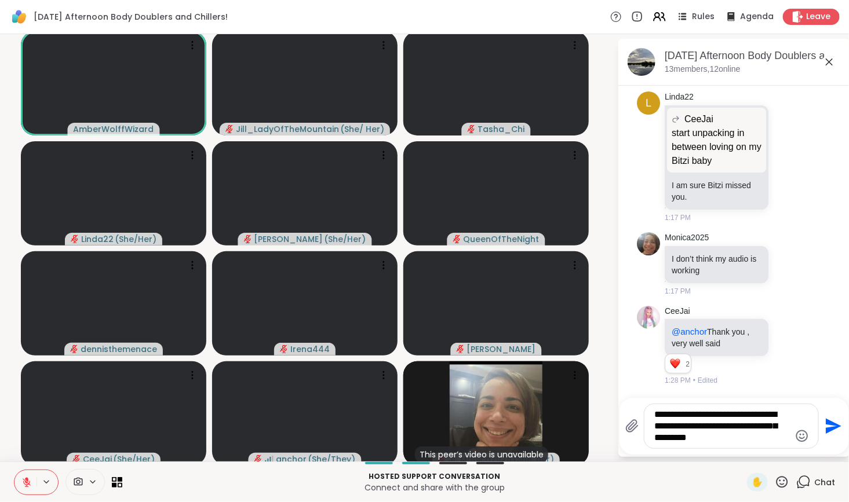
type textarea "**********"
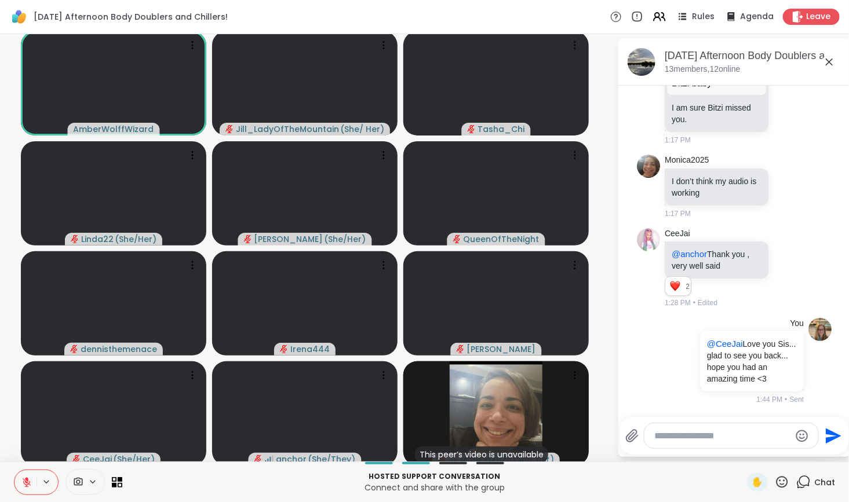
scroll to position [2370, 0]
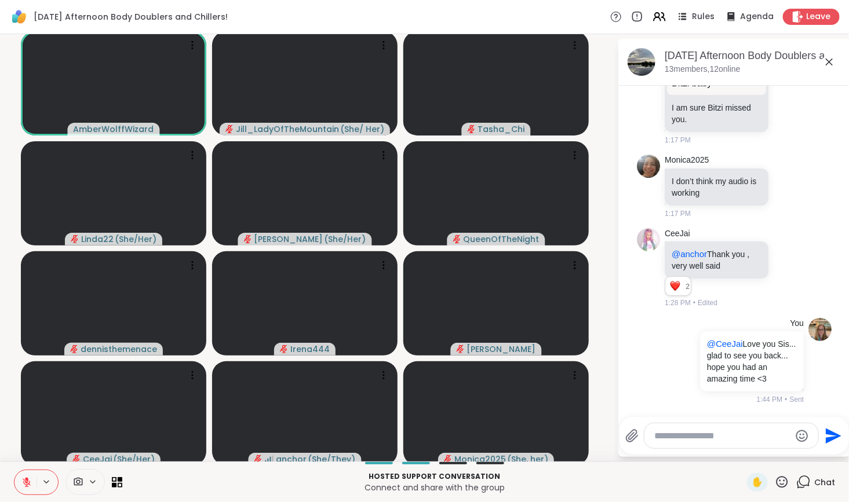
click at [23, 482] on icon at bounding box center [26, 482] width 10 height 10
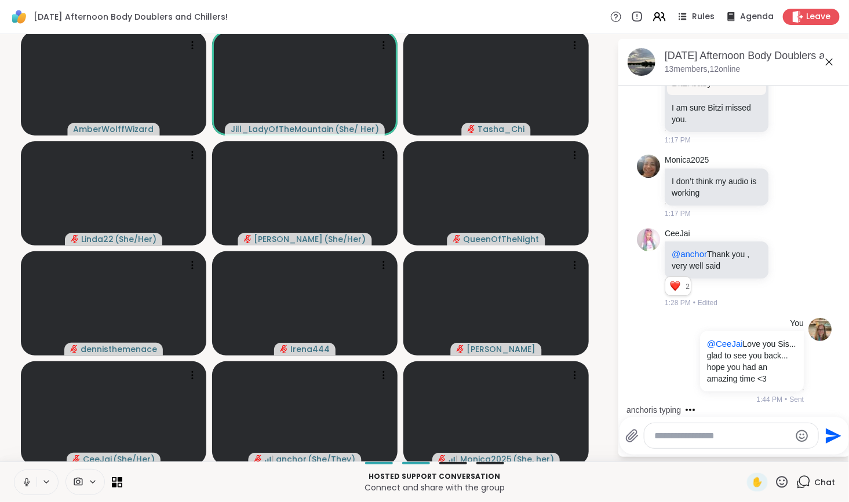
click at [24, 484] on icon at bounding box center [27, 482] width 6 height 3
click at [718, 438] on textarea "Type your message" at bounding box center [722, 436] width 135 height 12
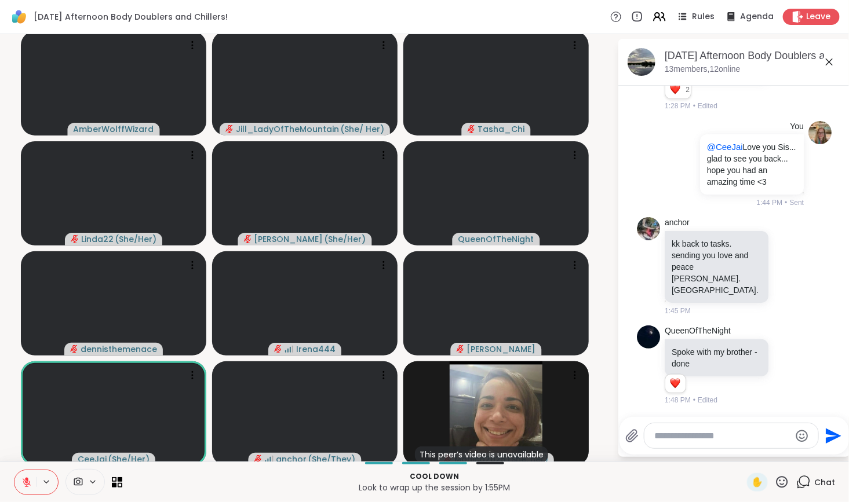
scroll to position [2583, 0]
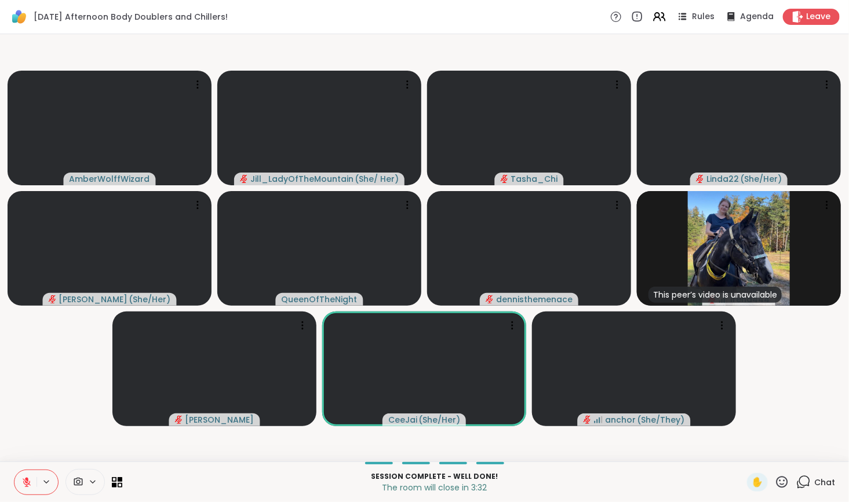
click at [797, 479] on icon at bounding box center [803, 482] width 14 height 14
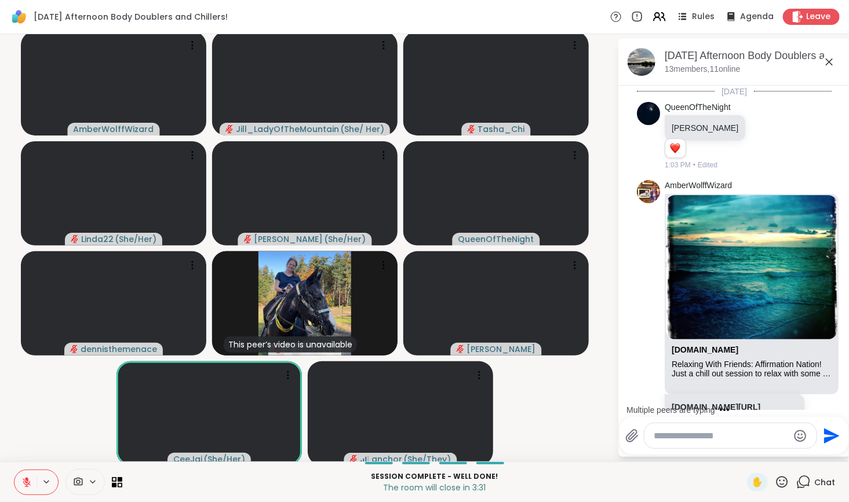
scroll to position [2650, 0]
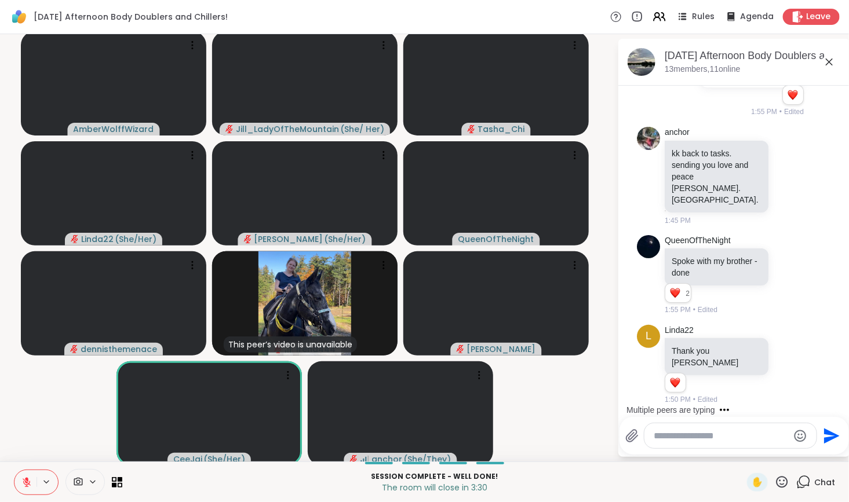
click at [720, 439] on textarea "Type your message" at bounding box center [720, 436] width 135 height 12
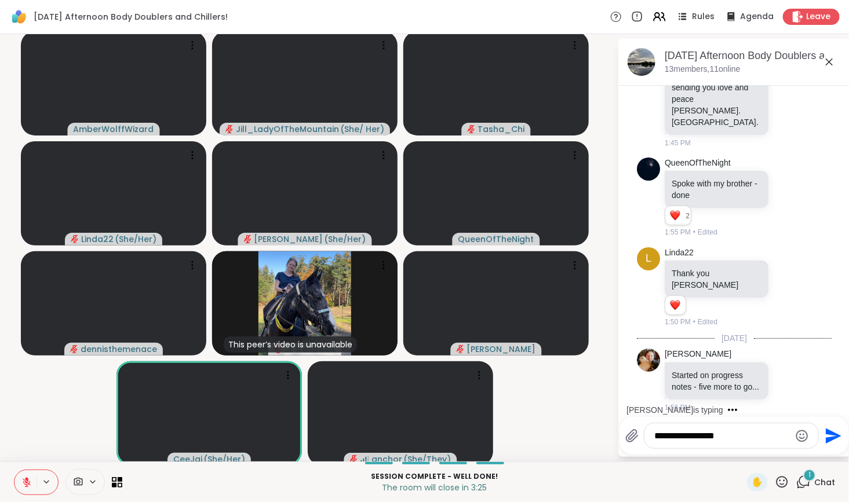
scroll to position [2747, 0]
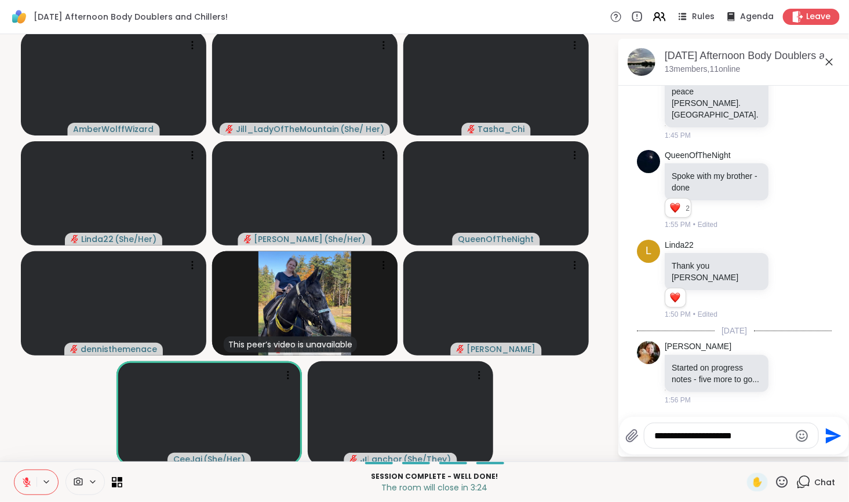
type textarea "**********"
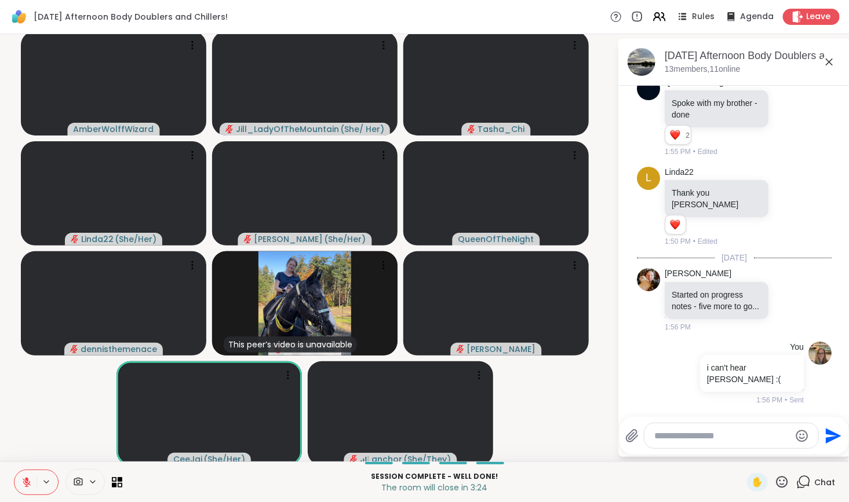
scroll to position [2809, 0]
type textarea "**********"
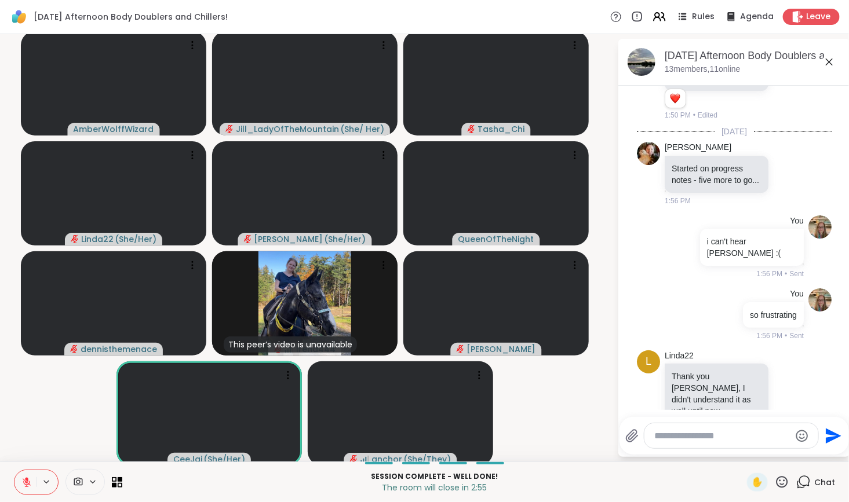
scroll to position [2955, 0]
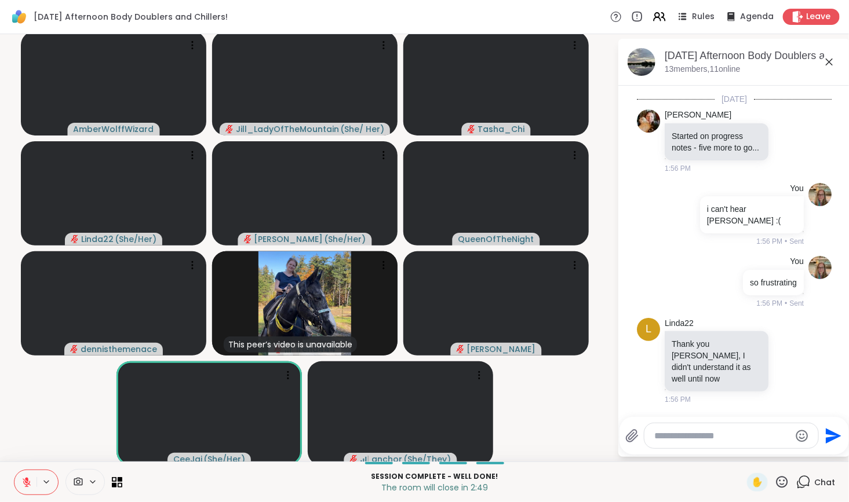
click at [729, 439] on textarea "Type your message" at bounding box center [722, 436] width 135 height 12
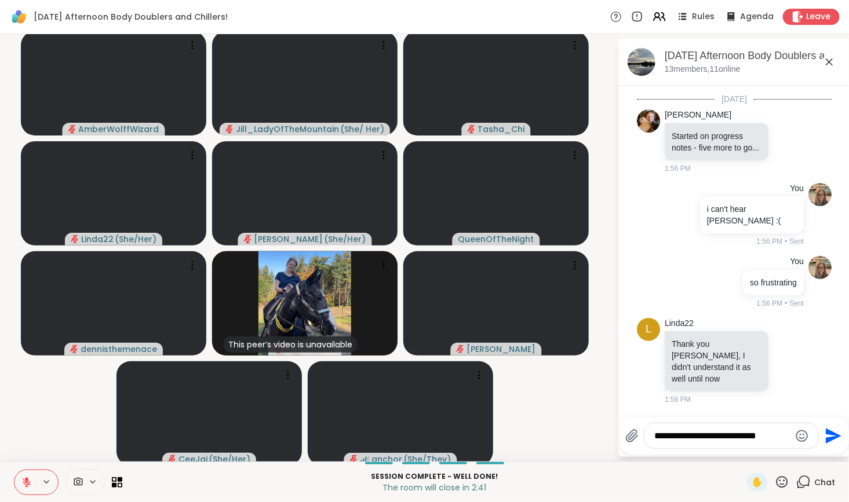
type textarea "**********"
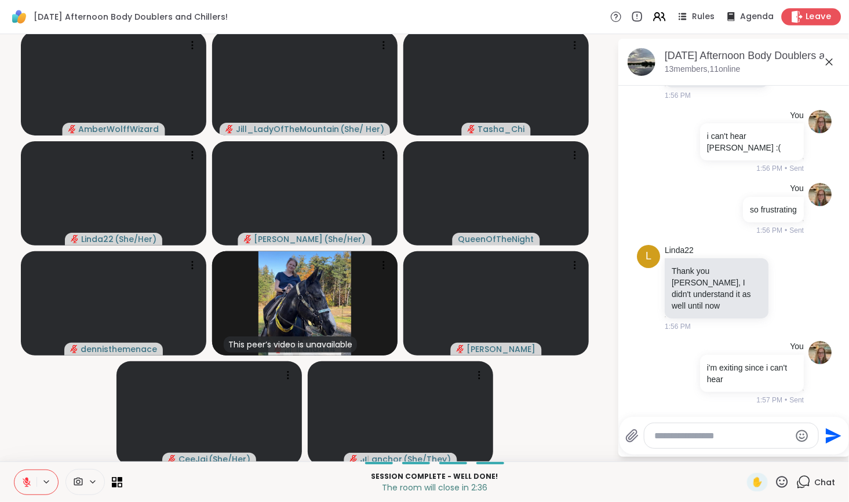
click at [806, 12] on span "Leave" at bounding box center [818, 17] width 25 height 12
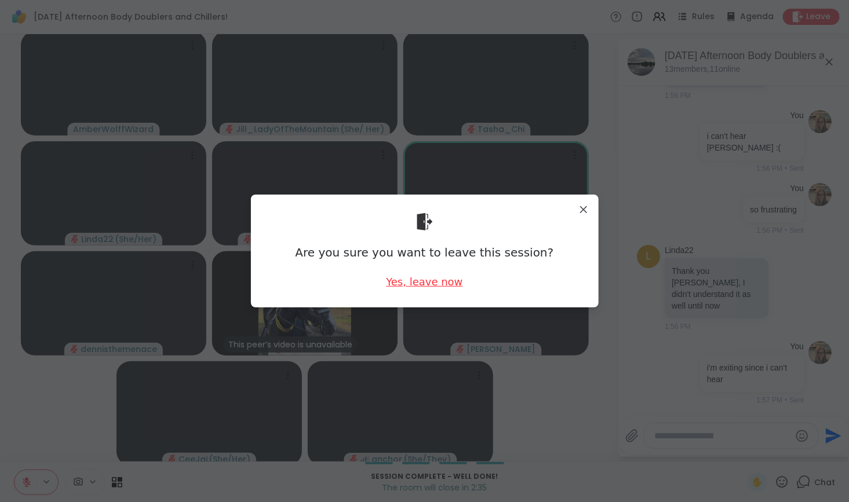
click at [445, 280] on div "Yes, leave now" at bounding box center [424, 282] width 76 height 14
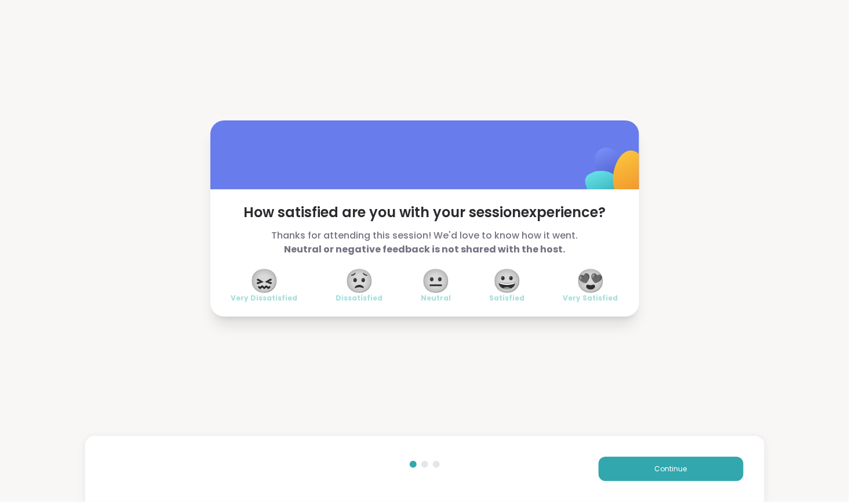
click at [260, 280] on span "😖" at bounding box center [264, 280] width 29 height 21
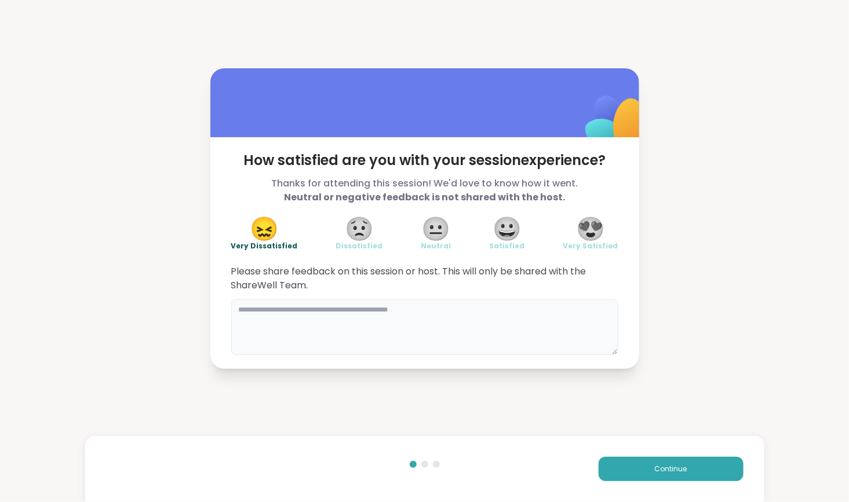
click at [295, 315] on textarea at bounding box center [424, 327] width 387 height 56
type textarea "**********"
click at [637, 471] on button "Continue" at bounding box center [670, 469] width 145 height 24
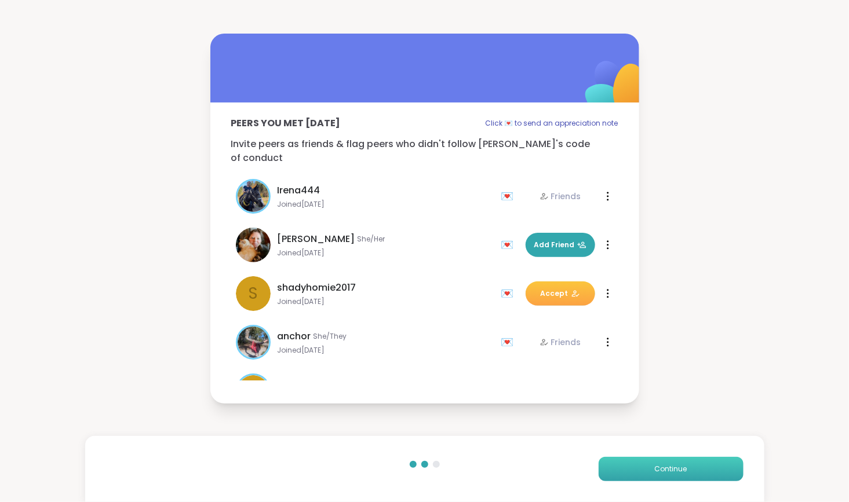
click at [655, 474] on span "Continue" at bounding box center [671, 469] width 32 height 10
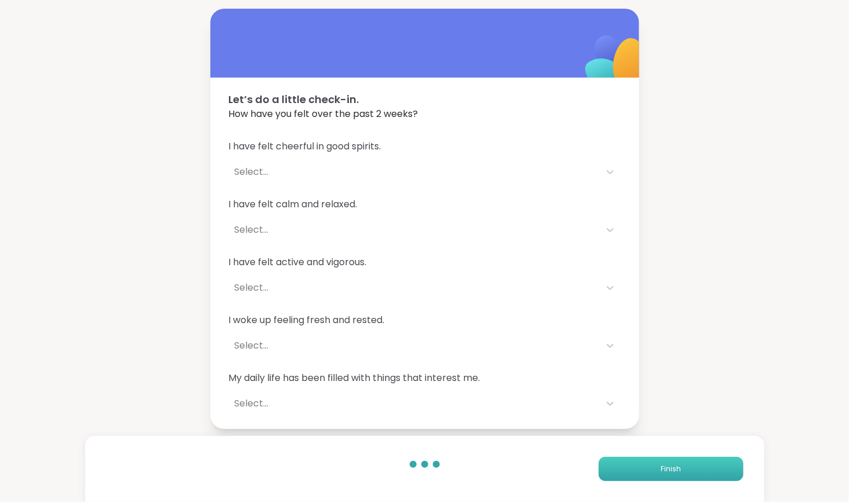
click at [649, 476] on button "Finish" at bounding box center [670, 469] width 145 height 24
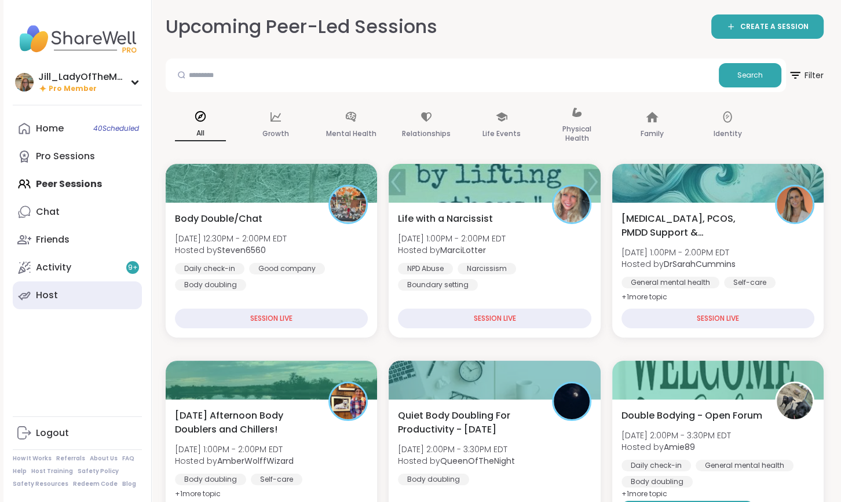
click at [52, 294] on div "Host" at bounding box center [47, 295] width 22 height 13
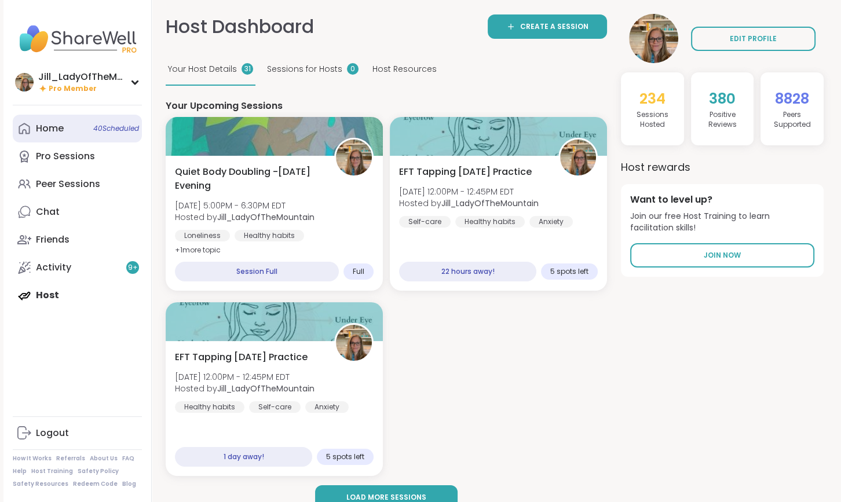
click at [93, 125] on span "40 Scheduled" at bounding box center [116, 128] width 46 height 9
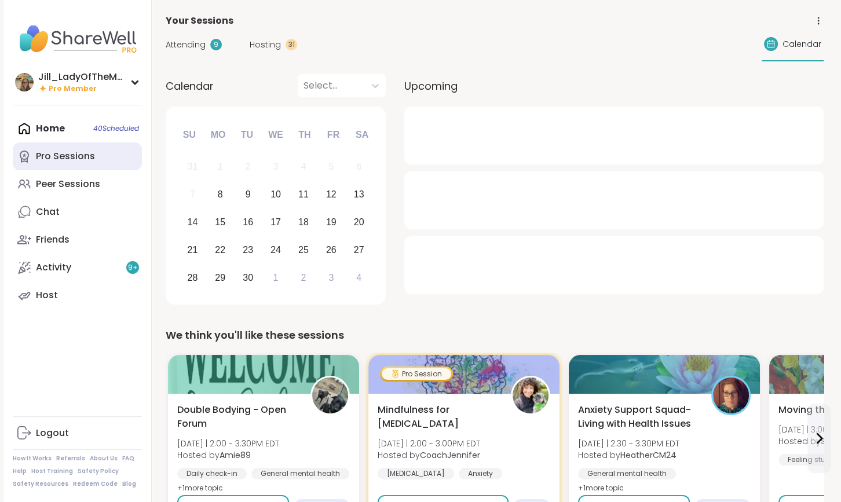
click at [104, 156] on link "Pro Sessions" at bounding box center [77, 156] width 129 height 28
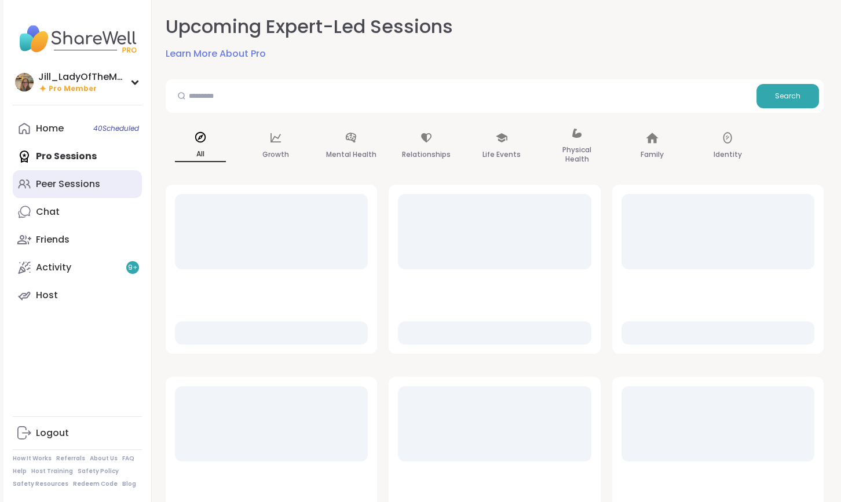
click at [102, 189] on link "Peer Sessions" at bounding box center [77, 184] width 129 height 28
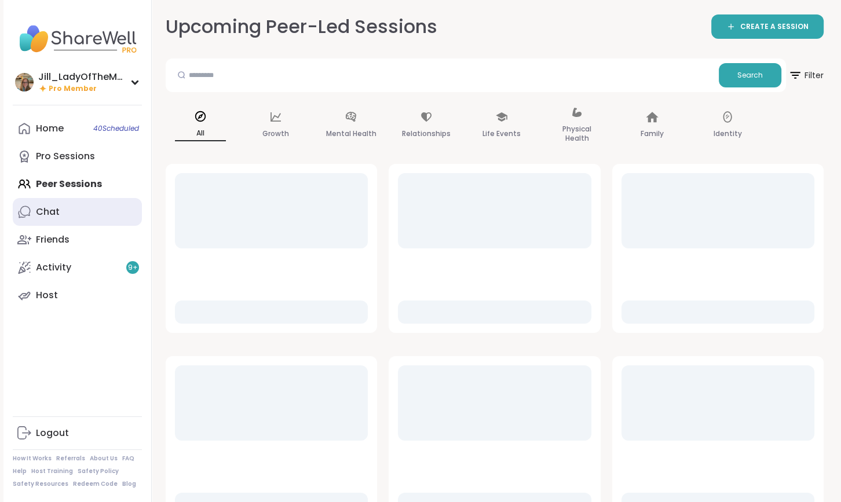
click at [133, 215] on link "Chat" at bounding box center [77, 212] width 129 height 28
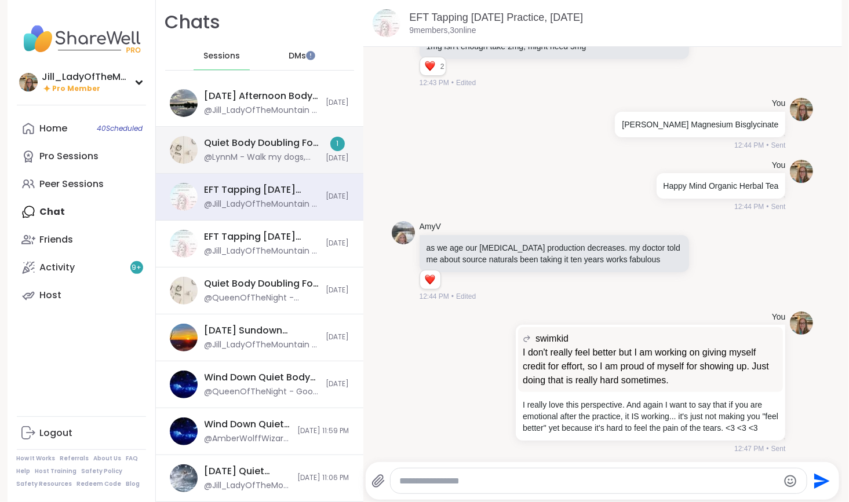
click at [310, 148] on div "Quiet Body Doubling For Productivity - Monday, Sep 08 @LynnM - Walk my dogs, sh…" at bounding box center [259, 150] width 207 height 47
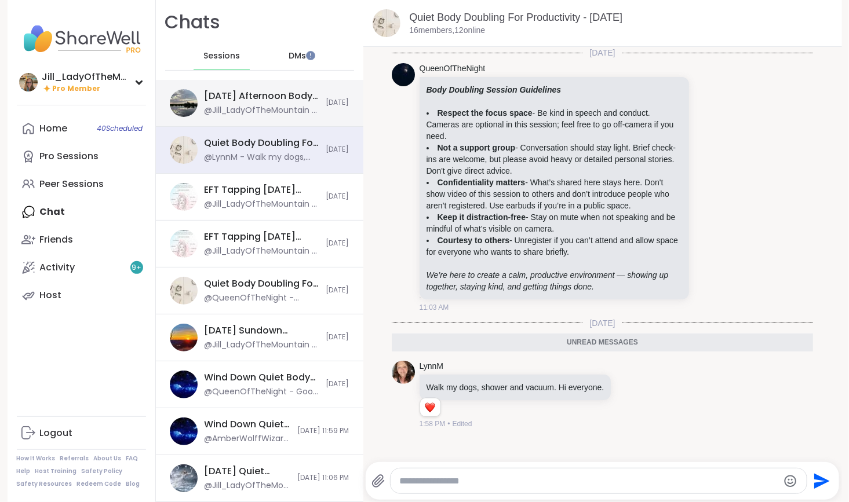
click at [288, 98] on div "[DATE] Afternoon Body Doublers and Chillers!, [DATE]" at bounding box center [261, 96] width 115 height 13
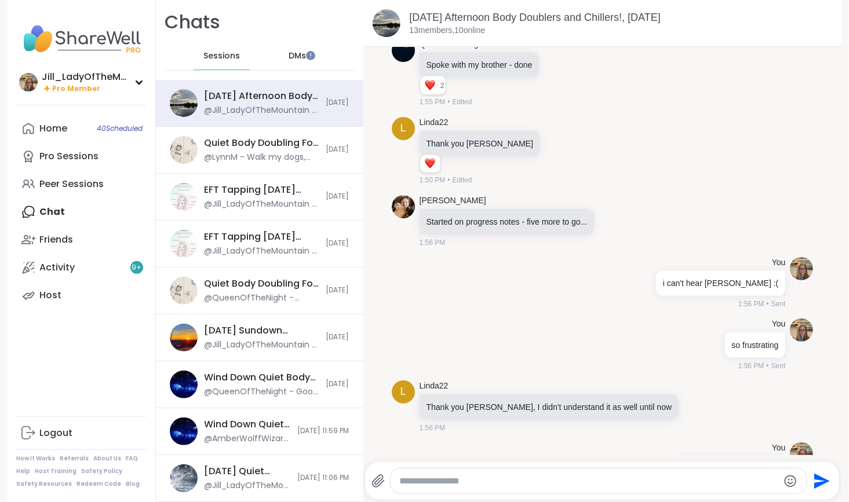
scroll to position [2192, 0]
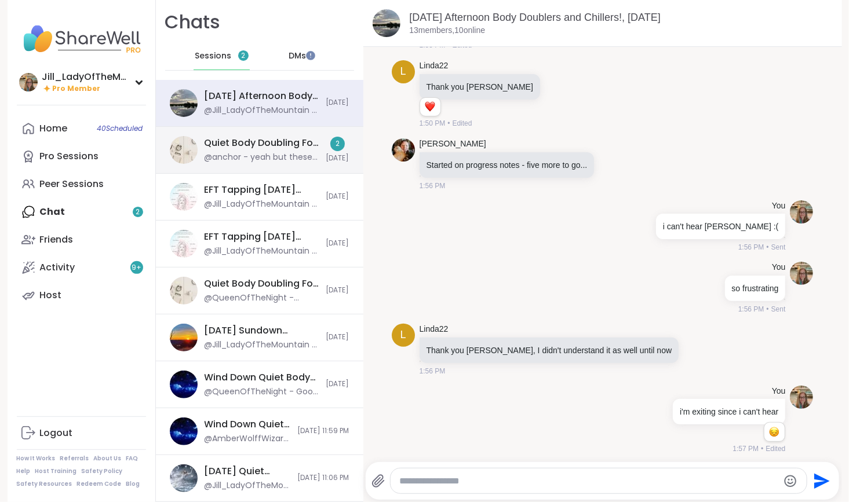
click at [272, 141] on div "Quiet Body Doubling For Productivity - [DATE]" at bounding box center [261, 143] width 115 height 13
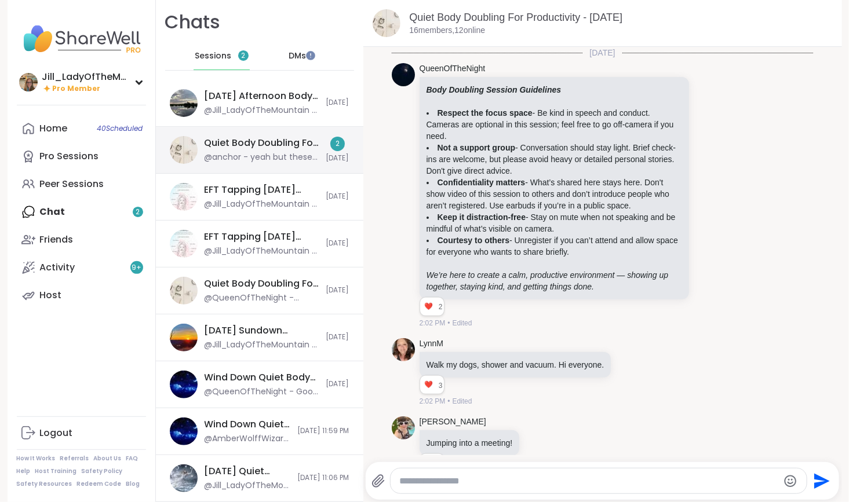
scroll to position [1139, 0]
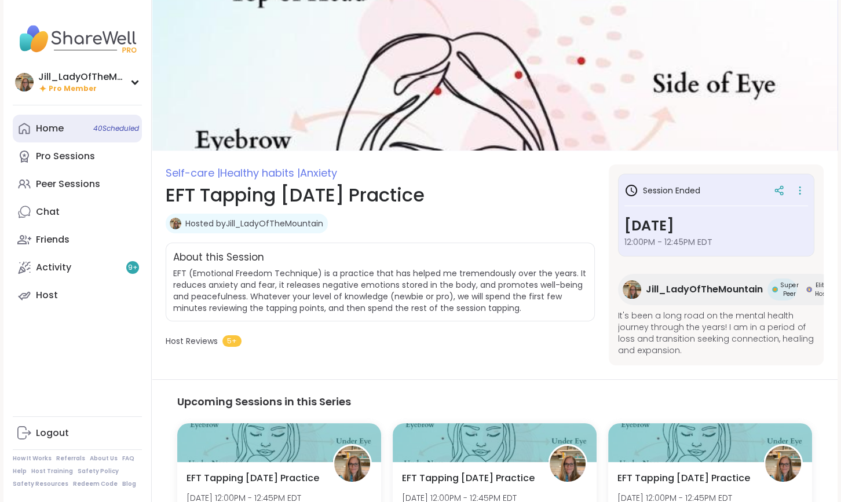
click at [112, 133] on link "Home 40 Scheduled" at bounding box center [77, 129] width 129 height 28
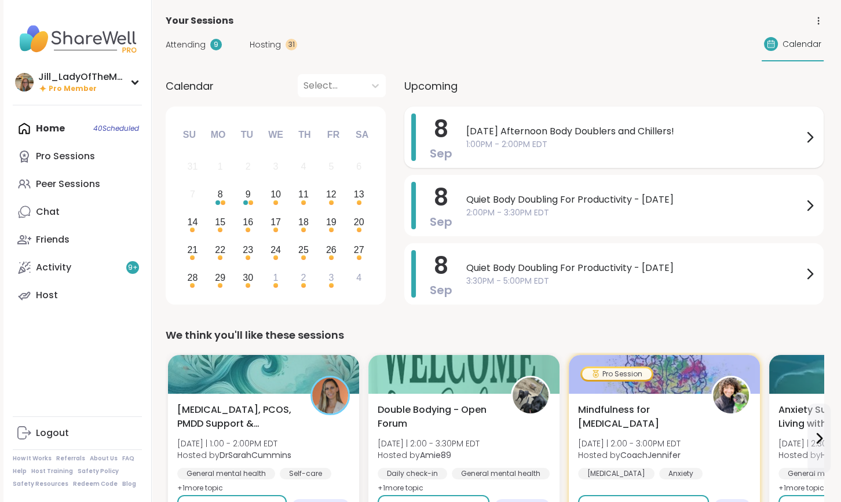
click at [498, 150] on span "1:00PM - 2:00PM EDT" at bounding box center [634, 144] width 337 height 12
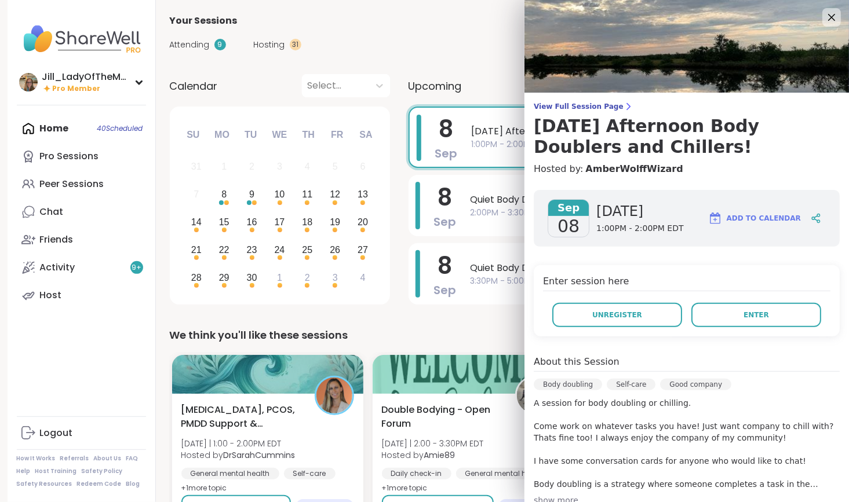
click at [760, 220] on span "Add to Calendar" at bounding box center [763, 218] width 74 height 10
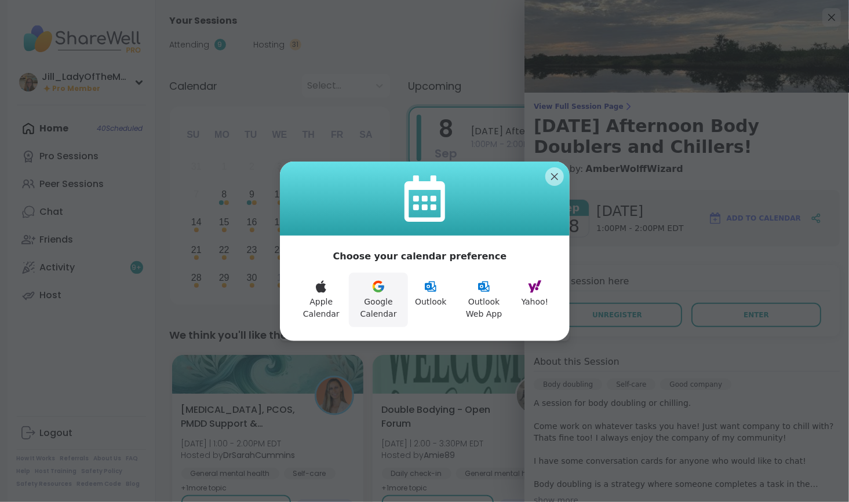
click at [388, 287] on button "Google Calendar" at bounding box center [378, 300] width 59 height 54
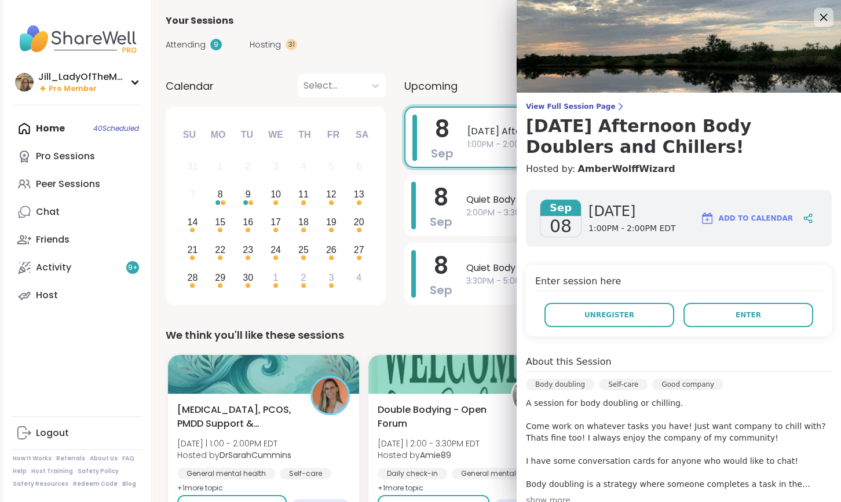
click at [816, 13] on icon at bounding box center [823, 17] width 14 height 14
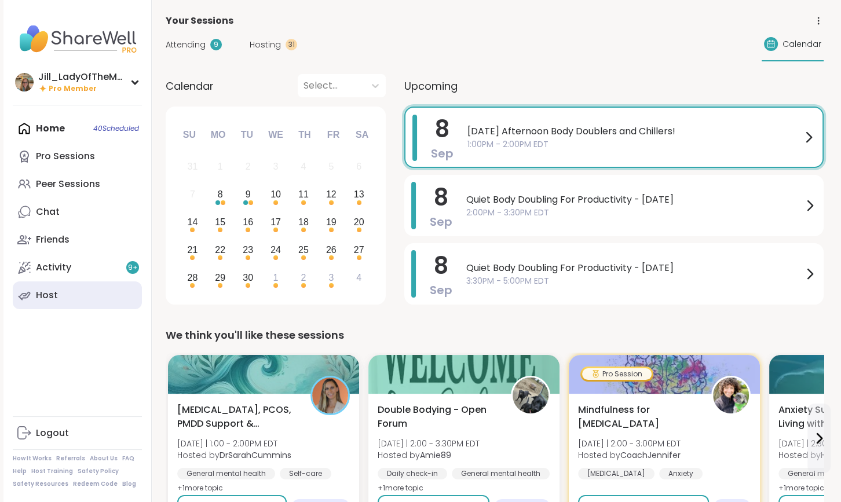
click at [94, 287] on link "Host" at bounding box center [77, 295] width 129 height 28
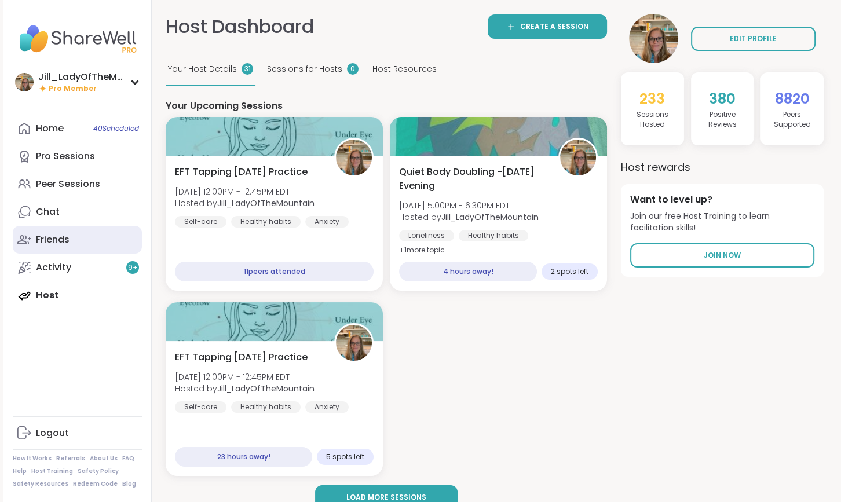
click at [96, 236] on link "Friends" at bounding box center [77, 240] width 129 height 28
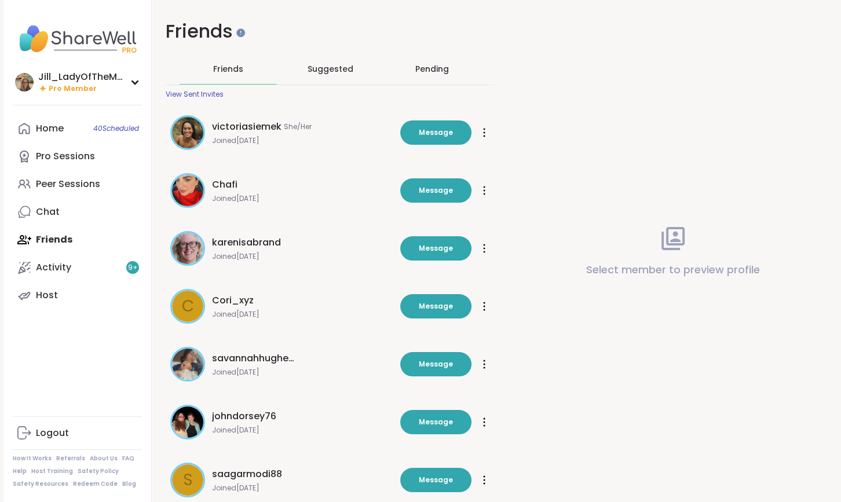
click at [423, 66] on div "Pending" at bounding box center [432, 69] width 34 height 12
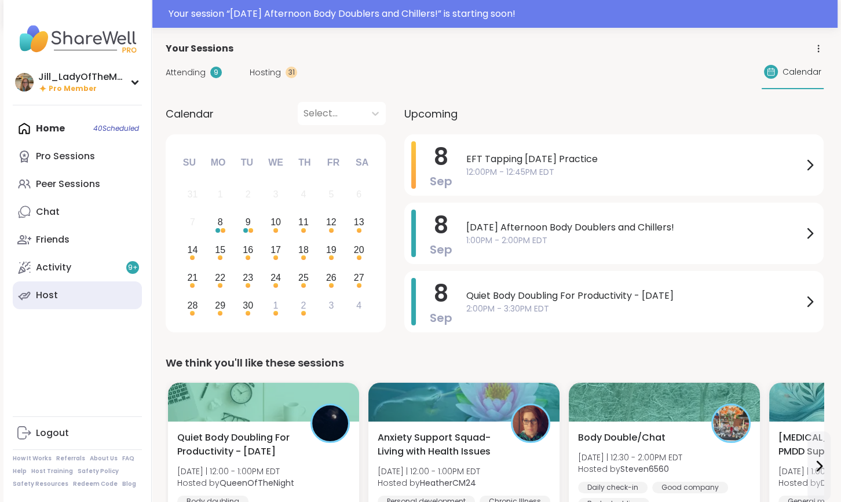
click at [41, 287] on link "Host" at bounding box center [77, 295] width 129 height 28
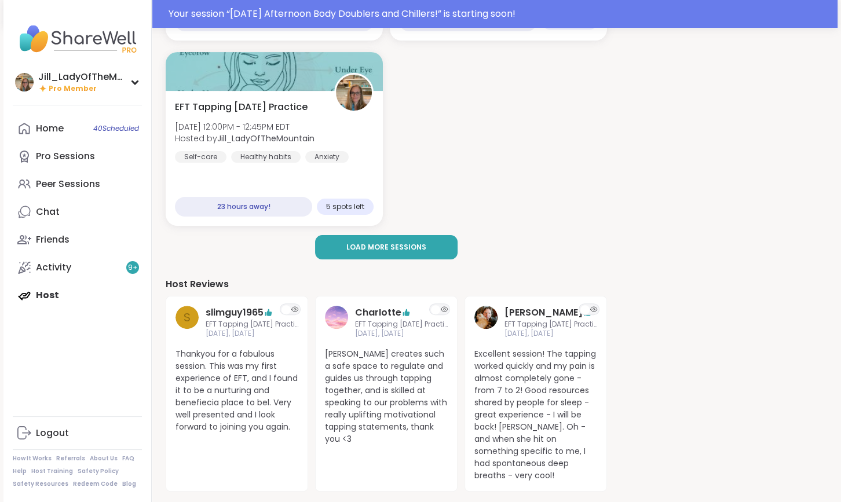
scroll to position [273, 0]
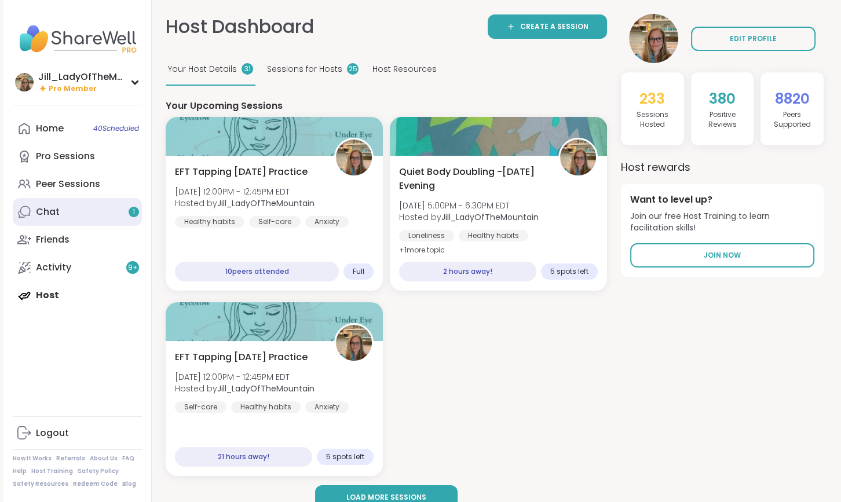
click at [120, 216] on link "Chat 1" at bounding box center [77, 212] width 129 height 28
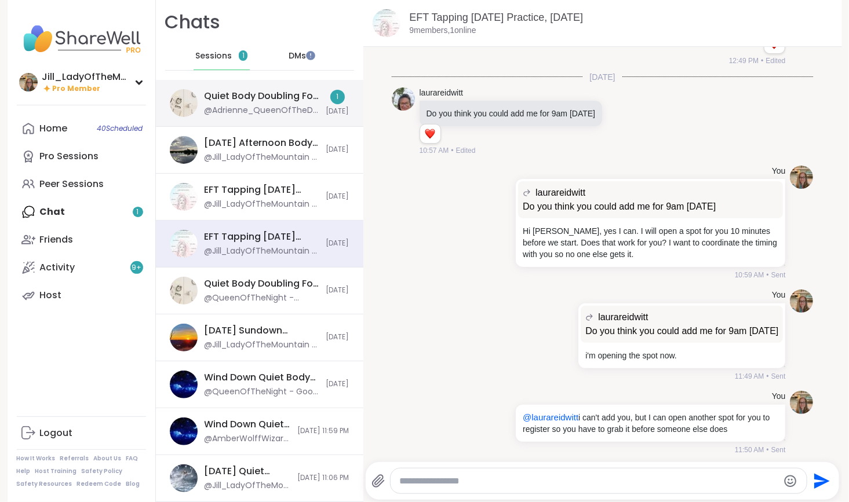
click at [204, 110] on div "@Adrienne_QueenOfTheDawn - Jumping into a meeting!" at bounding box center [261, 111] width 115 height 12
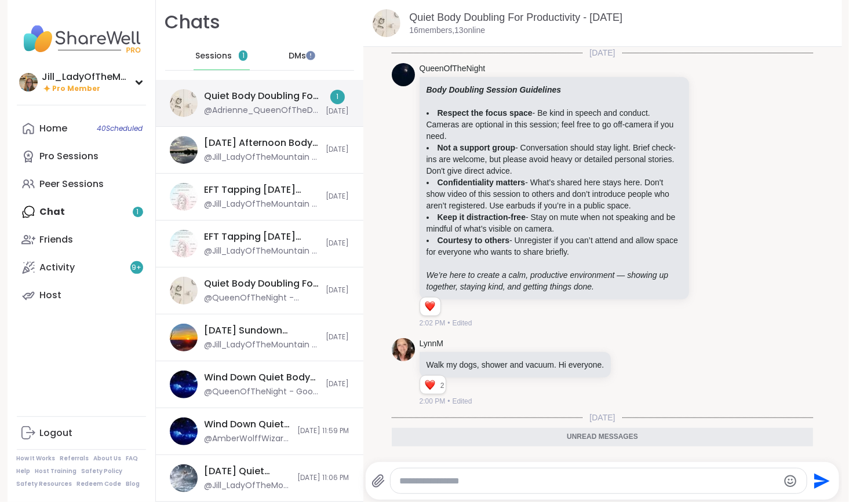
scroll to position [57, 0]
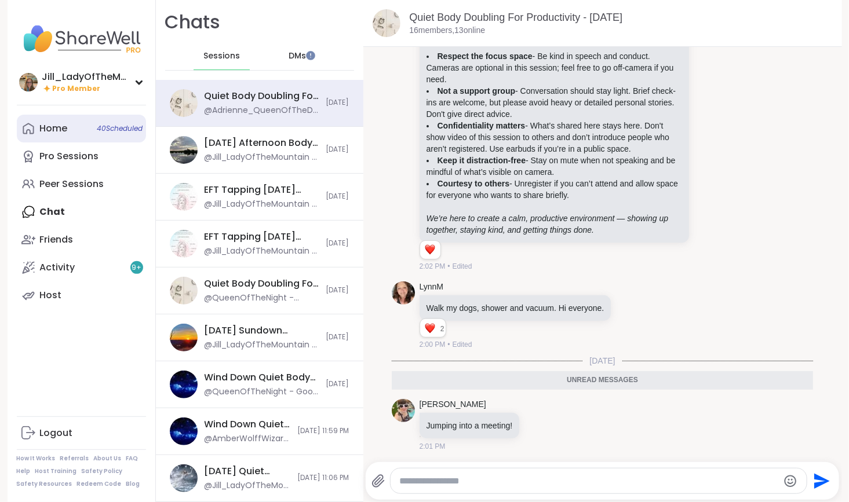
click at [103, 130] on span "40 Scheduled" at bounding box center [120, 128] width 46 height 9
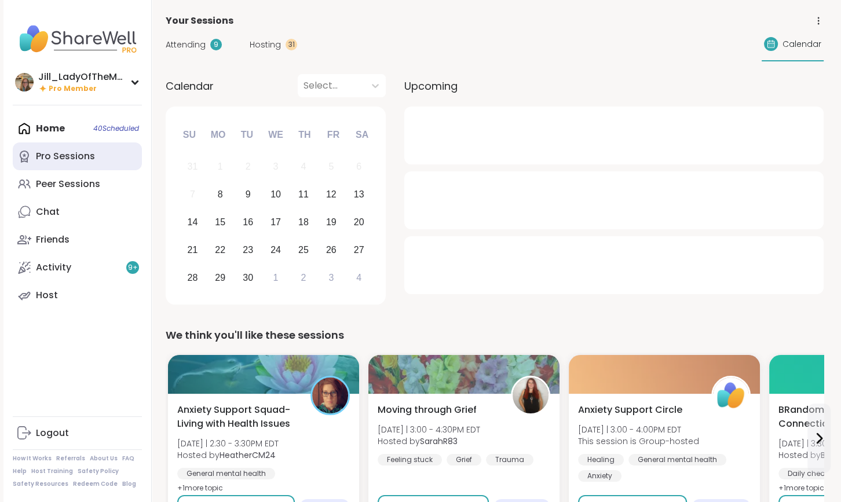
click at [97, 160] on link "Pro Sessions" at bounding box center [77, 156] width 129 height 28
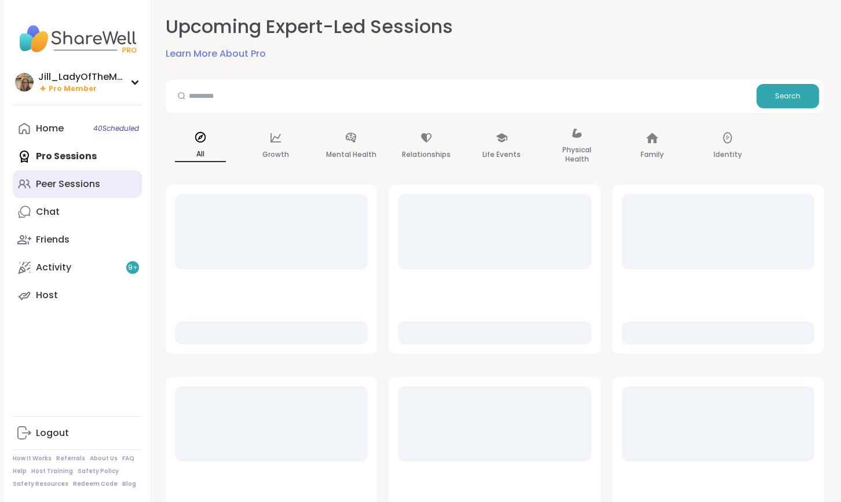
click at [103, 181] on link "Peer Sessions" at bounding box center [77, 184] width 129 height 28
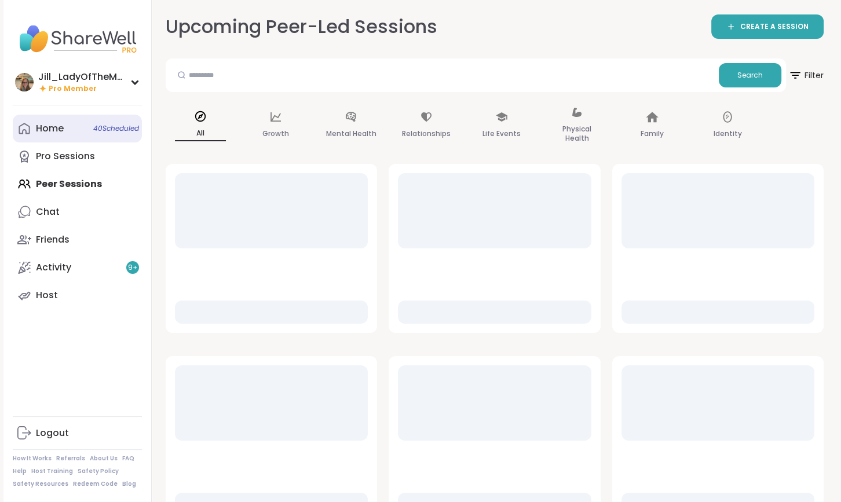
click at [114, 134] on link "Home 40 Scheduled" at bounding box center [77, 129] width 129 height 28
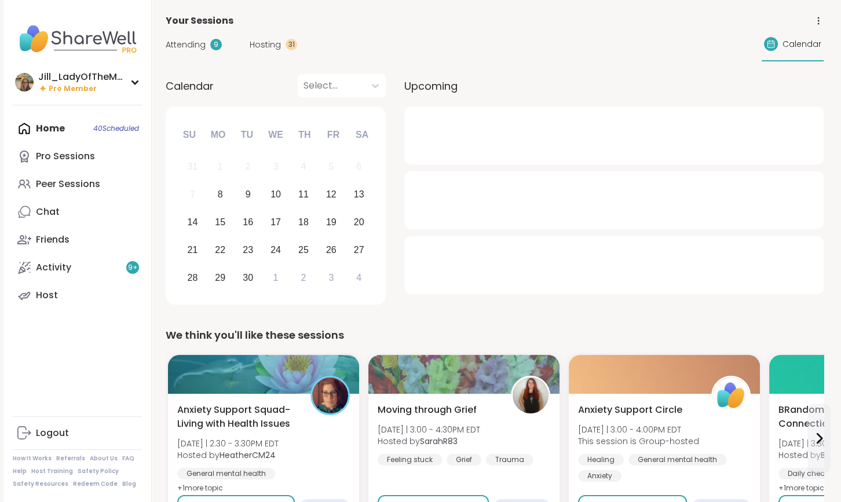
click at [196, 41] on span "Attending" at bounding box center [186, 45] width 40 height 12
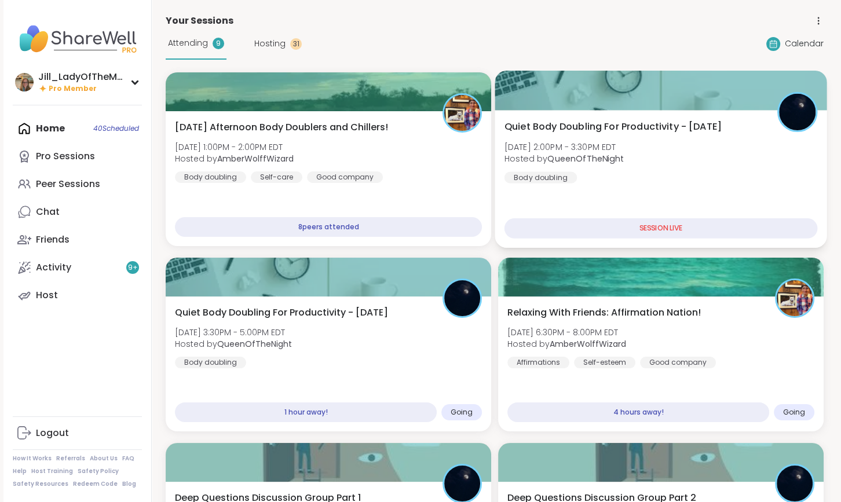
click at [664, 184] on div "Quiet Body Doubling For Productivity - [DATE] [DATE] 2:00PM - 3:30PM EDT Hosted…" at bounding box center [661, 179] width 332 height 138
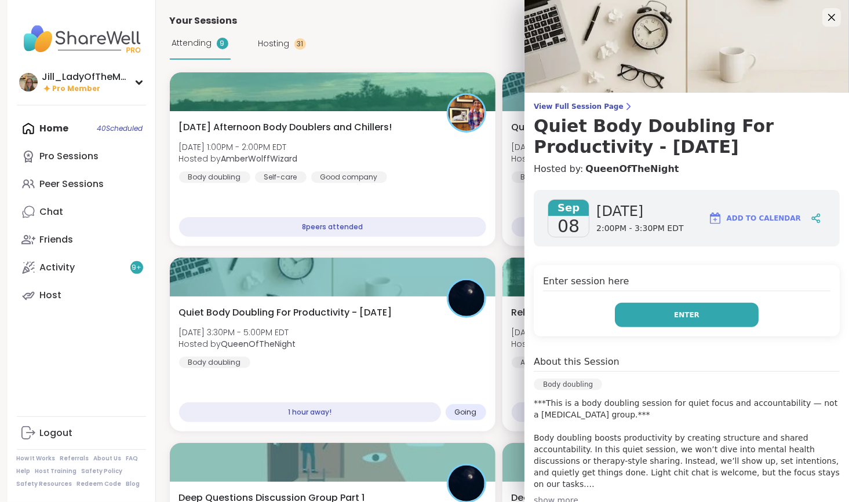
click at [626, 319] on button "Enter" at bounding box center [687, 315] width 144 height 24
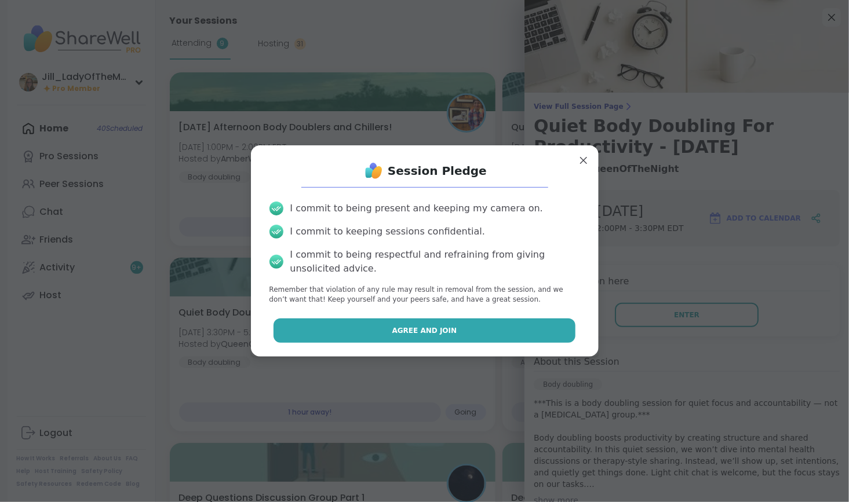
click at [518, 327] on button "Agree and Join" at bounding box center [424, 331] width 302 height 24
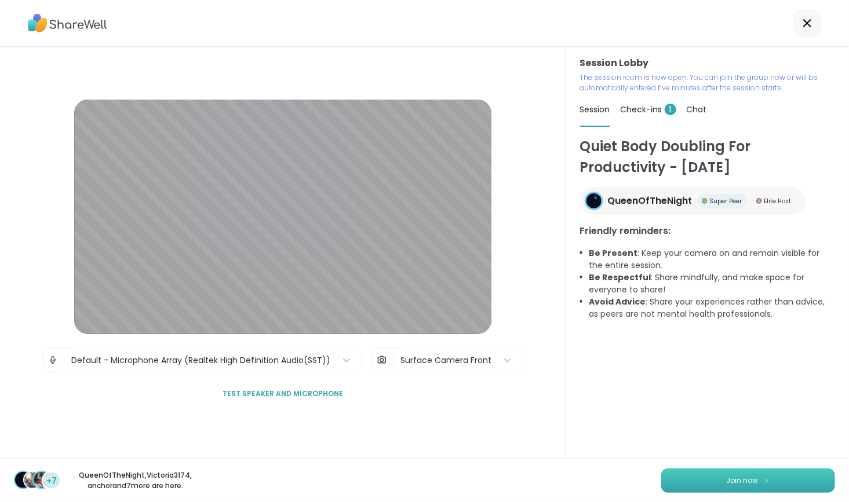
click at [694, 476] on button "Join now" at bounding box center [748, 481] width 174 height 24
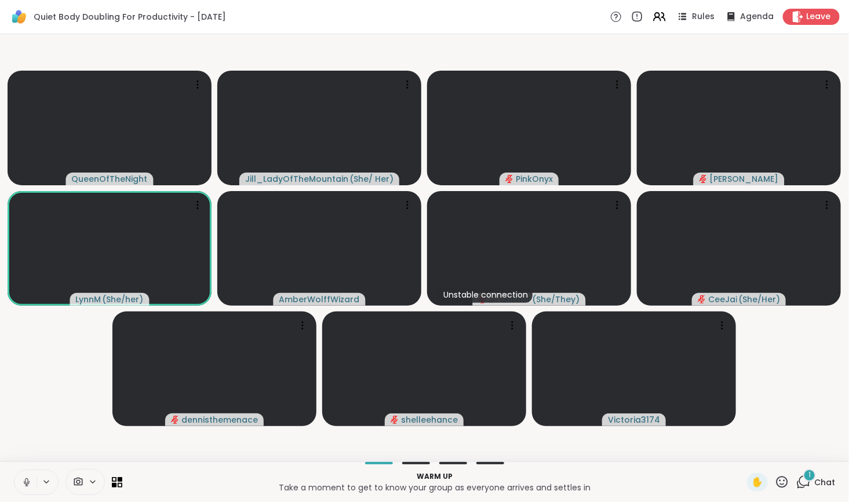
click at [796, 481] on icon at bounding box center [803, 482] width 14 height 14
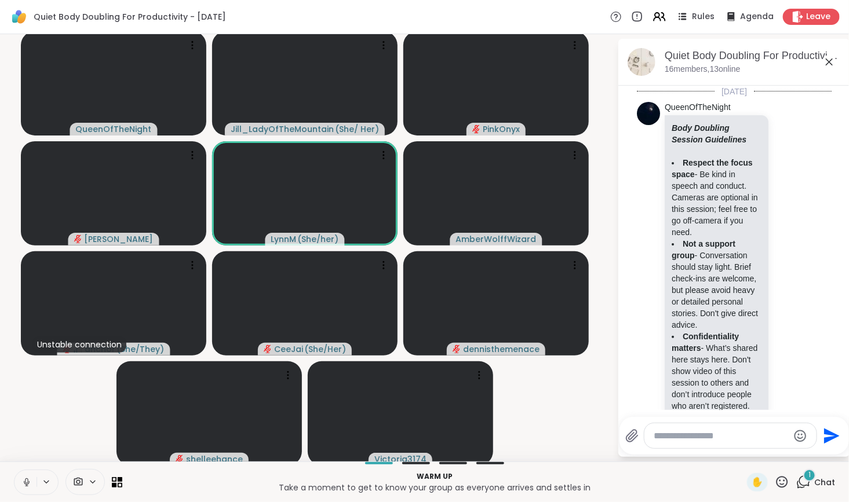
scroll to position [613, 0]
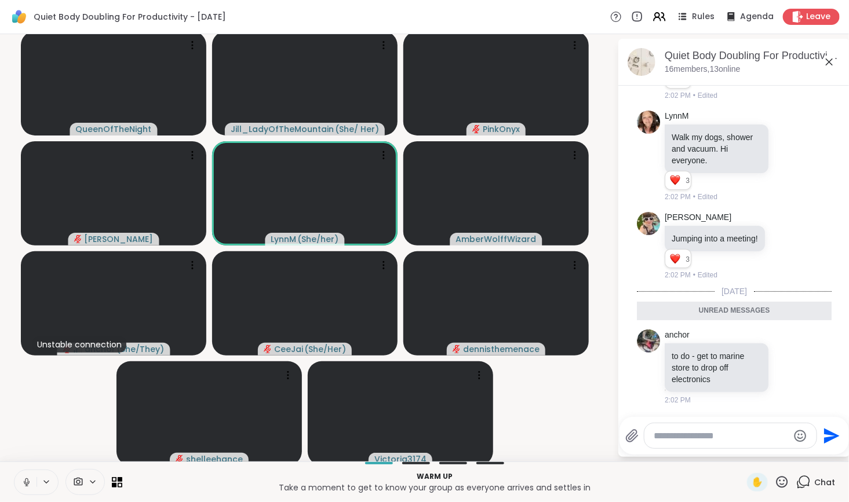
click at [686, 441] on textarea "Type your message" at bounding box center [720, 436] width 135 height 12
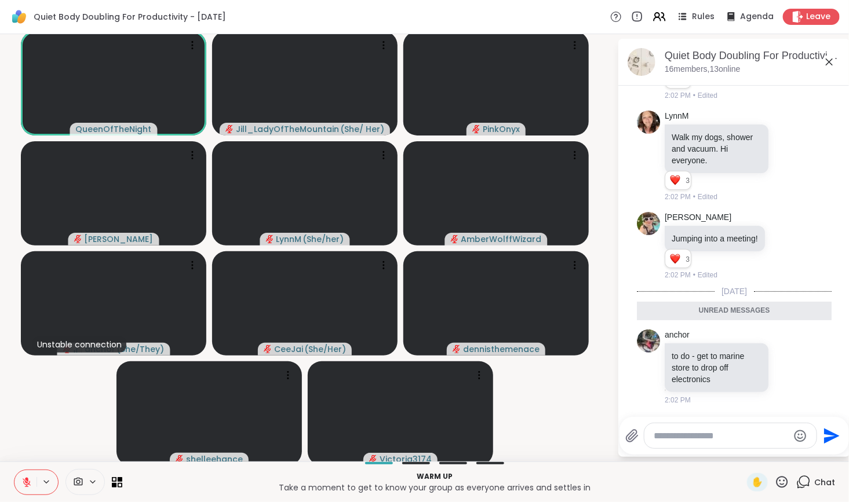
click at [674, 440] on textarea "Type your message" at bounding box center [720, 436] width 135 height 12
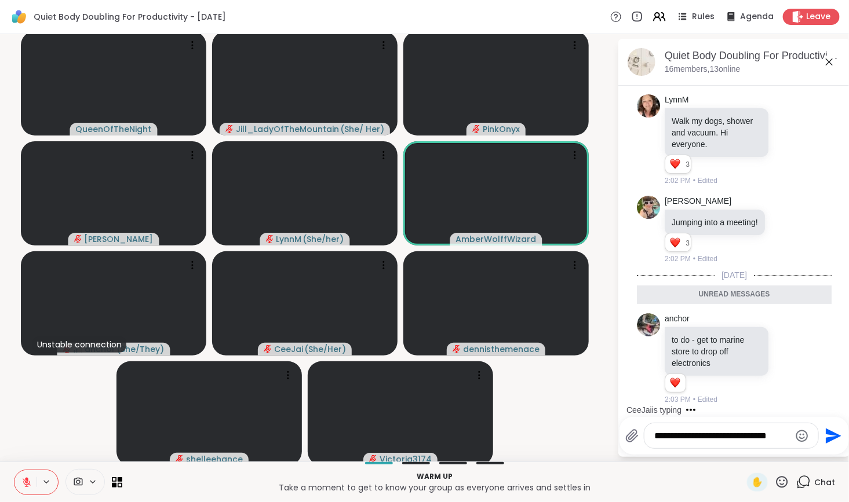
type textarea "**********"
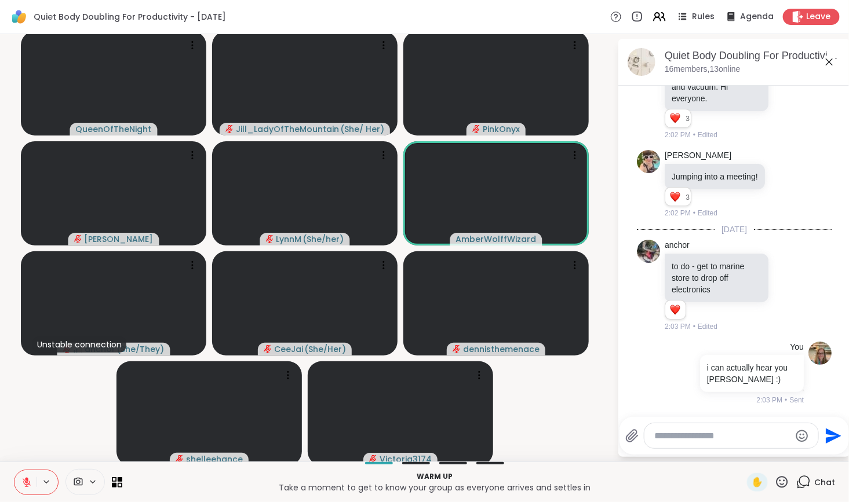
scroll to position [675, 0]
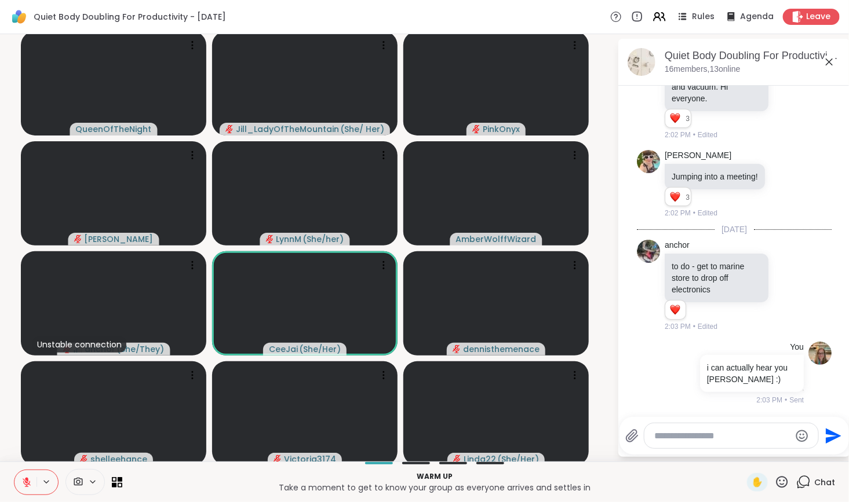
click at [674, 440] on textarea "Type your message" at bounding box center [722, 436] width 135 height 12
type textarea "**********"
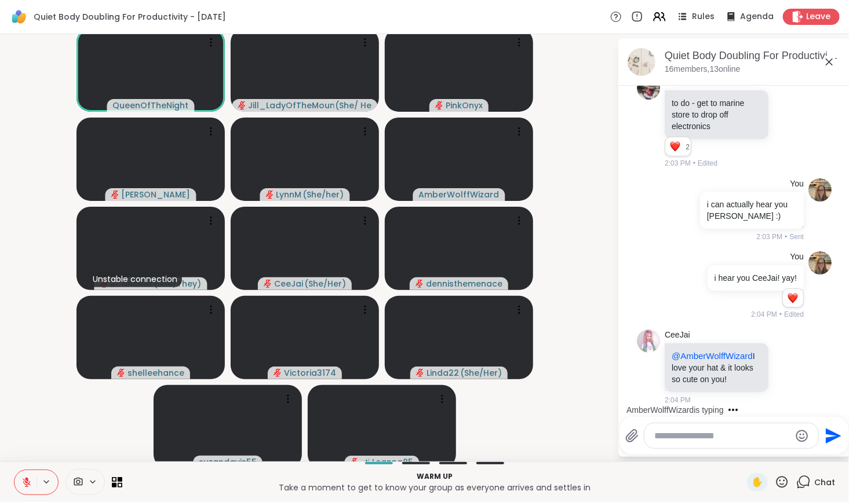
scroll to position [967, 0]
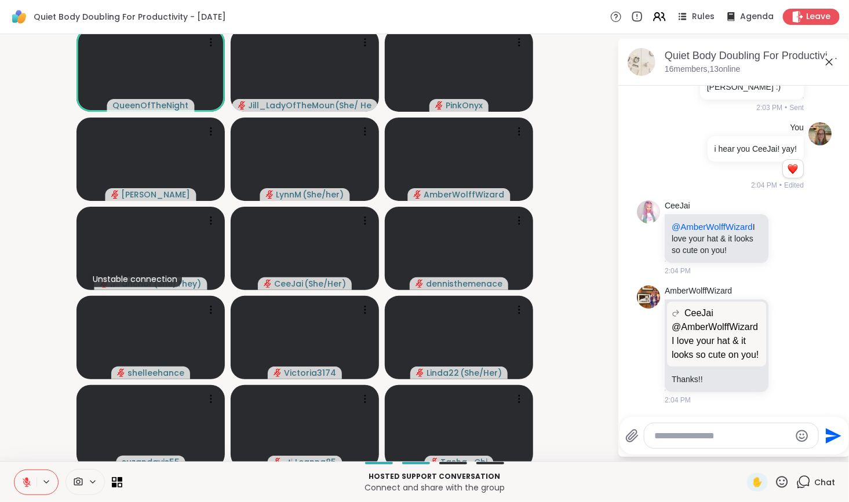
click at [23, 480] on icon at bounding box center [26, 482] width 10 height 10
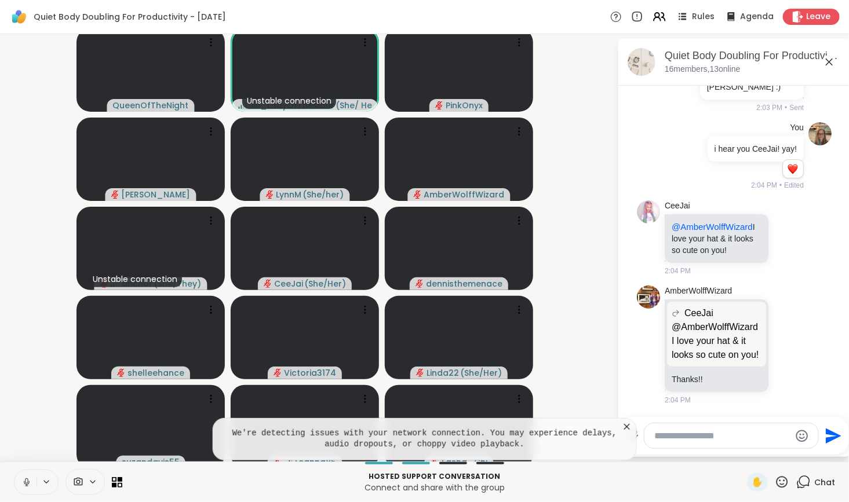
click at [624, 425] on icon at bounding box center [627, 427] width 6 height 6
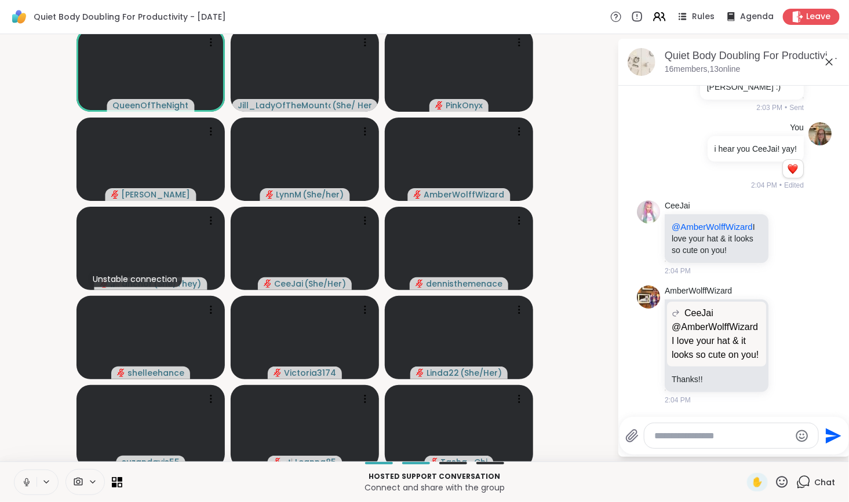
click at [24, 479] on icon at bounding box center [26, 482] width 10 height 10
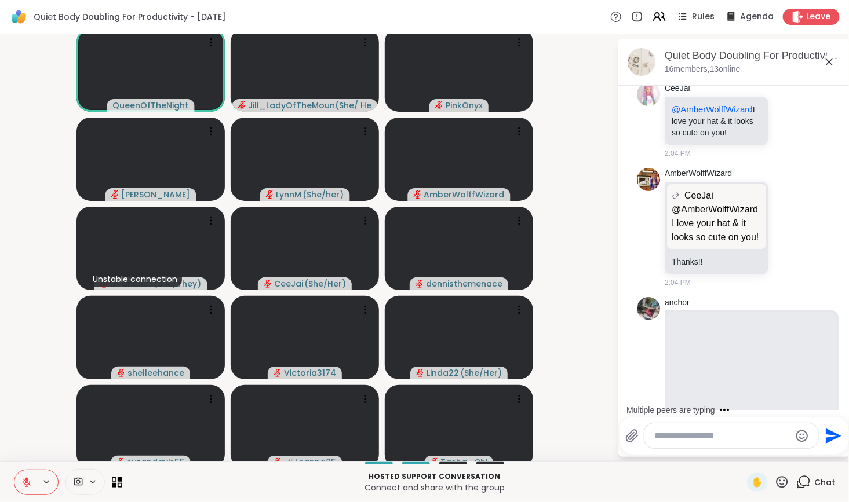
scroll to position [1251, 0]
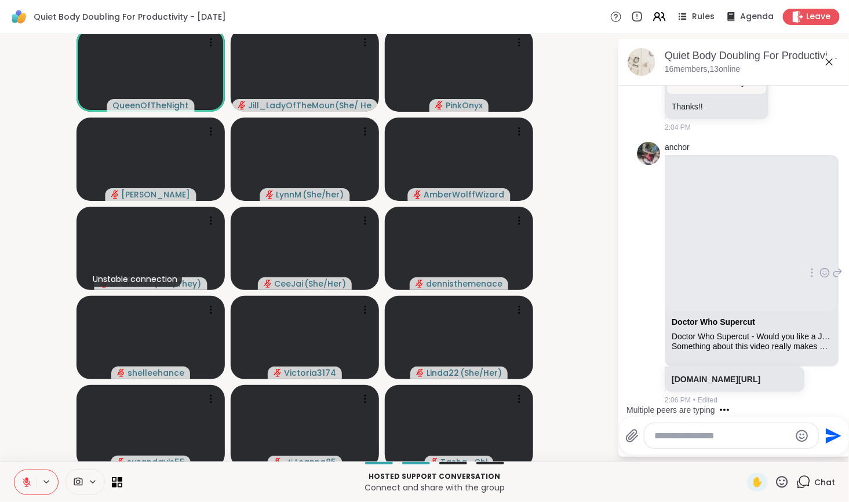
click at [819, 268] on icon at bounding box center [824, 273] width 10 height 12
click at [768, 249] on div "Select Reaction: Joy" at bounding box center [773, 254] width 10 height 10
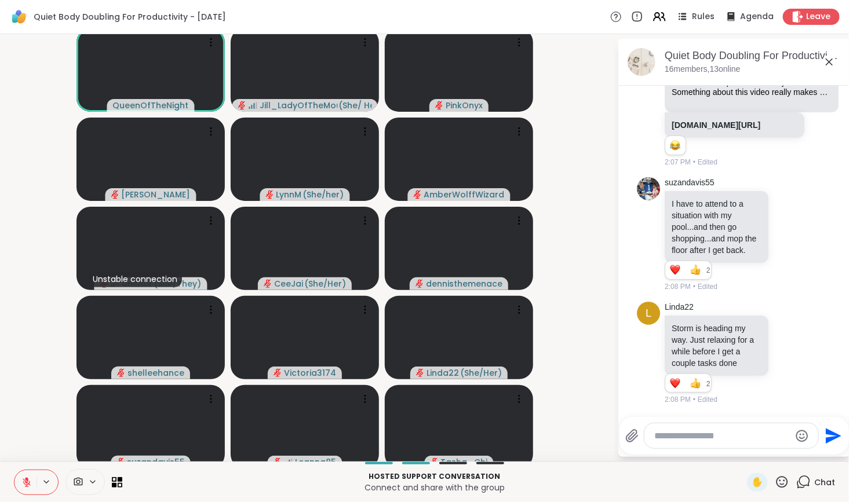
scroll to position [1517, 0]
click at [774, 479] on icon at bounding box center [781, 482] width 14 height 14
click at [742, 449] on span "❤️" at bounding box center [748, 452] width 12 height 14
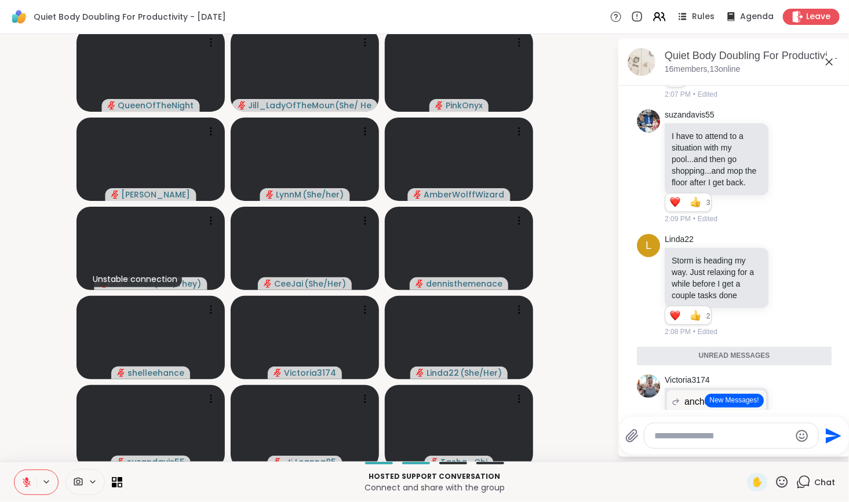
scroll to position [1673, 0]
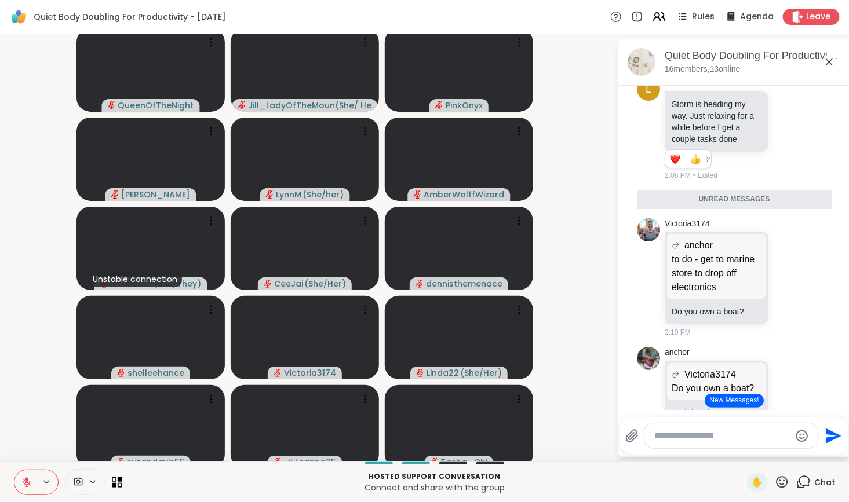
click at [724, 401] on button "New Messages!" at bounding box center [733, 401] width 59 height 14
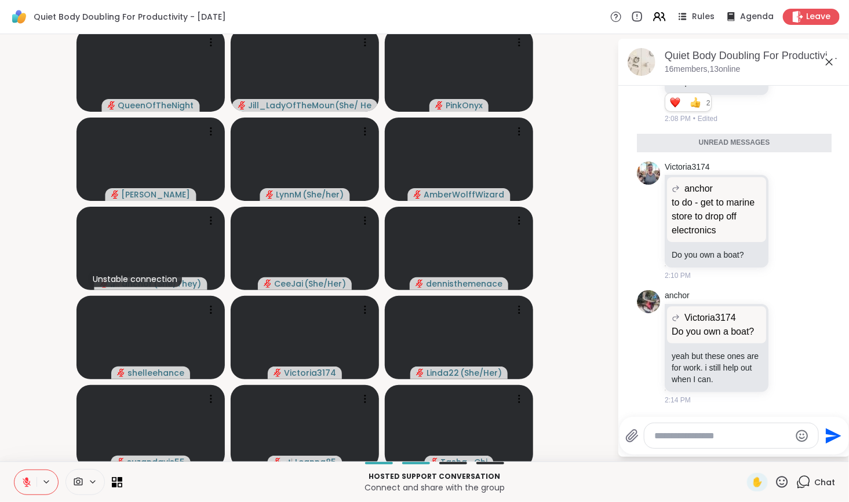
click at [656, 437] on textarea "Type your message" at bounding box center [722, 436] width 135 height 12
type textarea "**********"
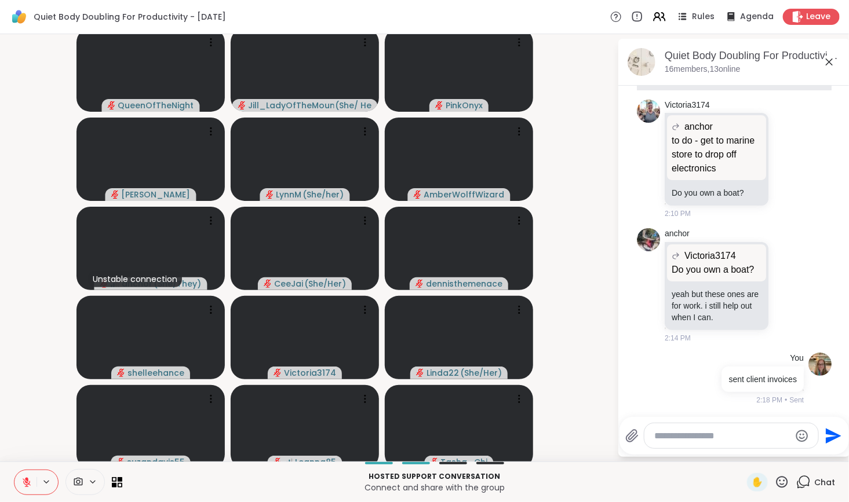
scroll to position [1845, 0]
type textarea "**********"
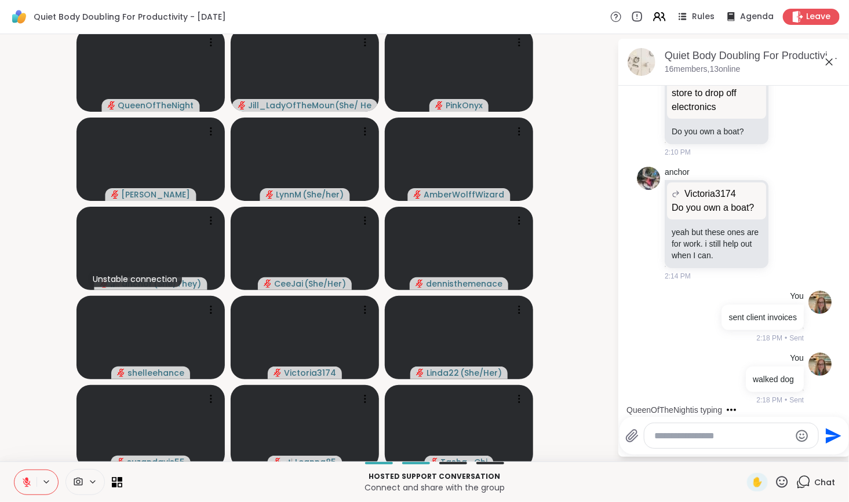
type textarea "*"
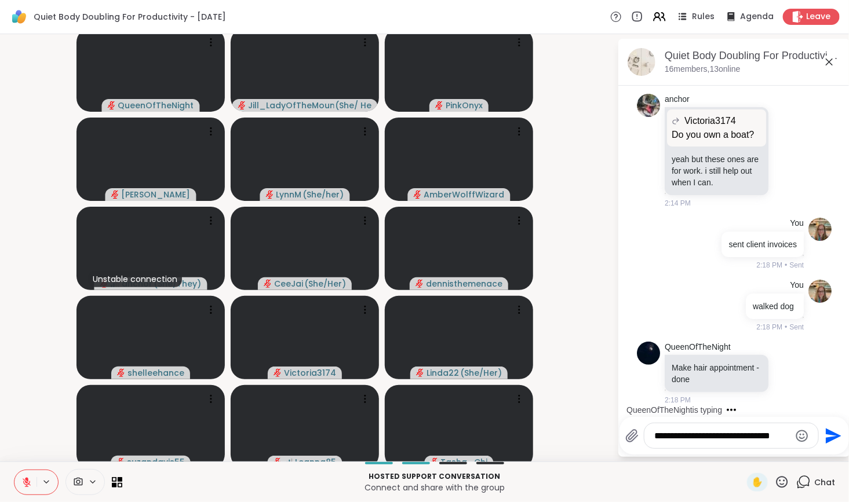
scroll to position [0, 0]
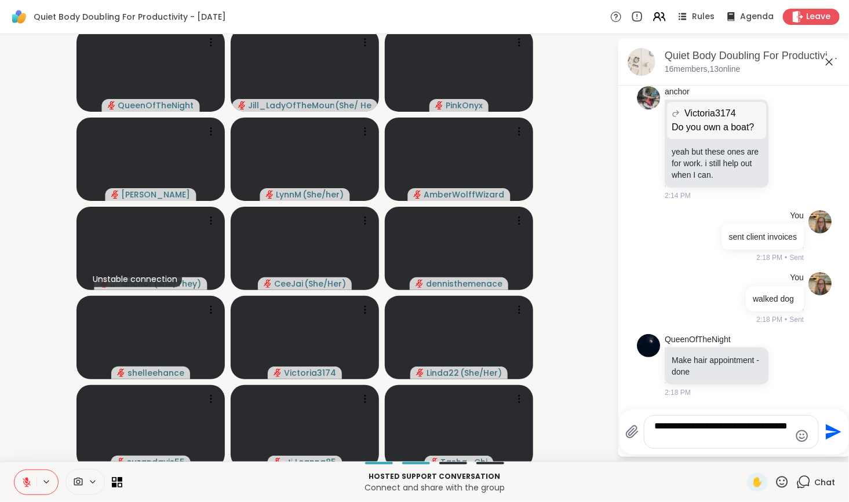
type textarea "**********"
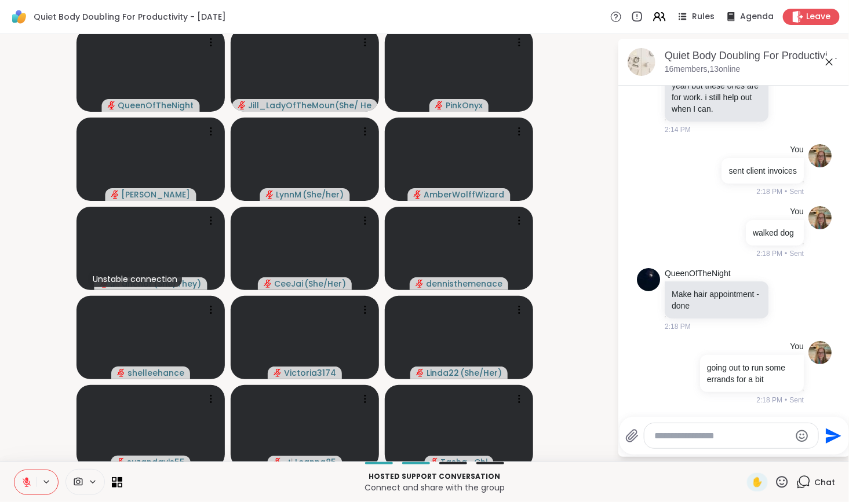
scroll to position [2053, 0]
click at [783, 297] on icon at bounding box center [788, 300] width 10 height 12
click at [783, 282] on div "Select Reaction: Heart" at bounding box center [788, 281] width 10 height 10
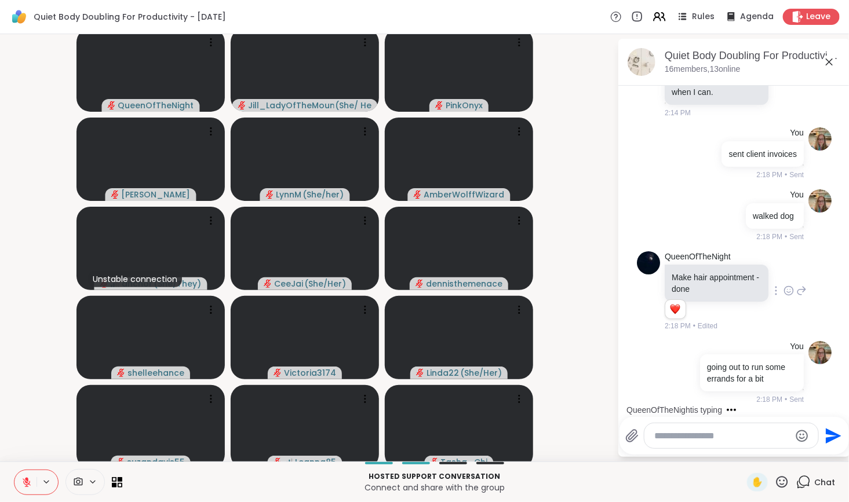
click at [687, 446] on div at bounding box center [731, 435] width 174 height 25
click at [685, 440] on textarea "Type your message" at bounding box center [722, 436] width 135 height 12
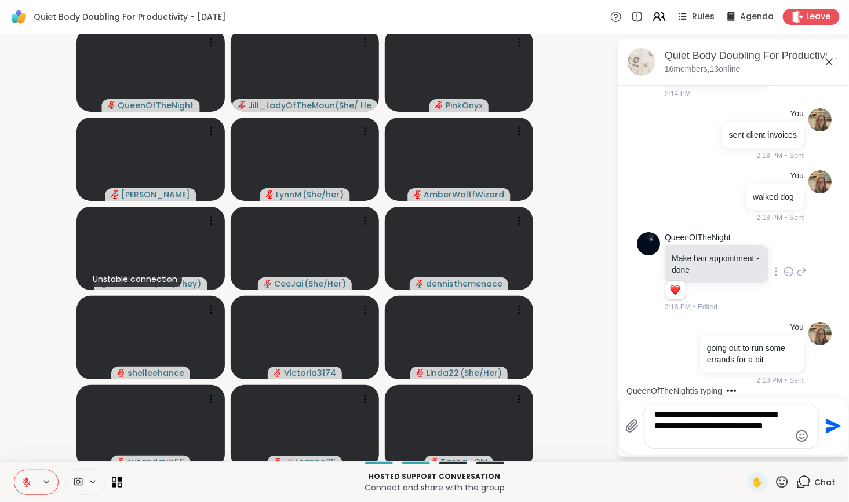
type textarea "**********"
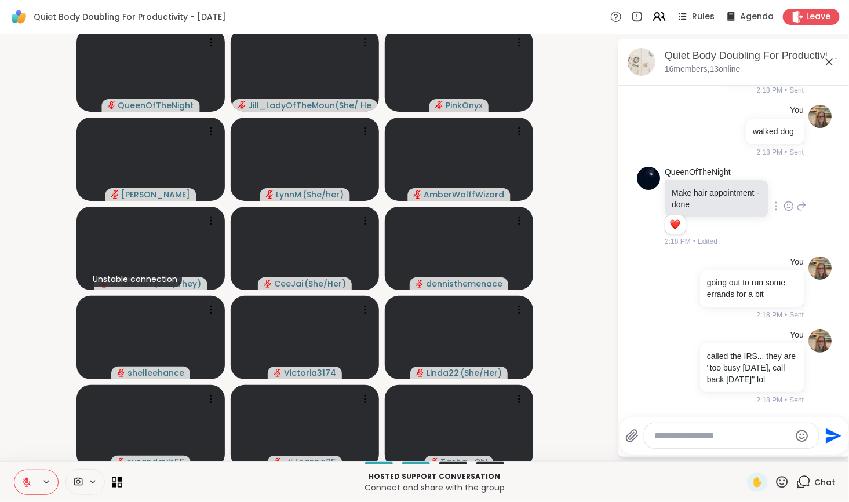
scroll to position [2251, 0]
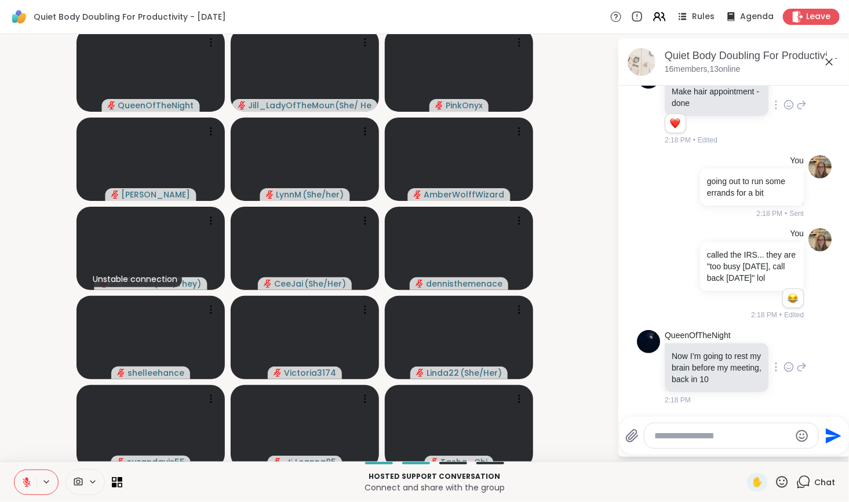
click at [784, 371] on icon at bounding box center [788, 367] width 9 height 9
click at [783, 354] on div "Select Reaction: Heart" at bounding box center [788, 348] width 10 height 10
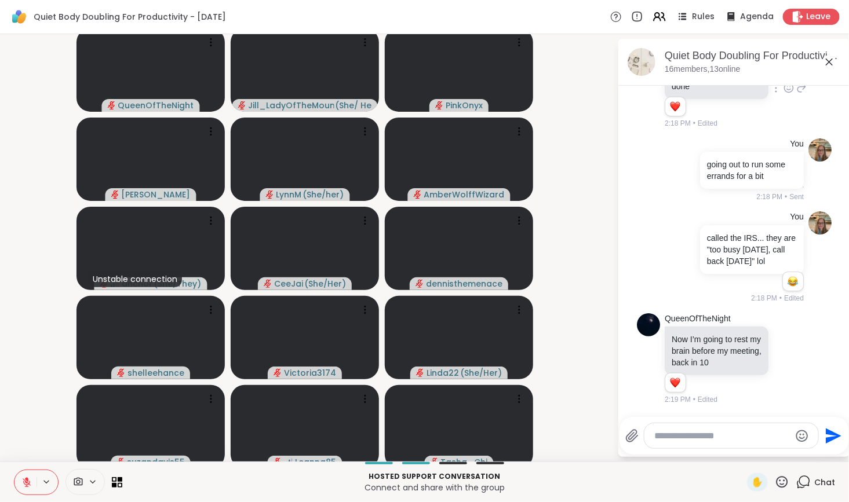
scroll to position [2284, 0]
